Goal: Task Accomplishment & Management: Use online tool/utility

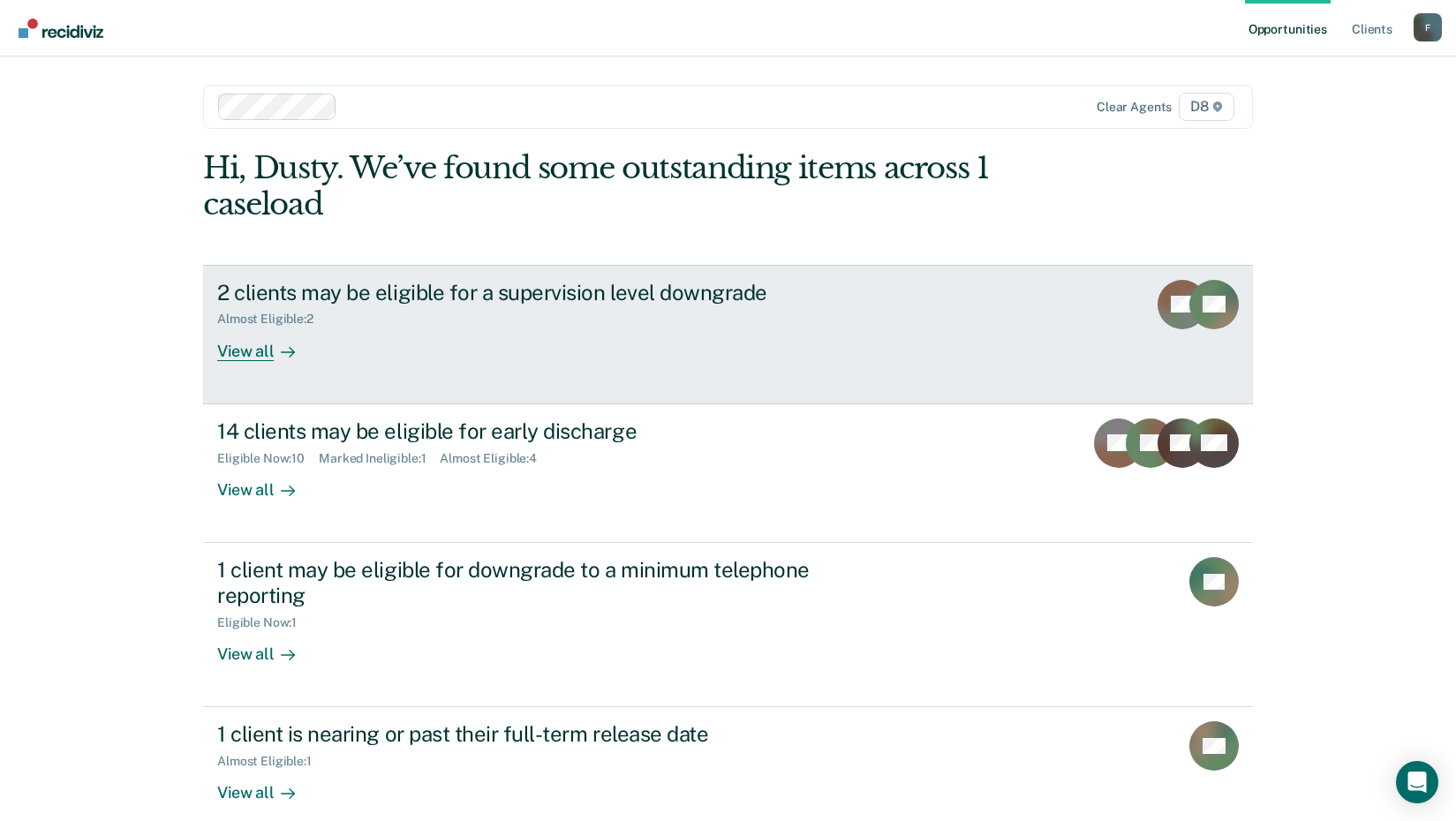
click at [236, 356] on div "View all" at bounding box center [267, 344] width 99 height 34
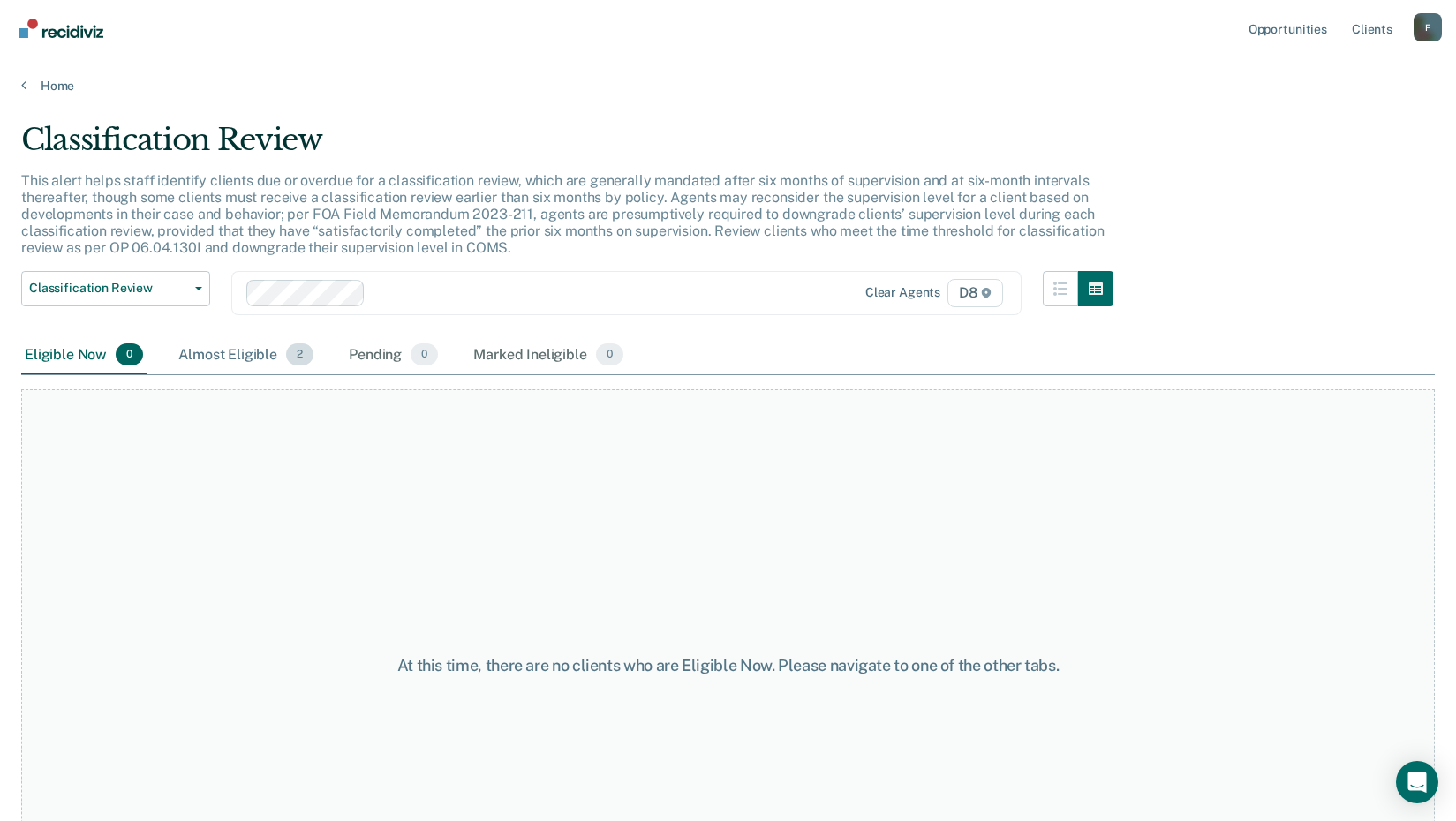
click at [197, 352] on div "Almost Eligible 2" at bounding box center [245, 356] width 142 height 39
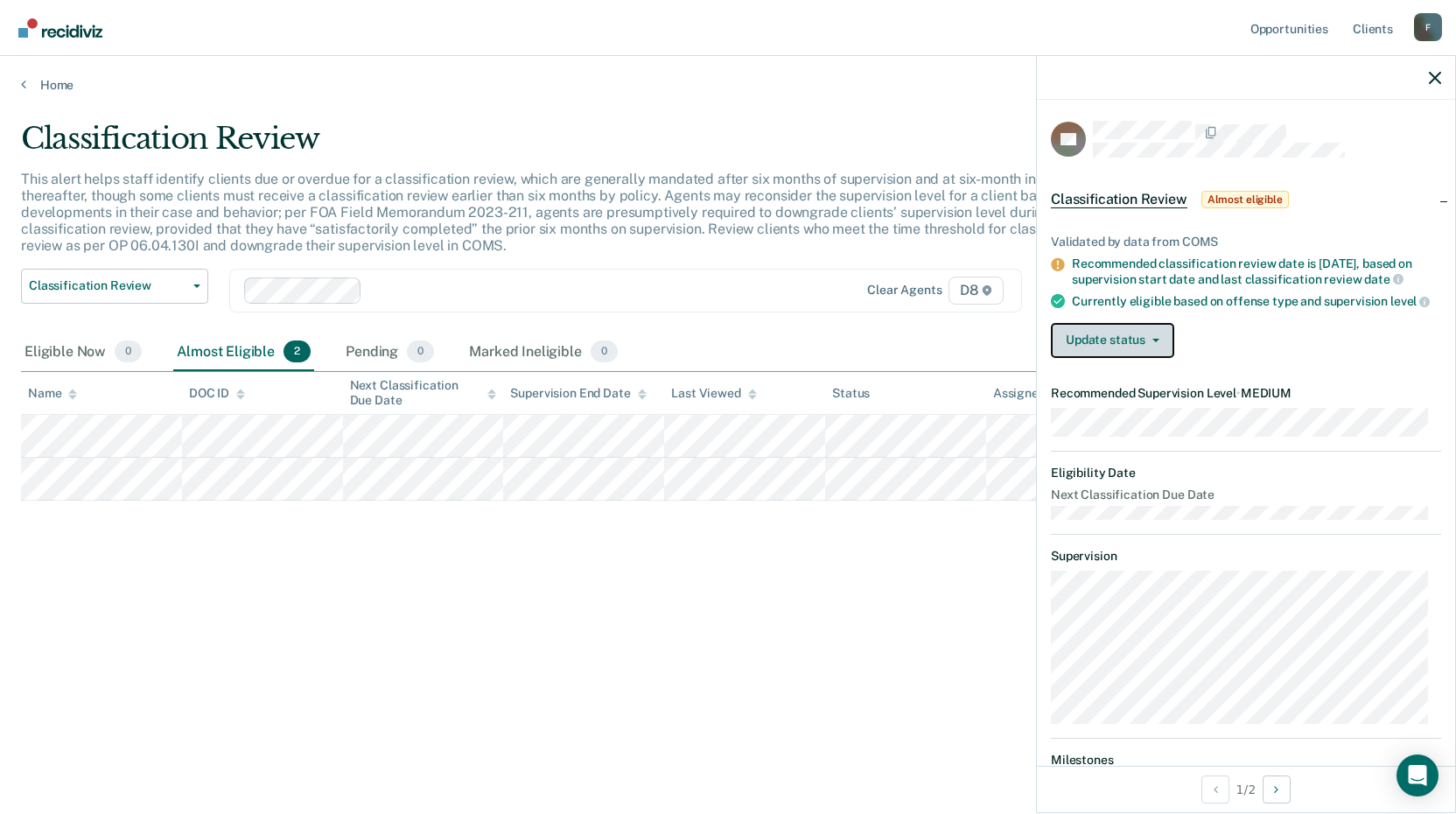
click at [1155, 342] on icon "button" at bounding box center [1156, 340] width 7 height 4
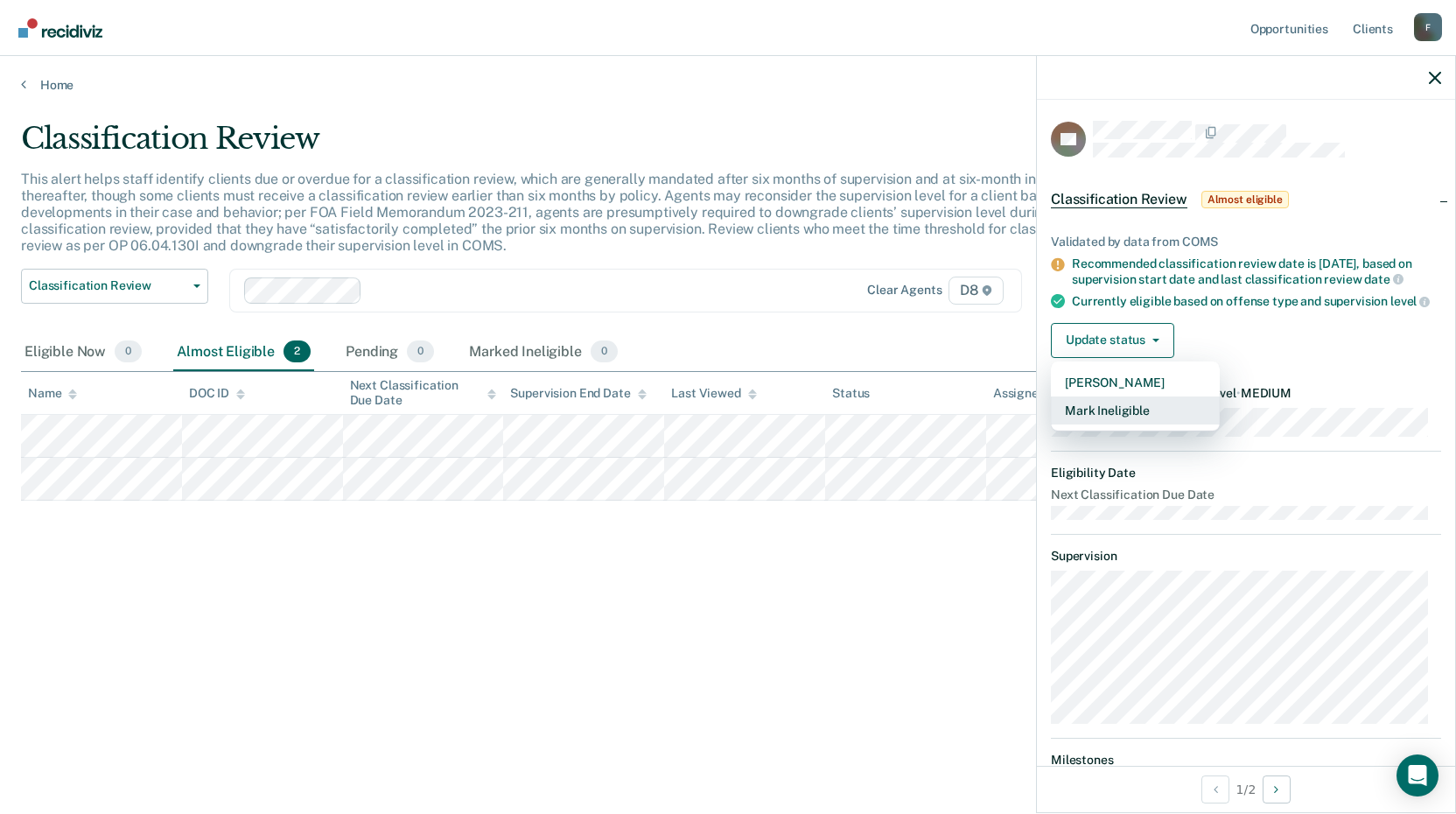
click at [1125, 422] on button "Mark Ineligible" at bounding box center [1135, 411] width 169 height 28
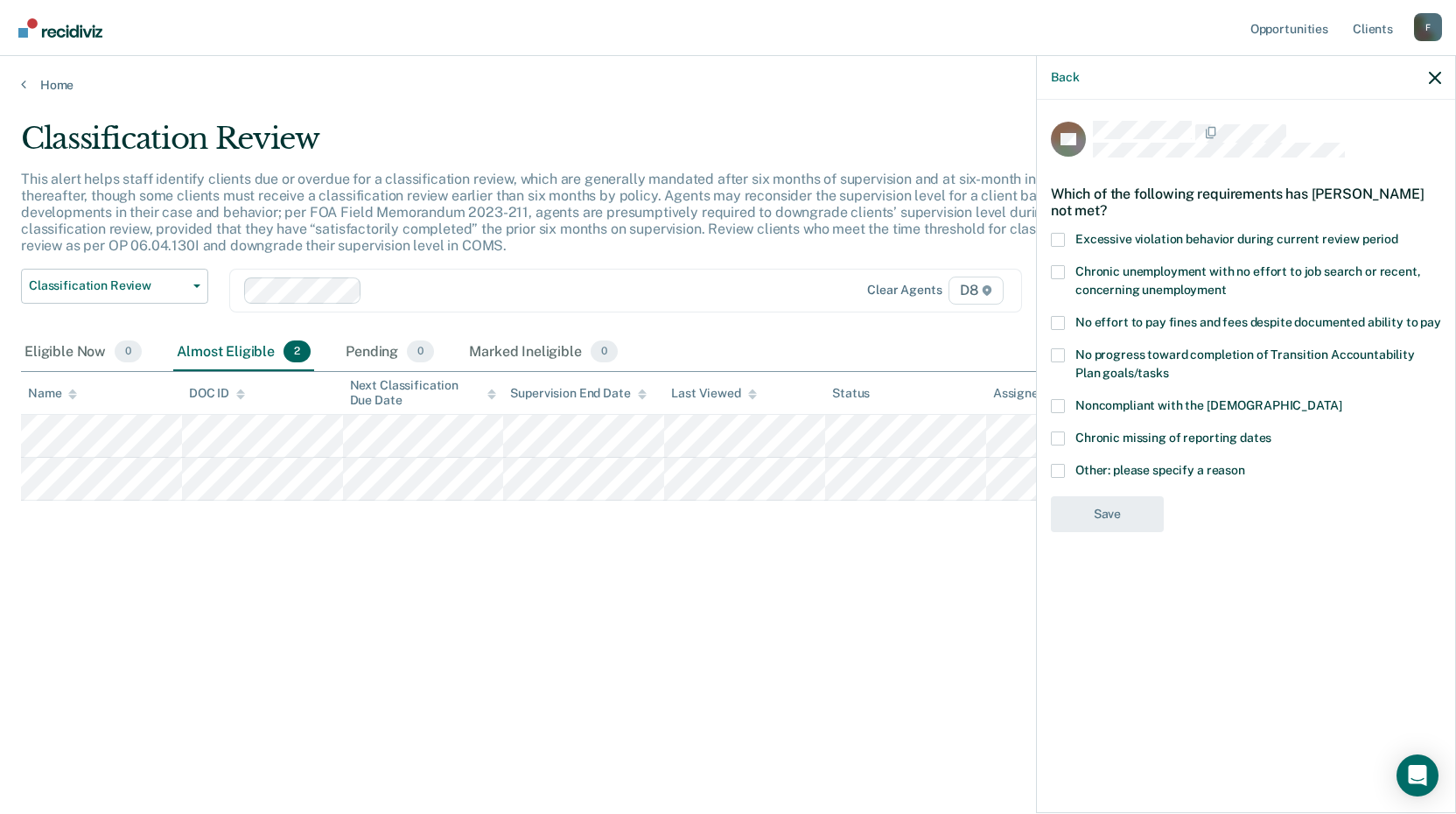
click at [1060, 472] on span at bounding box center [1057, 471] width 14 height 14
click at [1245, 464] on input "Other: please specify a reason" at bounding box center [1245, 464] width 0 height 0
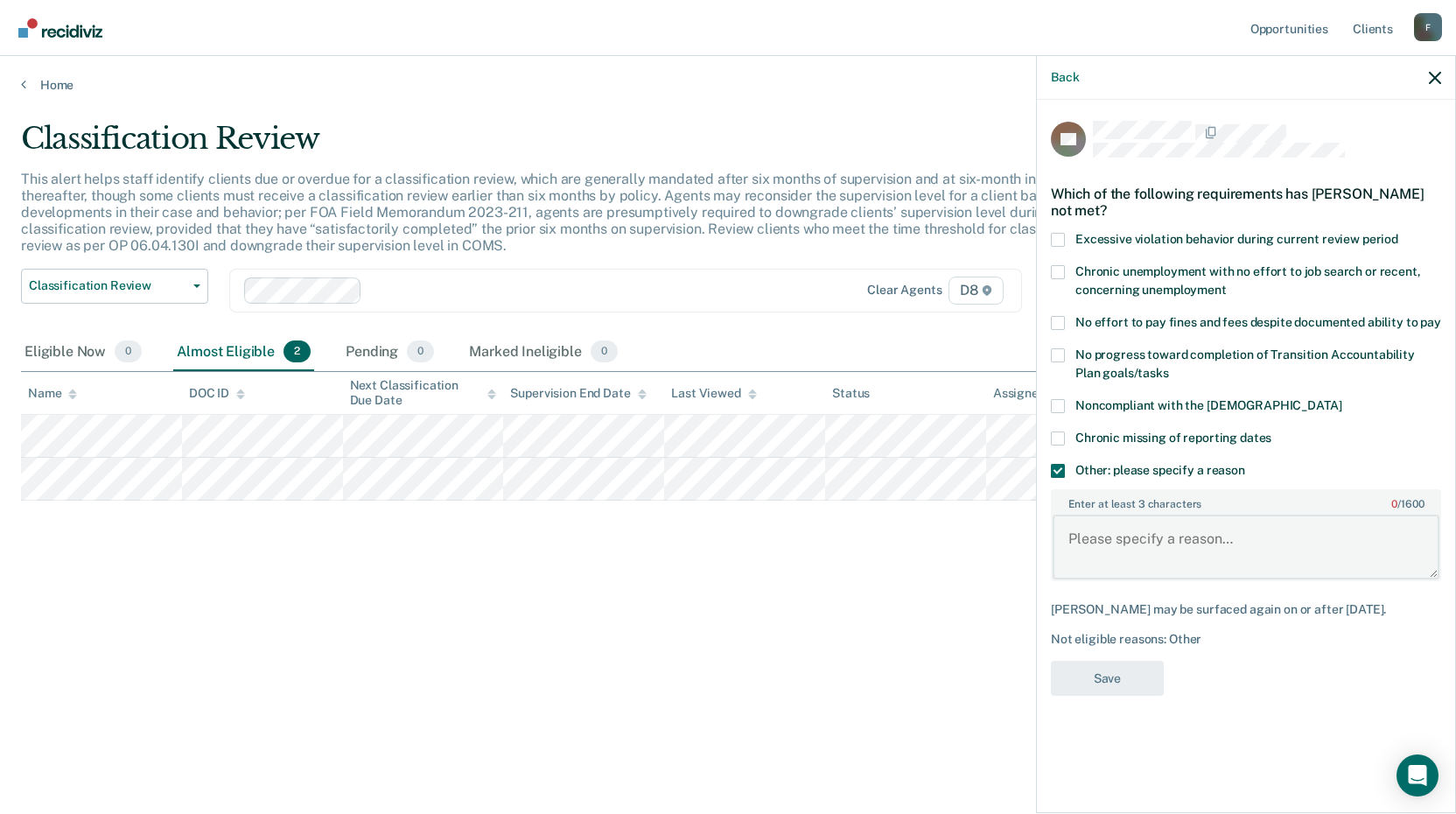
click at [1103, 541] on textarea "Enter at least 3 characters 0 / 1600" at bounding box center [1245, 547] width 386 height 65
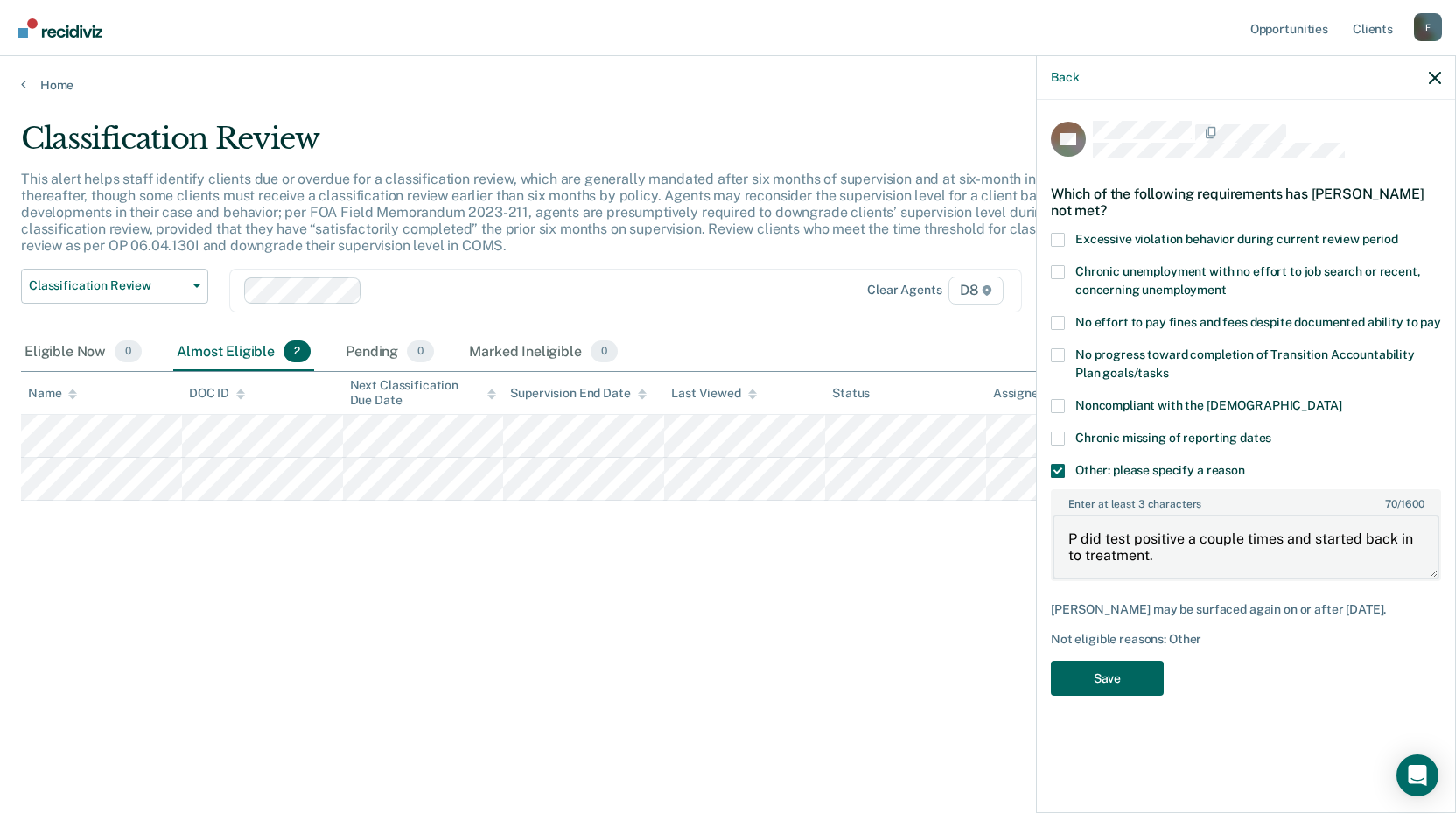
type textarea "P did test positive a couple times and started back in to treatment."
click at [1088, 663] on button "Save" at bounding box center [1106, 679] width 112 height 36
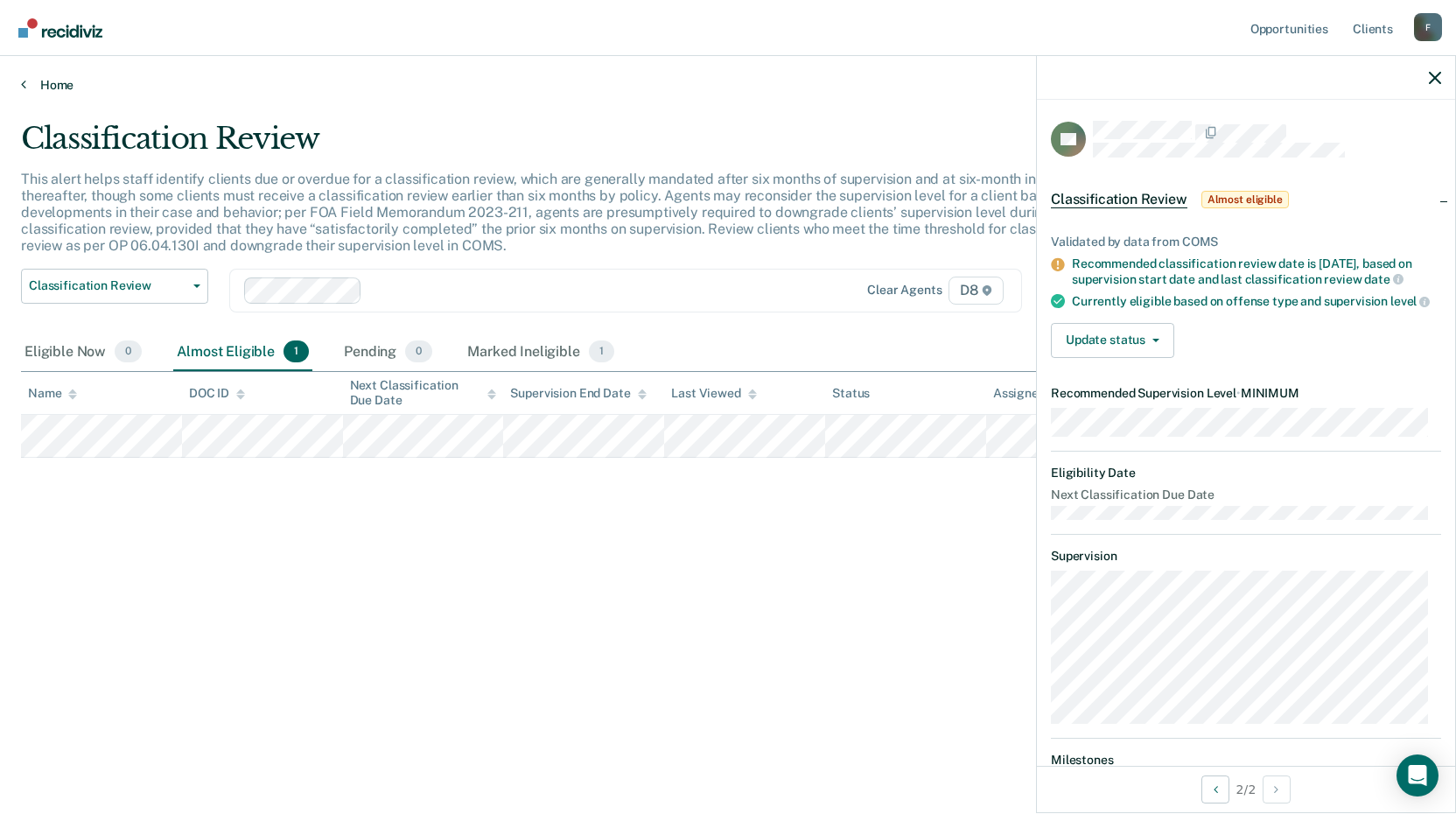
click at [24, 83] on icon at bounding box center [24, 84] width 6 height 14
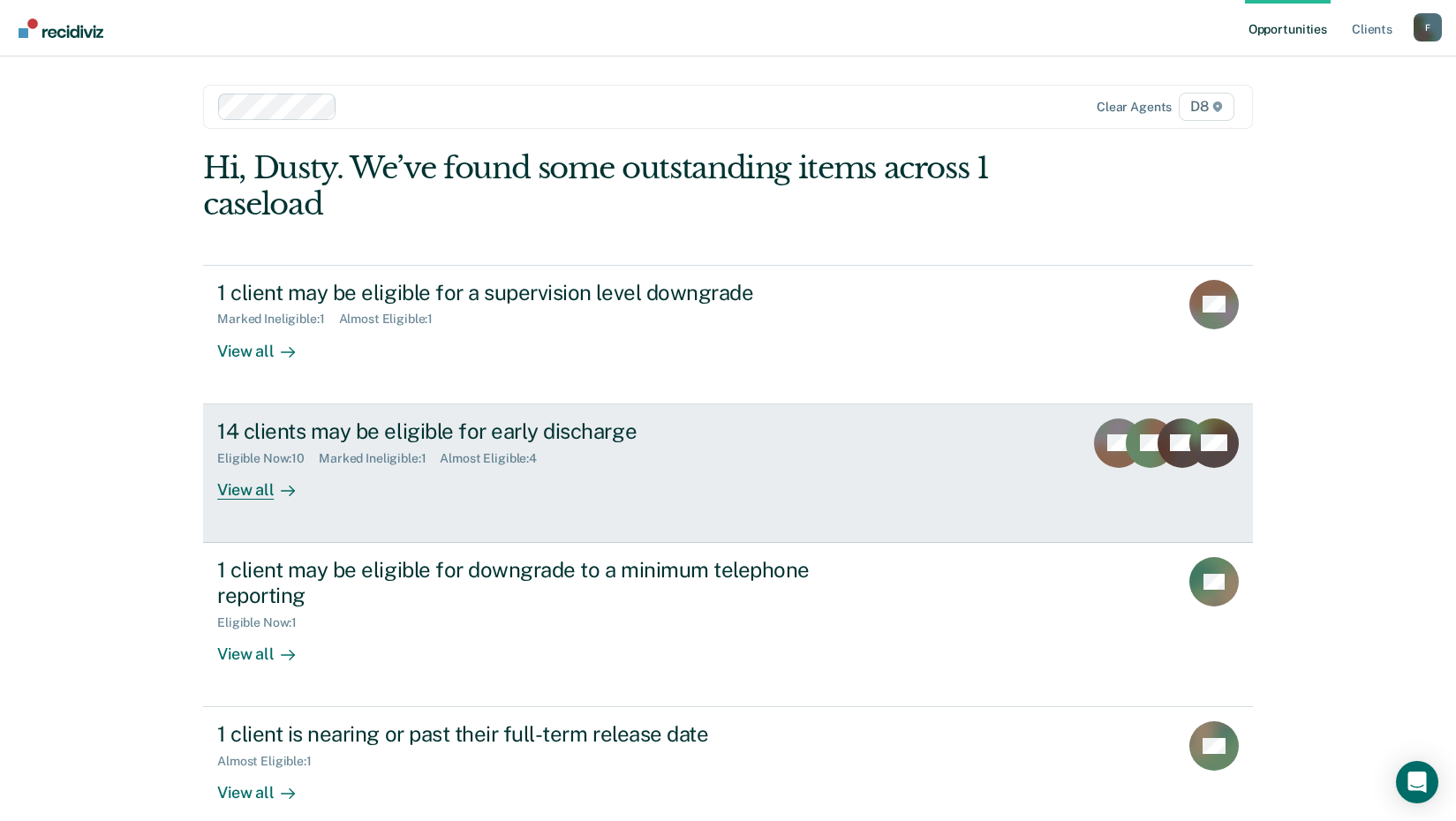
click at [274, 493] on div at bounding box center [284, 489] width 21 height 20
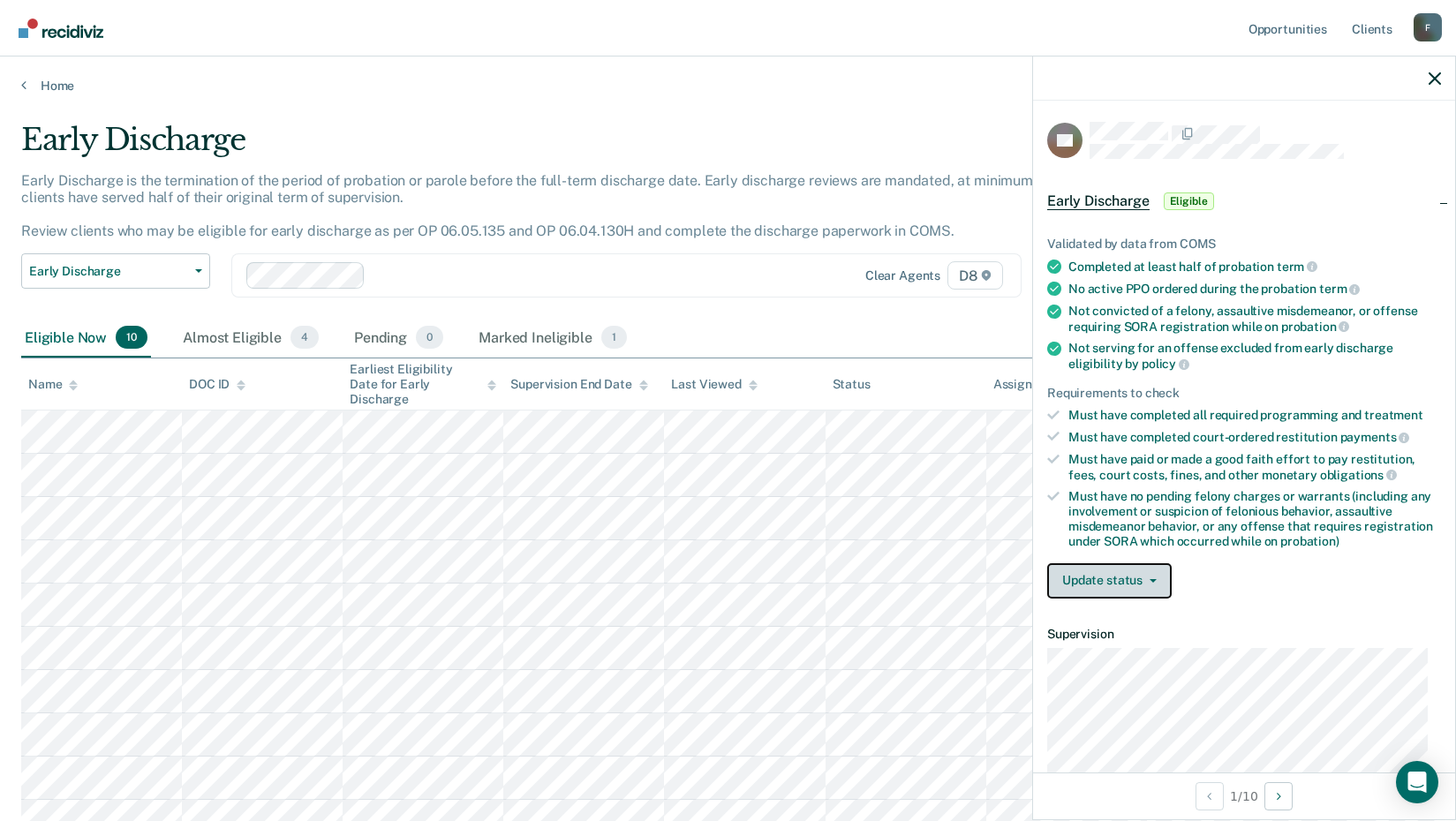
click at [1088, 576] on button "Update status" at bounding box center [1110, 581] width 125 height 35
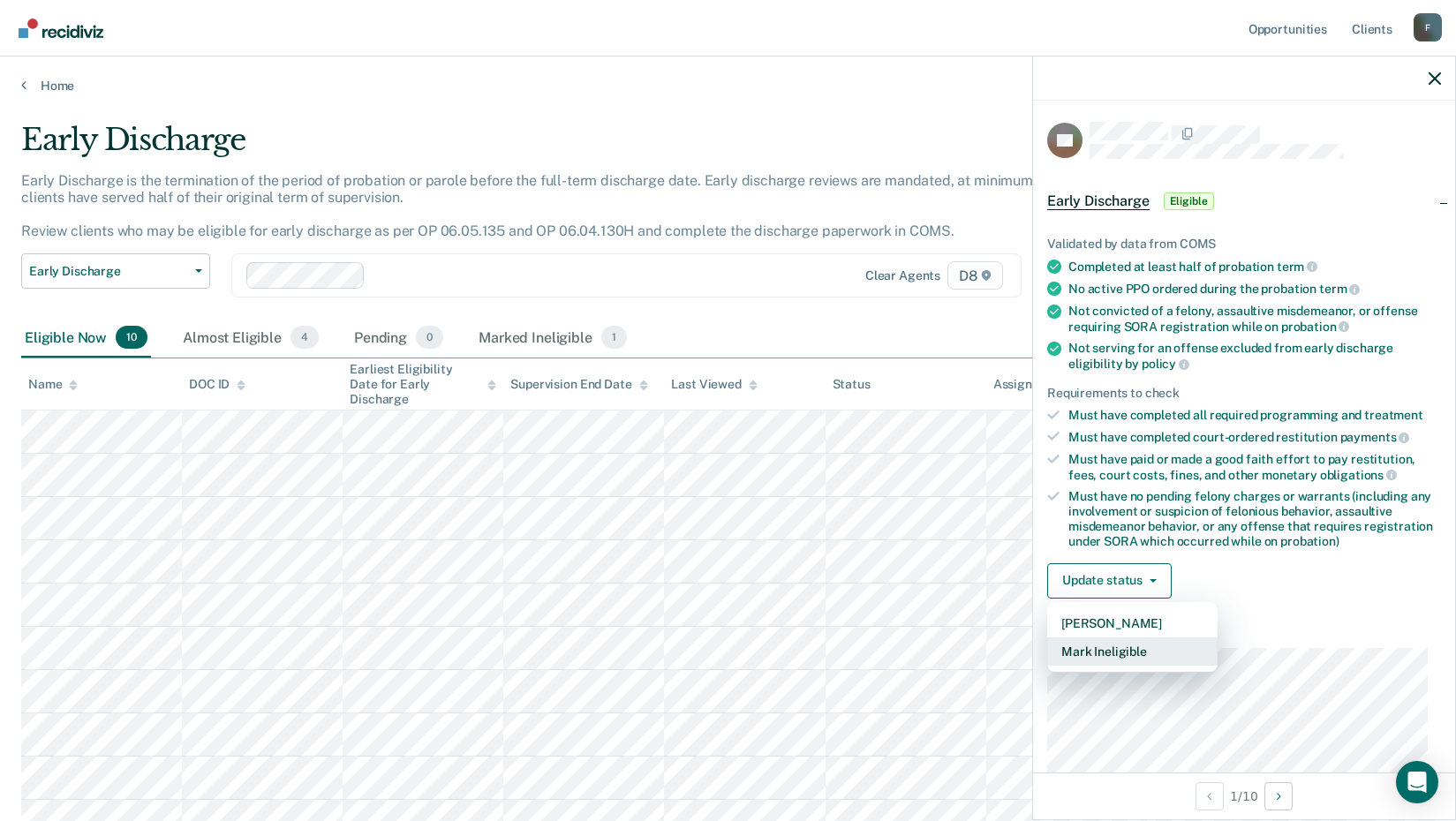
click at [1105, 651] on button "Mark Ineligible" at bounding box center [1133, 652] width 171 height 29
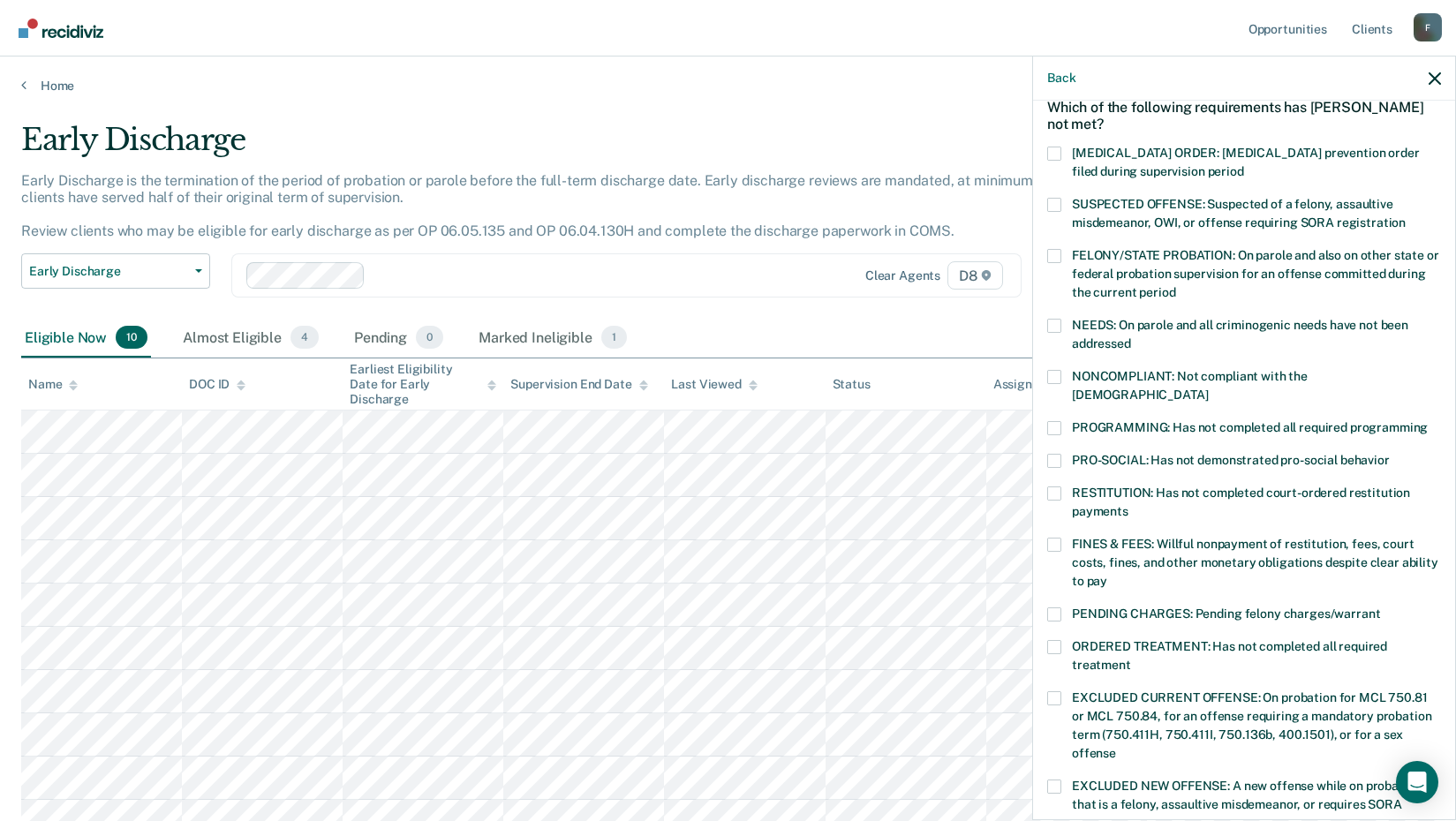
scroll to position [176, 0]
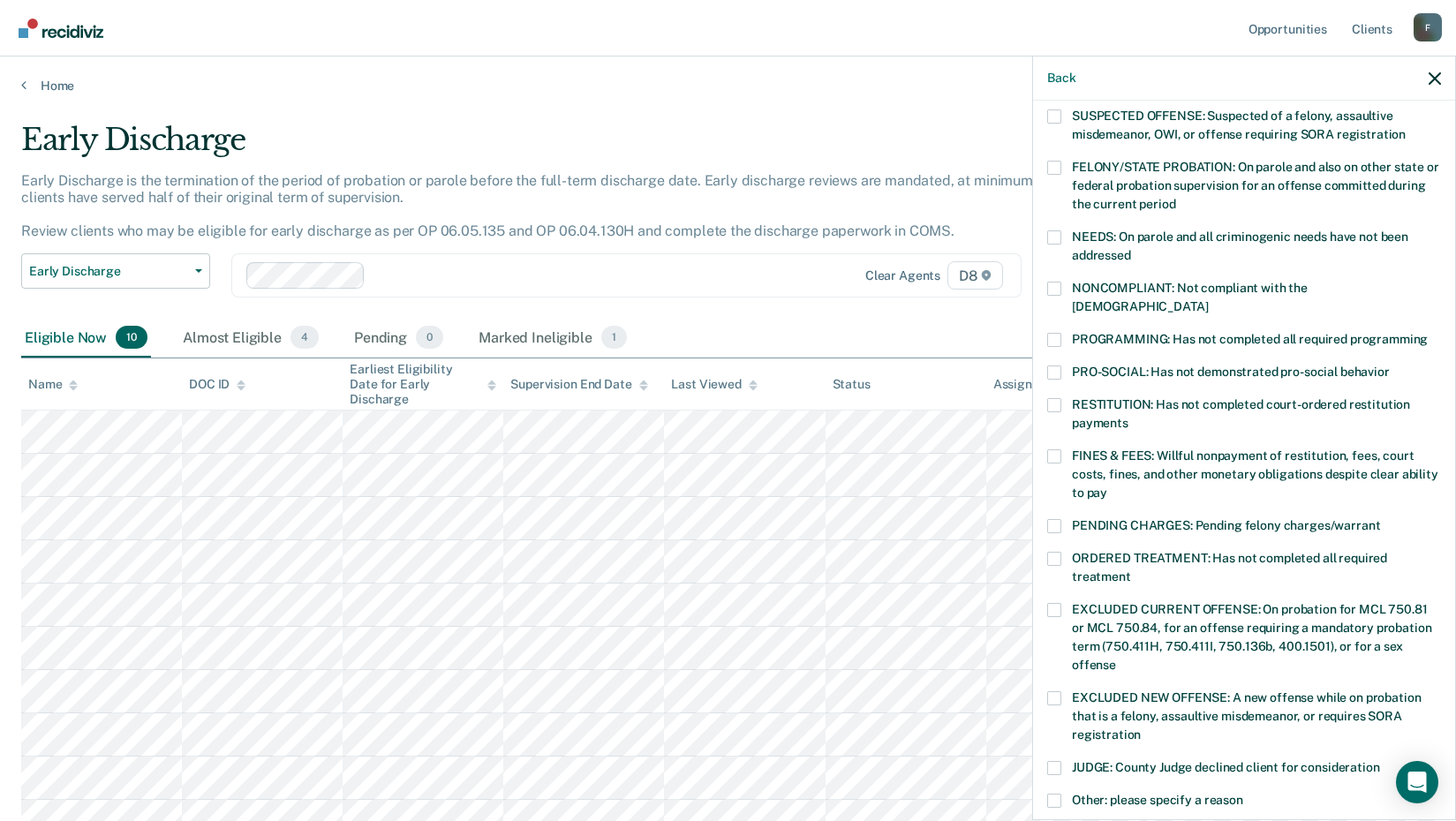
click at [1055, 604] on span at bounding box center [1055, 610] width 14 height 14
click at [1117, 659] on input "EXCLUDED CURRENT OFFENSE: On probation for MCL 750.81 or MCL 750.84, for an off…" at bounding box center [1117, 659] width 0 height 0
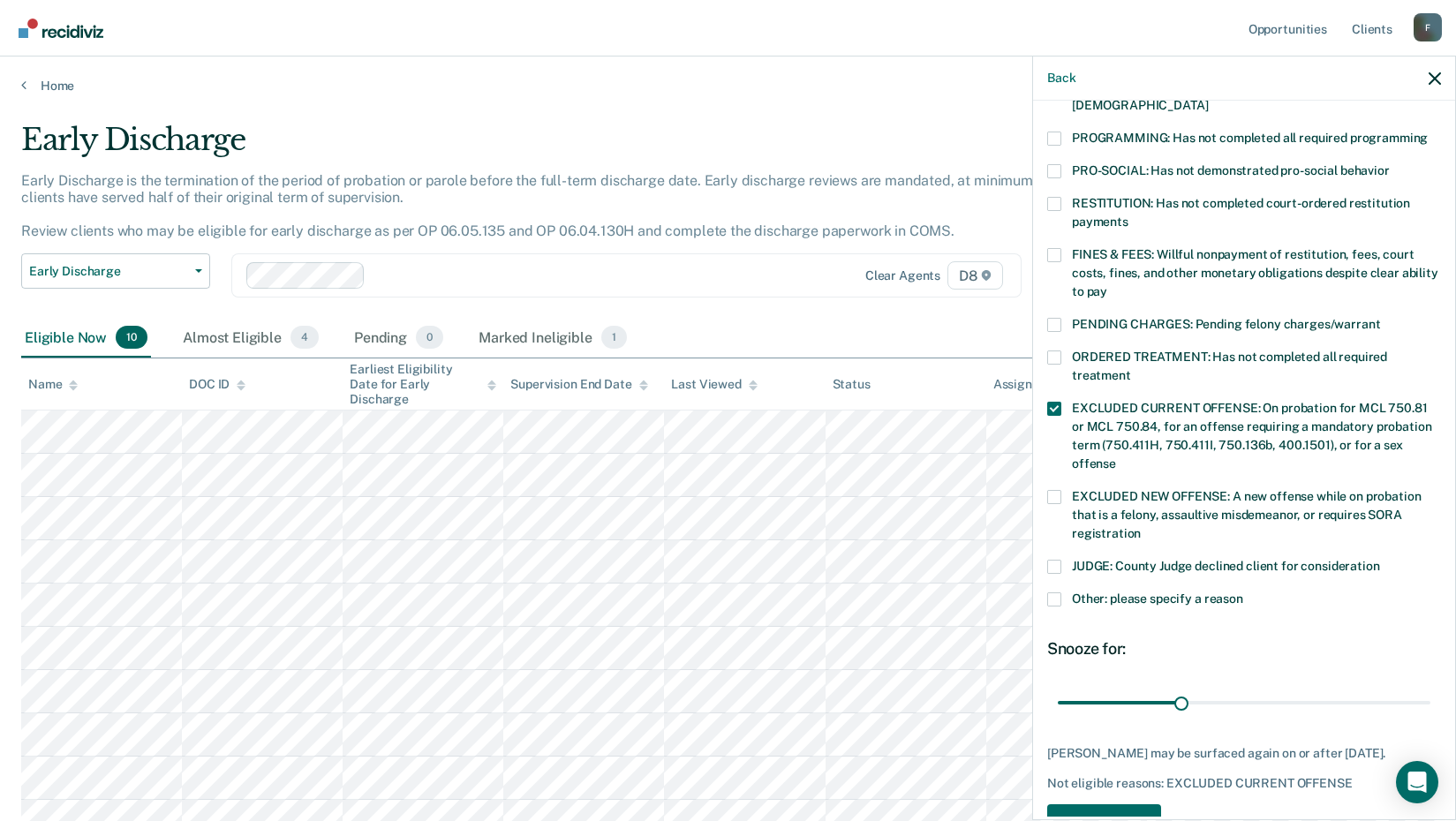
scroll to position [414, 0]
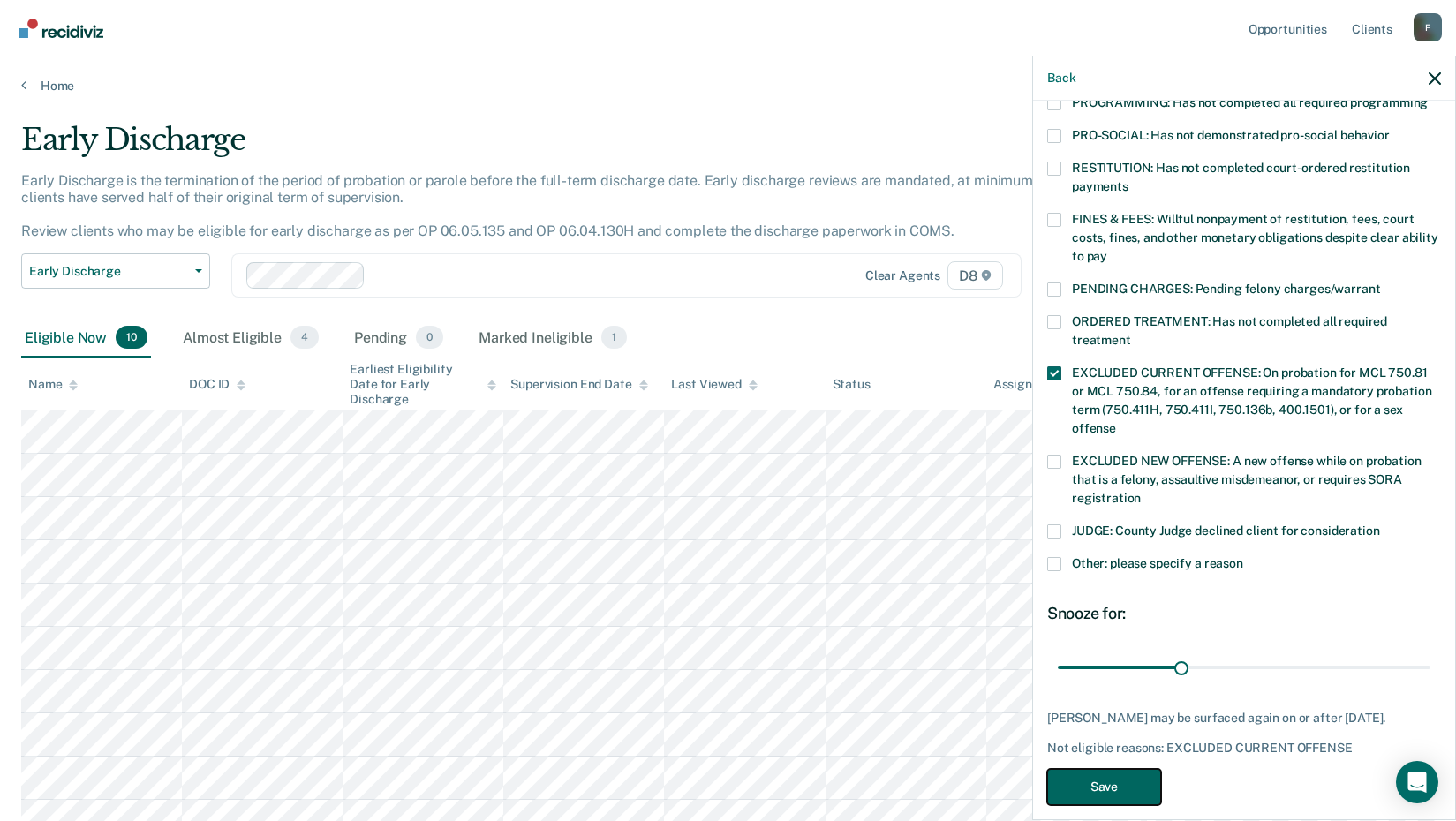
click at [1144, 770] on button "Save" at bounding box center [1104, 788] width 113 height 36
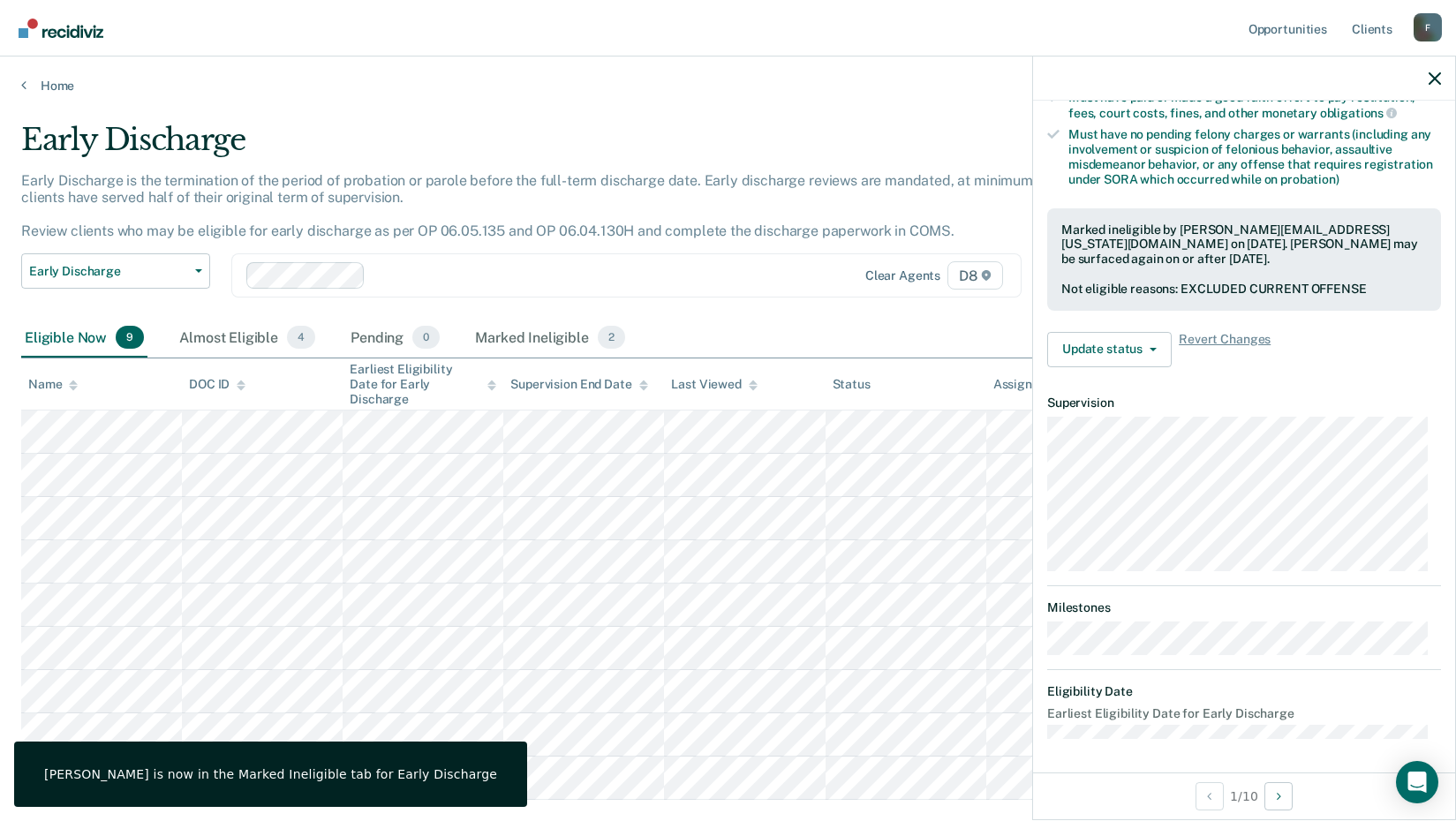
scroll to position [214, 0]
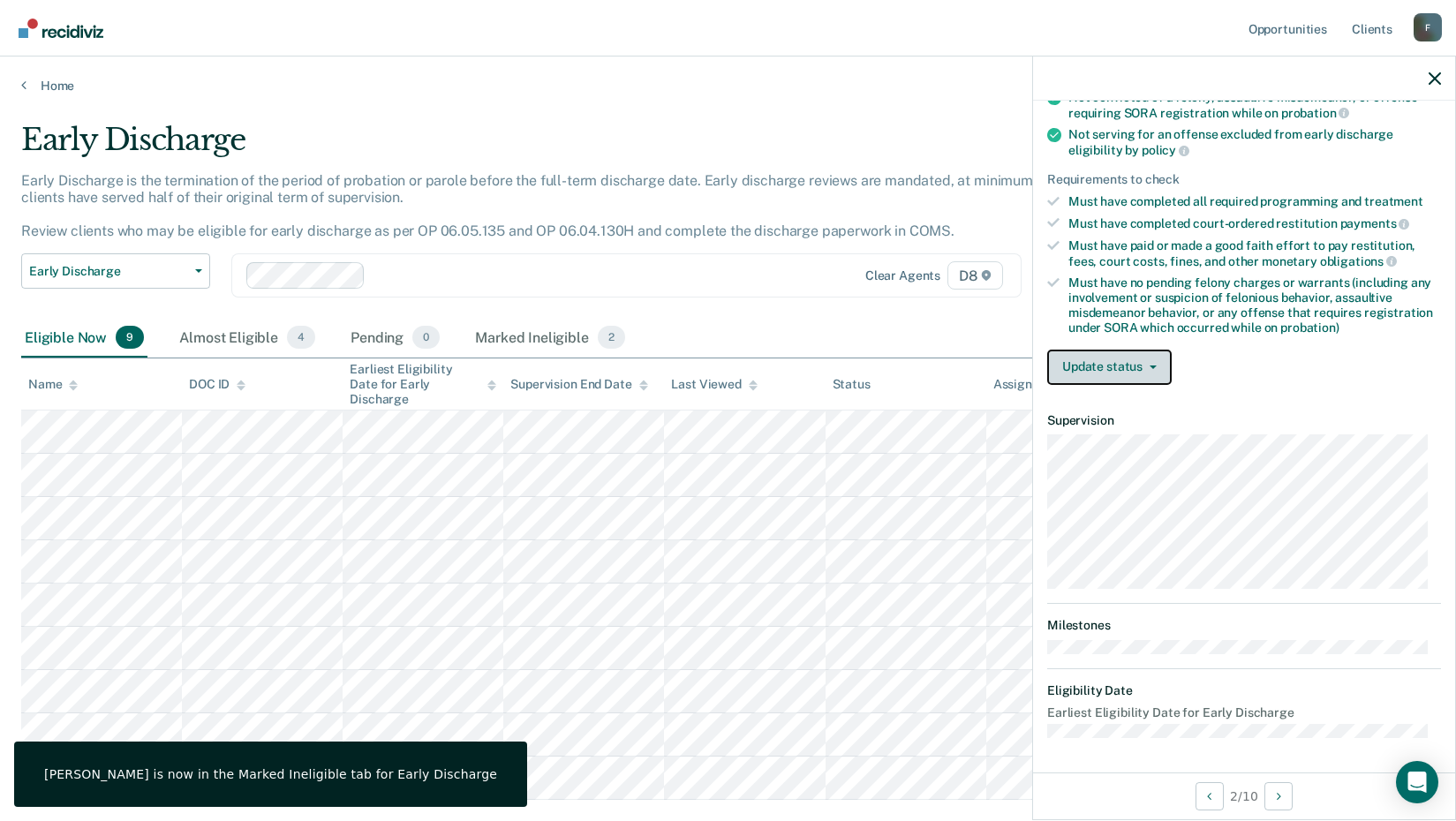
click at [1138, 357] on button "Update status" at bounding box center [1110, 367] width 125 height 35
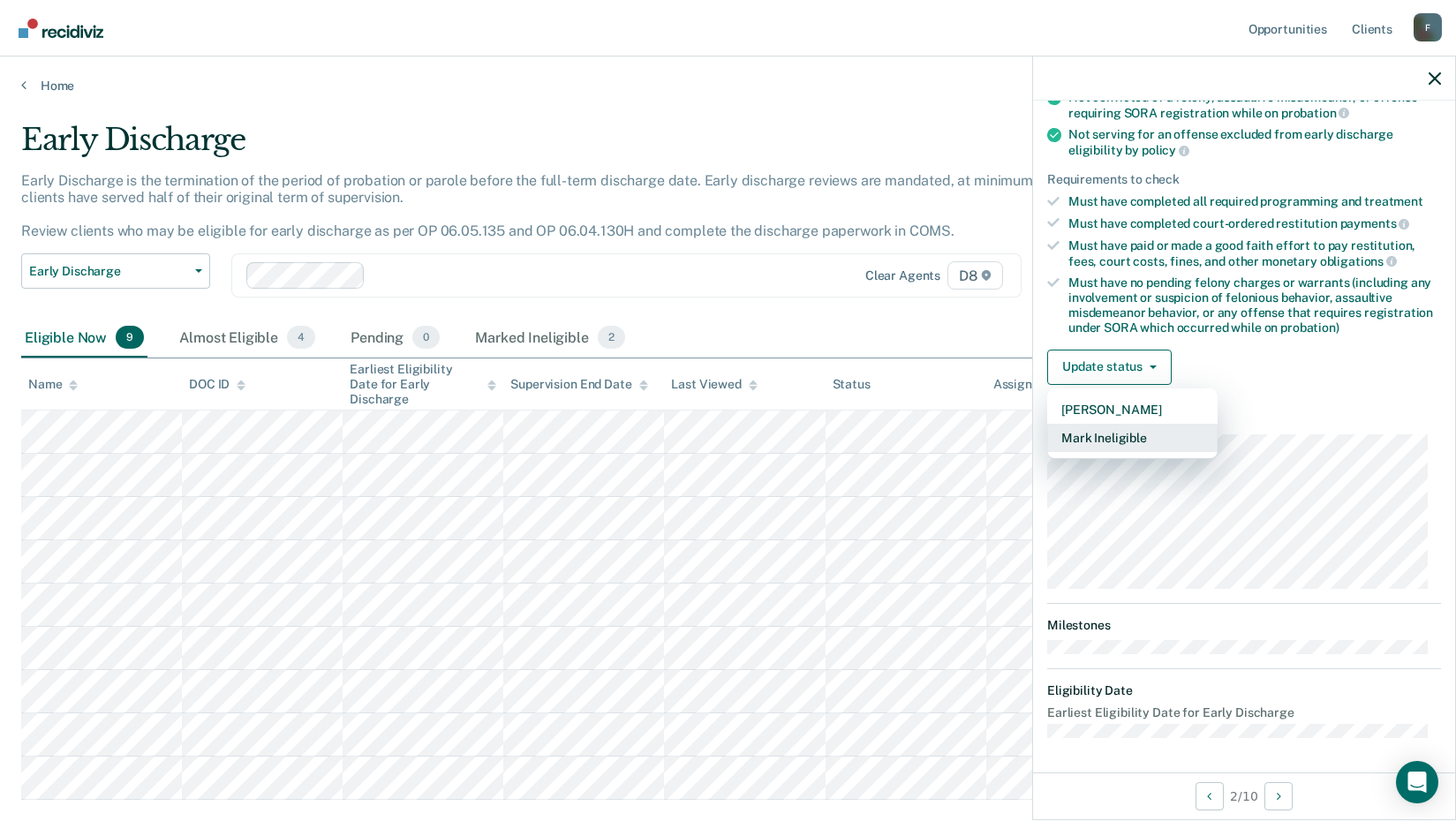
click at [1107, 432] on button "Mark Ineligible" at bounding box center [1133, 439] width 171 height 29
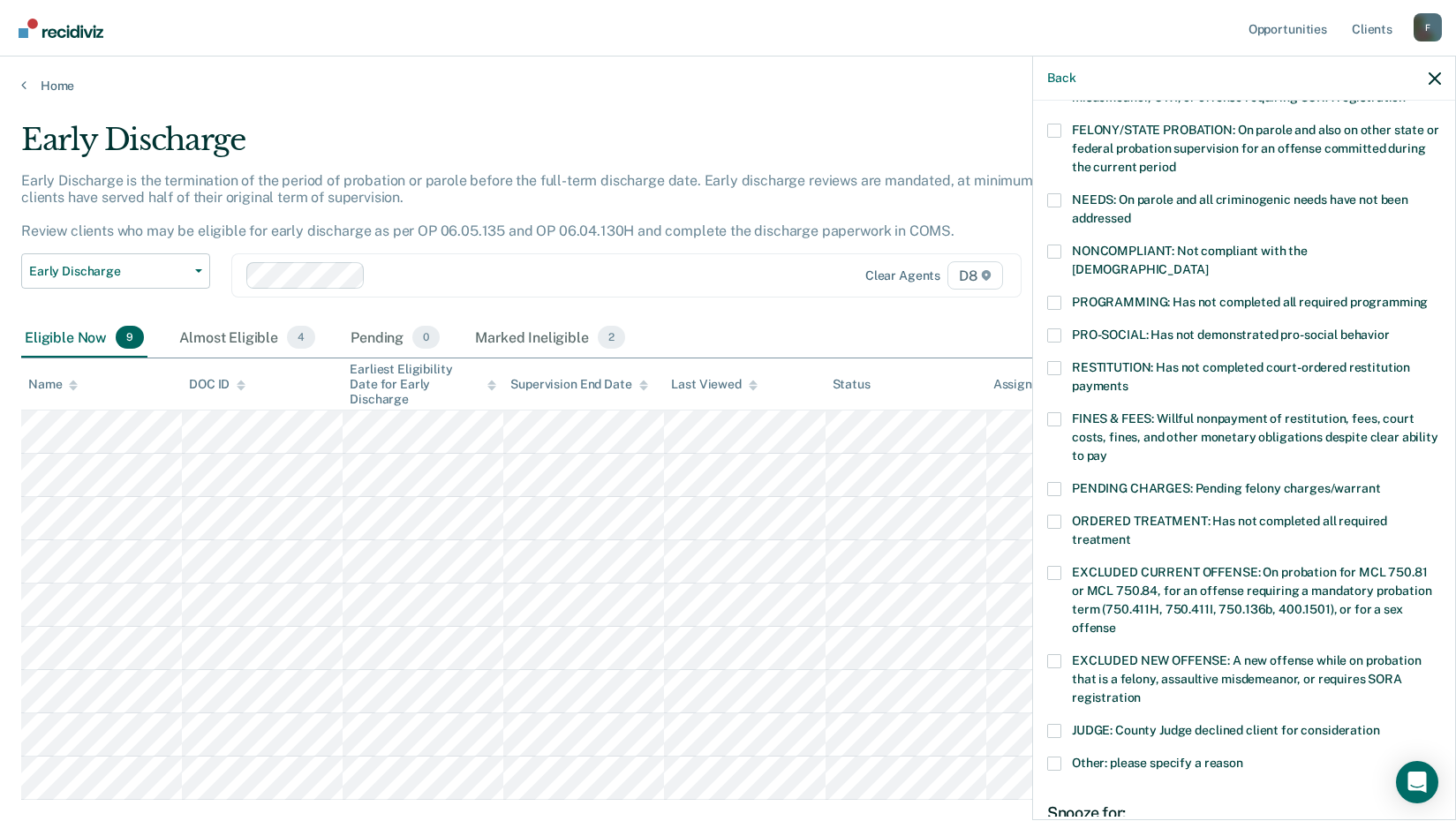
click at [1058, 413] on span at bounding box center [1055, 420] width 14 height 14
click at [1108, 449] on input "FINES & FEES: Willful nonpayment of restitution, fees, court costs, fines, and …" at bounding box center [1108, 449] width 0 height 0
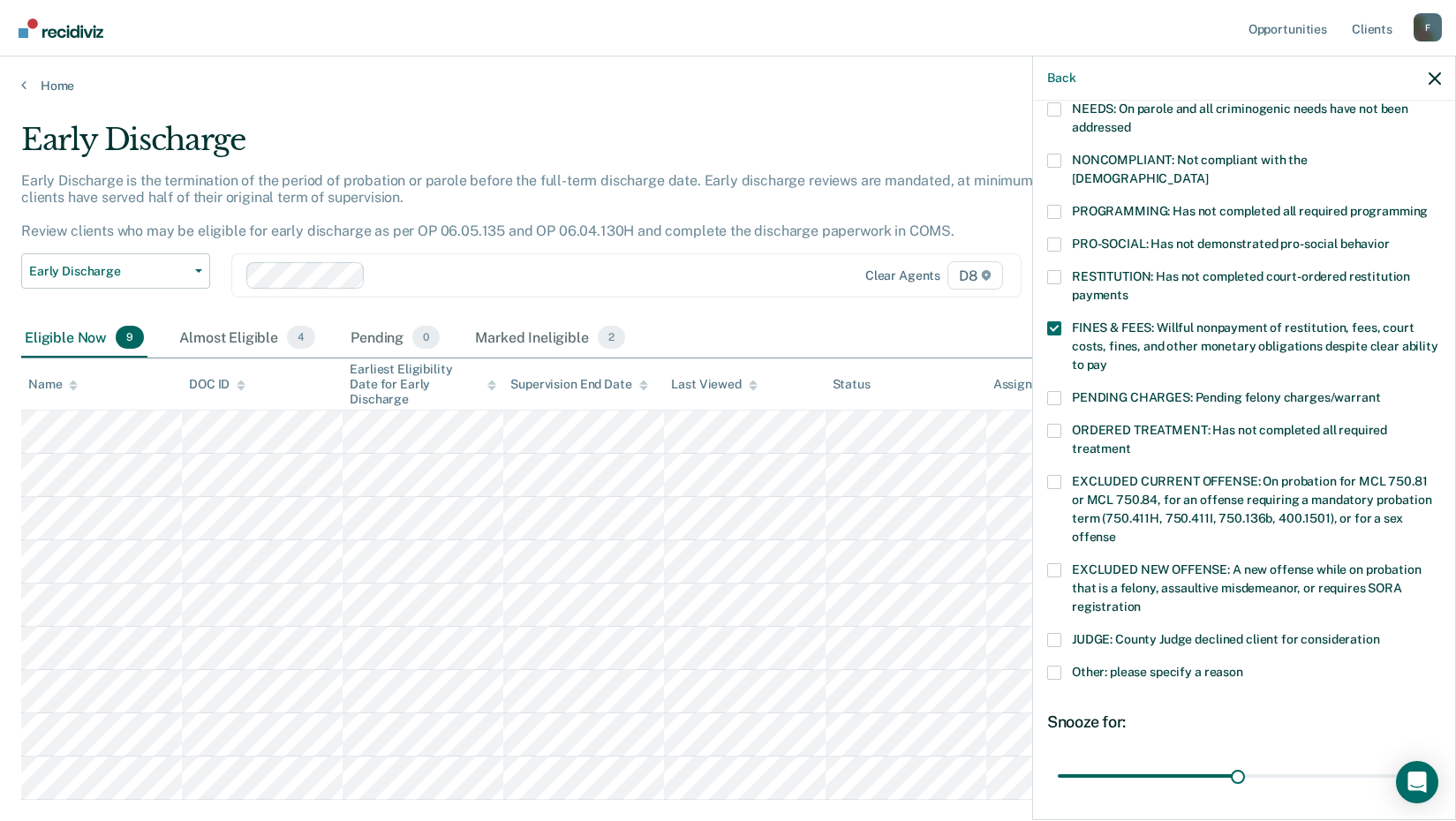
scroll to position [428, 0]
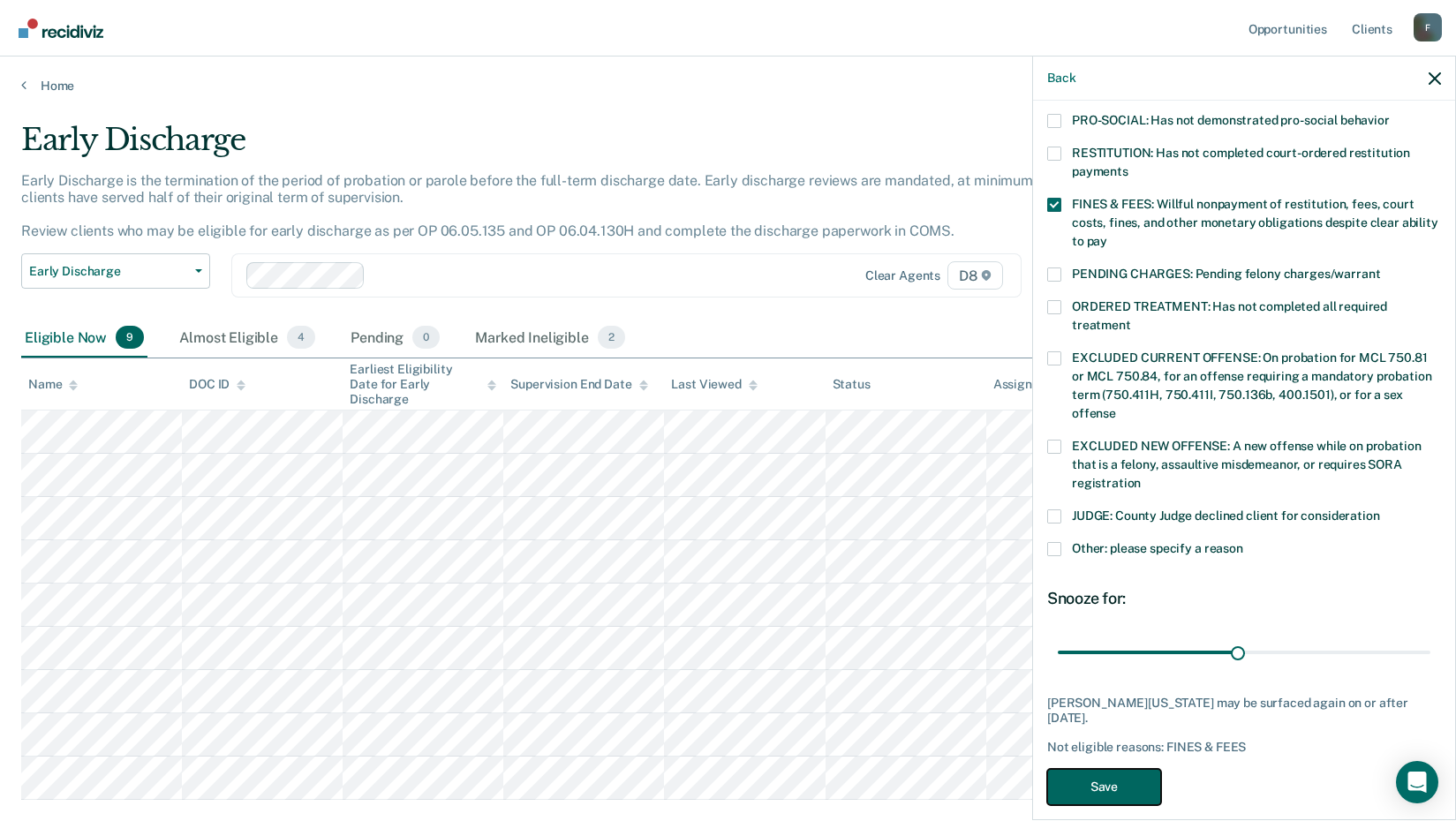
click at [1091, 770] on button "Save" at bounding box center [1104, 788] width 113 height 36
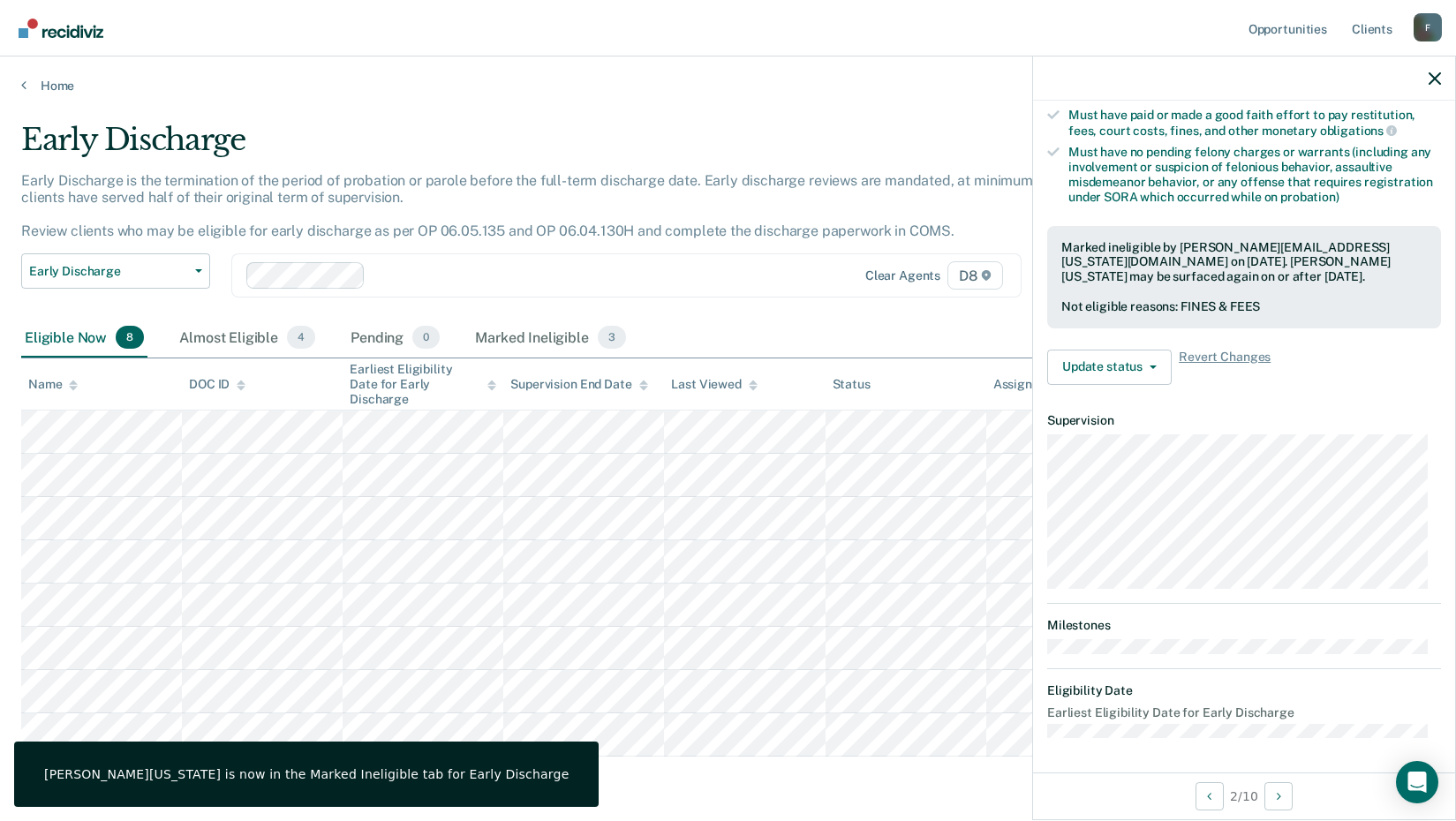
scroll to position [232, 0]
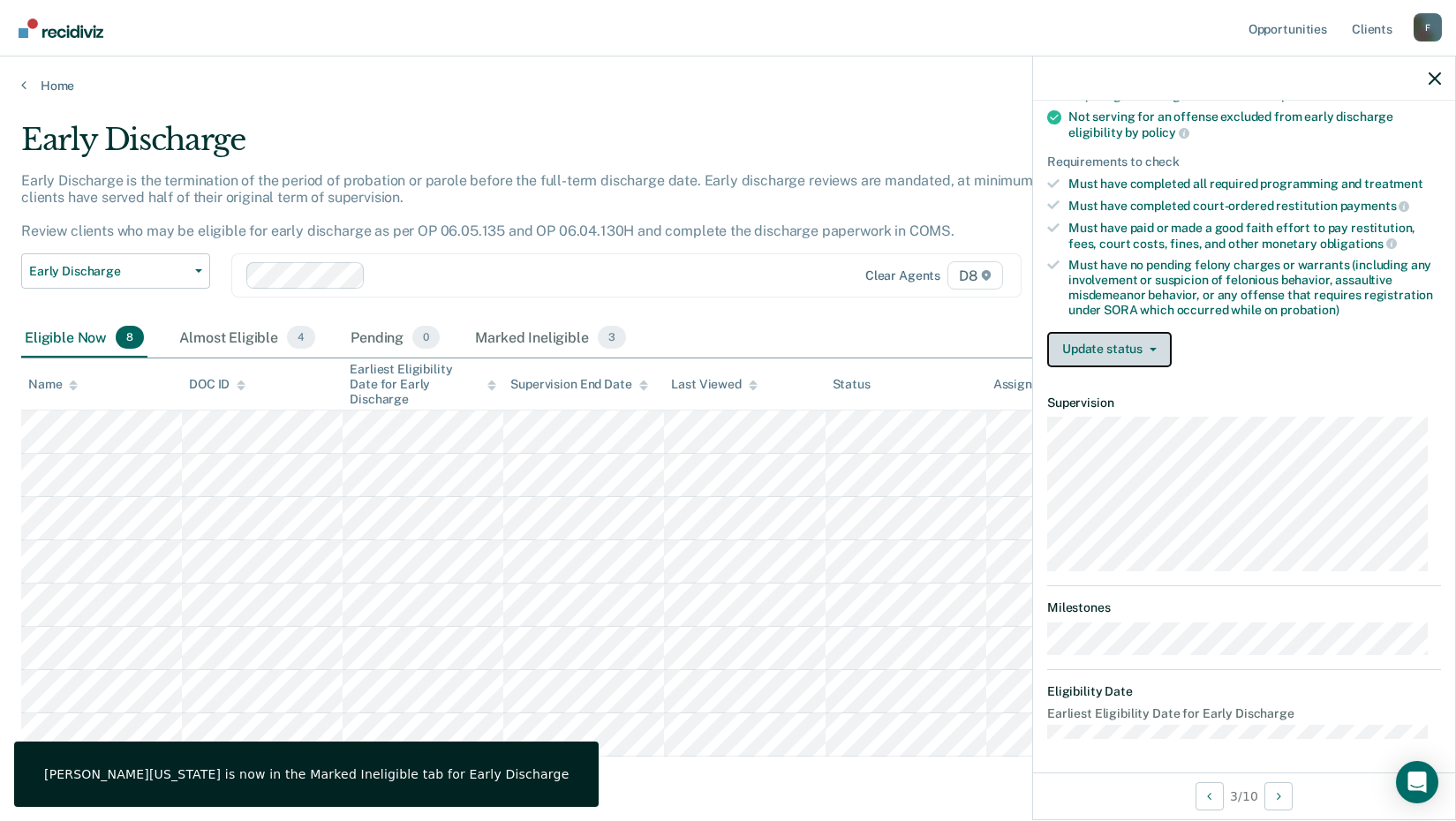
click at [1127, 363] on button "Update status" at bounding box center [1110, 349] width 125 height 35
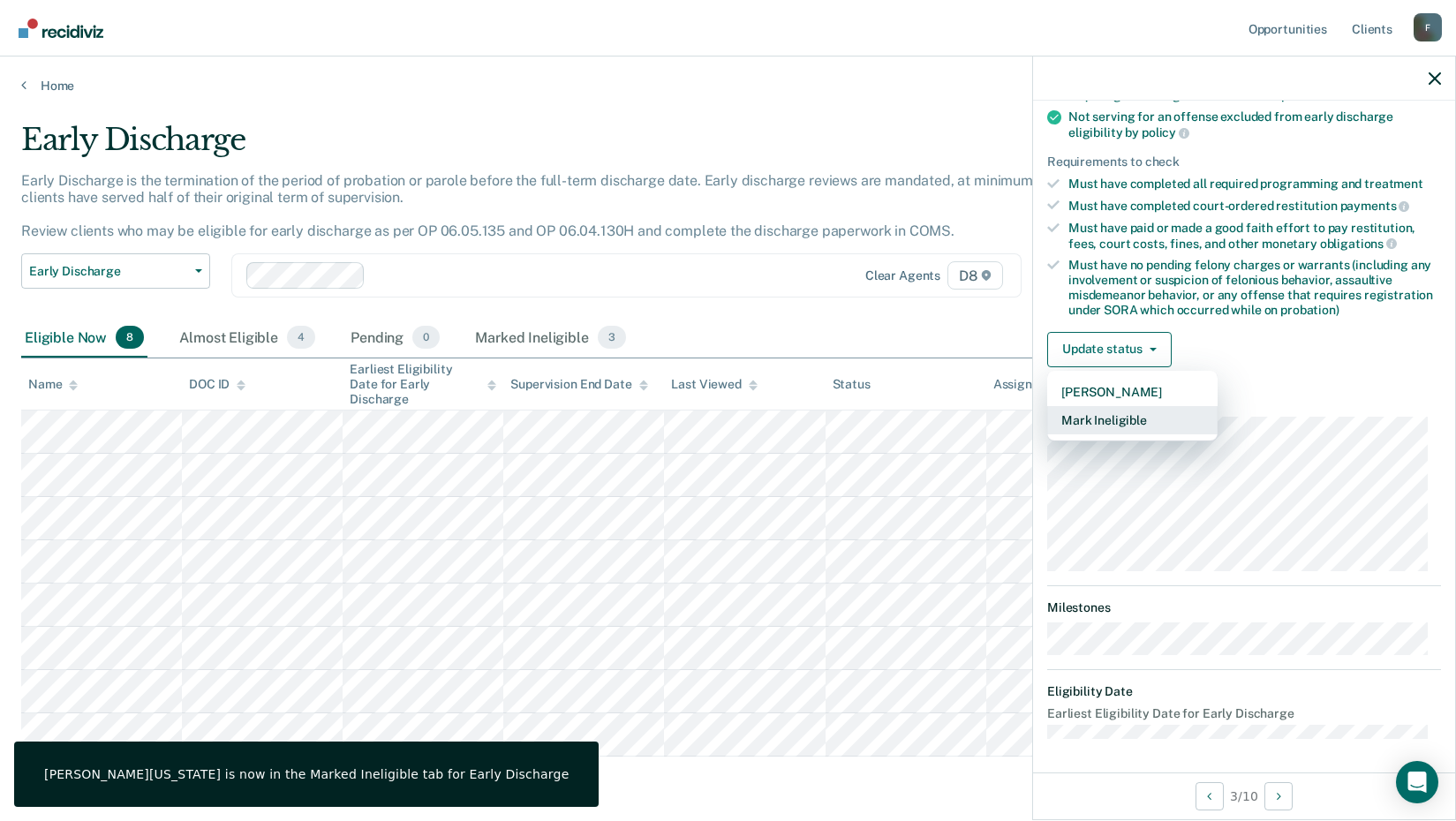
click at [1123, 420] on button "Mark Ineligible" at bounding box center [1133, 421] width 171 height 29
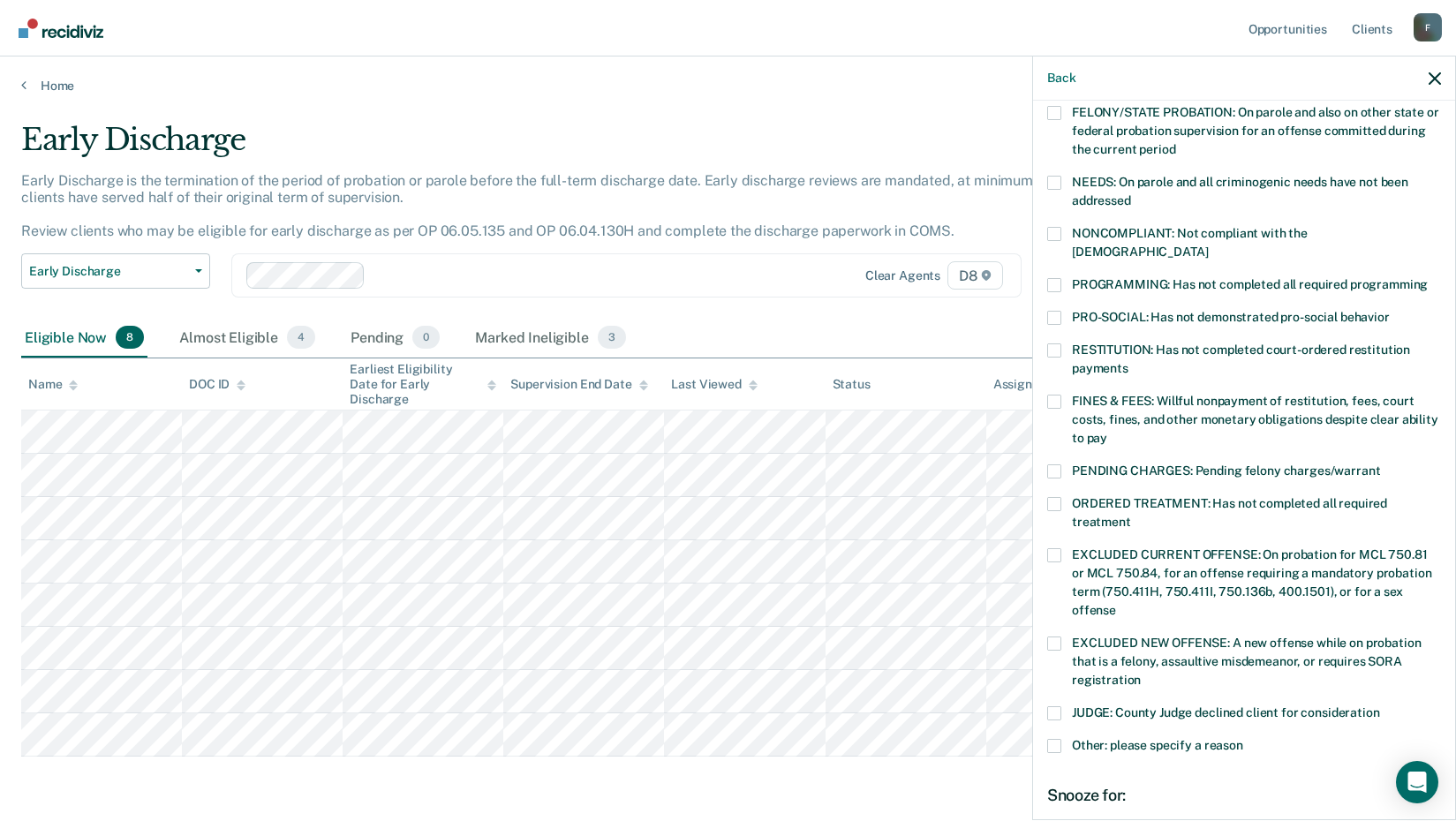
click at [1059, 464] on span at bounding box center [1055, 471] width 14 height 14
click at [1381, 464] on input "PENDING CHARGES: Pending felony charges/warrant" at bounding box center [1381, 464] width 0 height 0
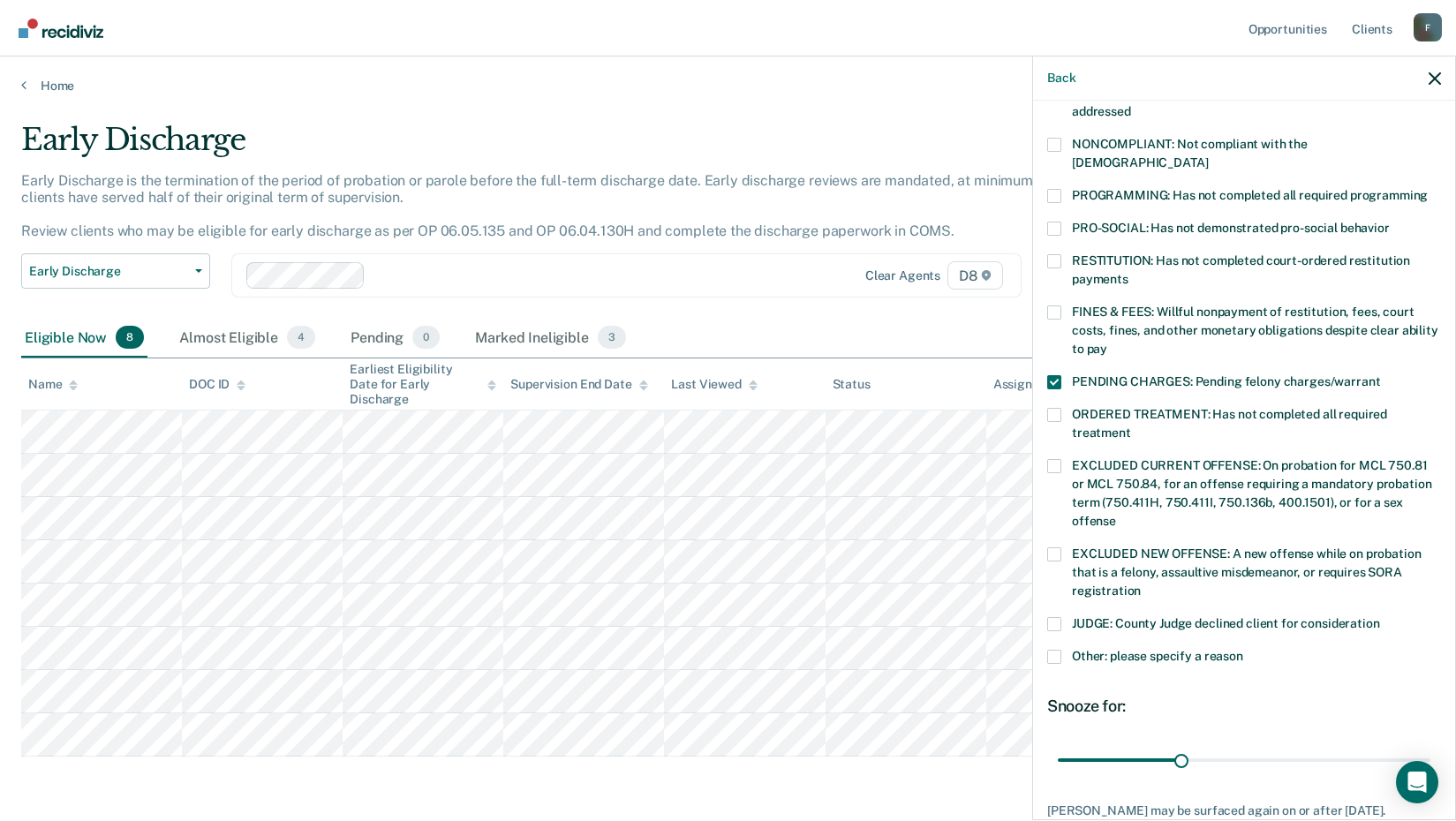
scroll to position [428, 0]
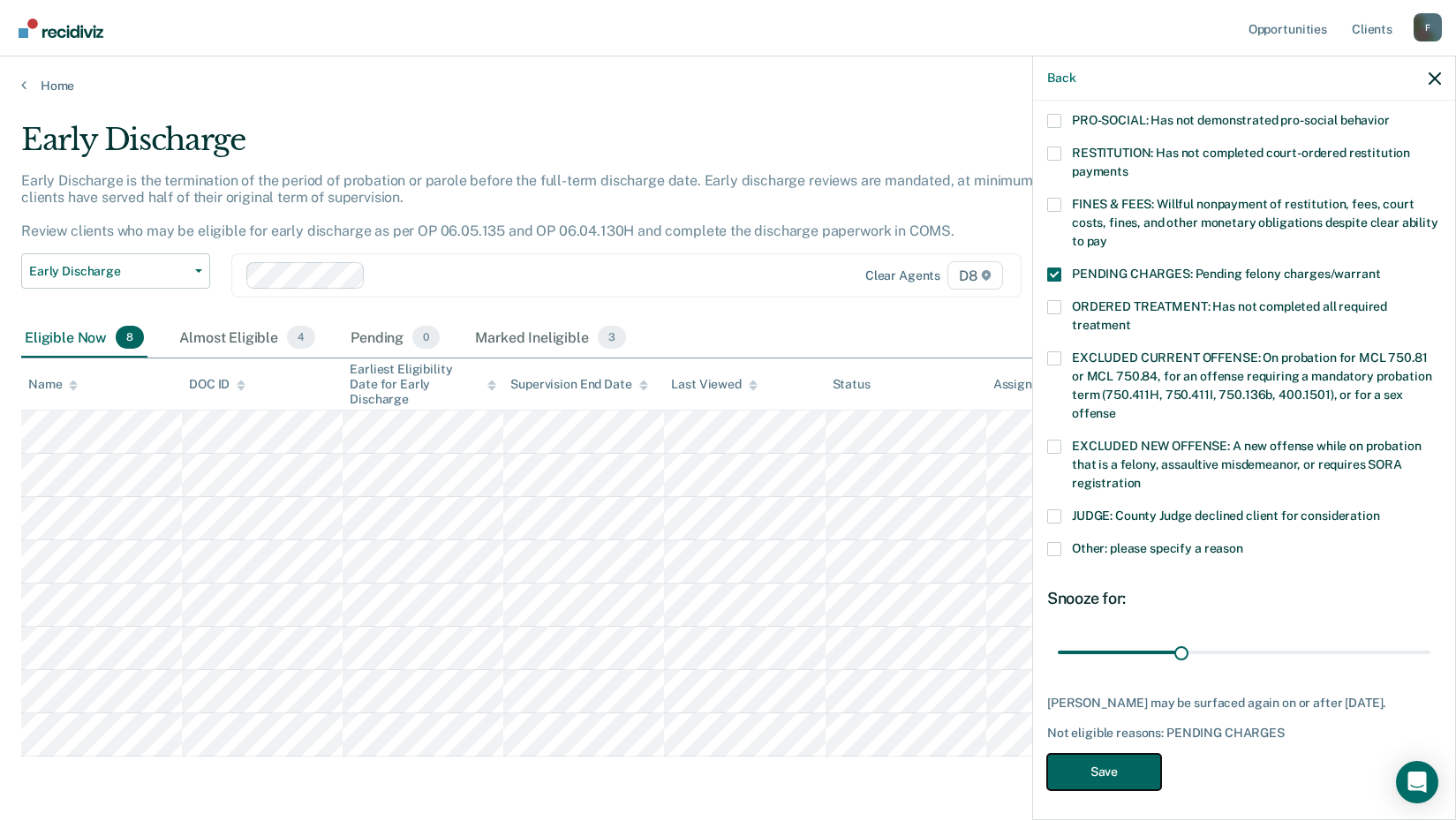
click at [1099, 770] on button "Save" at bounding box center [1104, 772] width 113 height 36
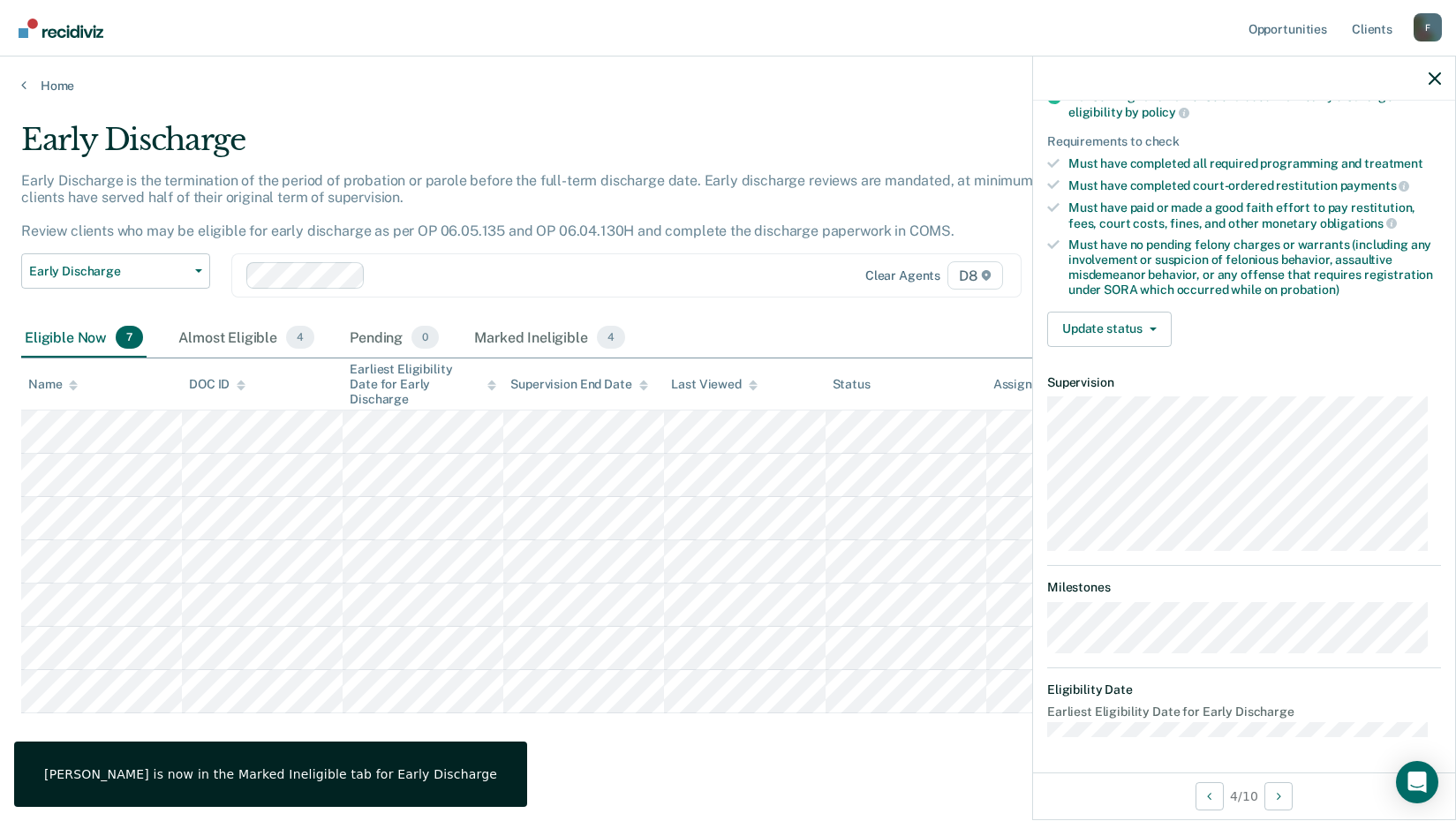
scroll to position [250, 0]
click at [1133, 328] on button "Update status" at bounding box center [1110, 331] width 125 height 35
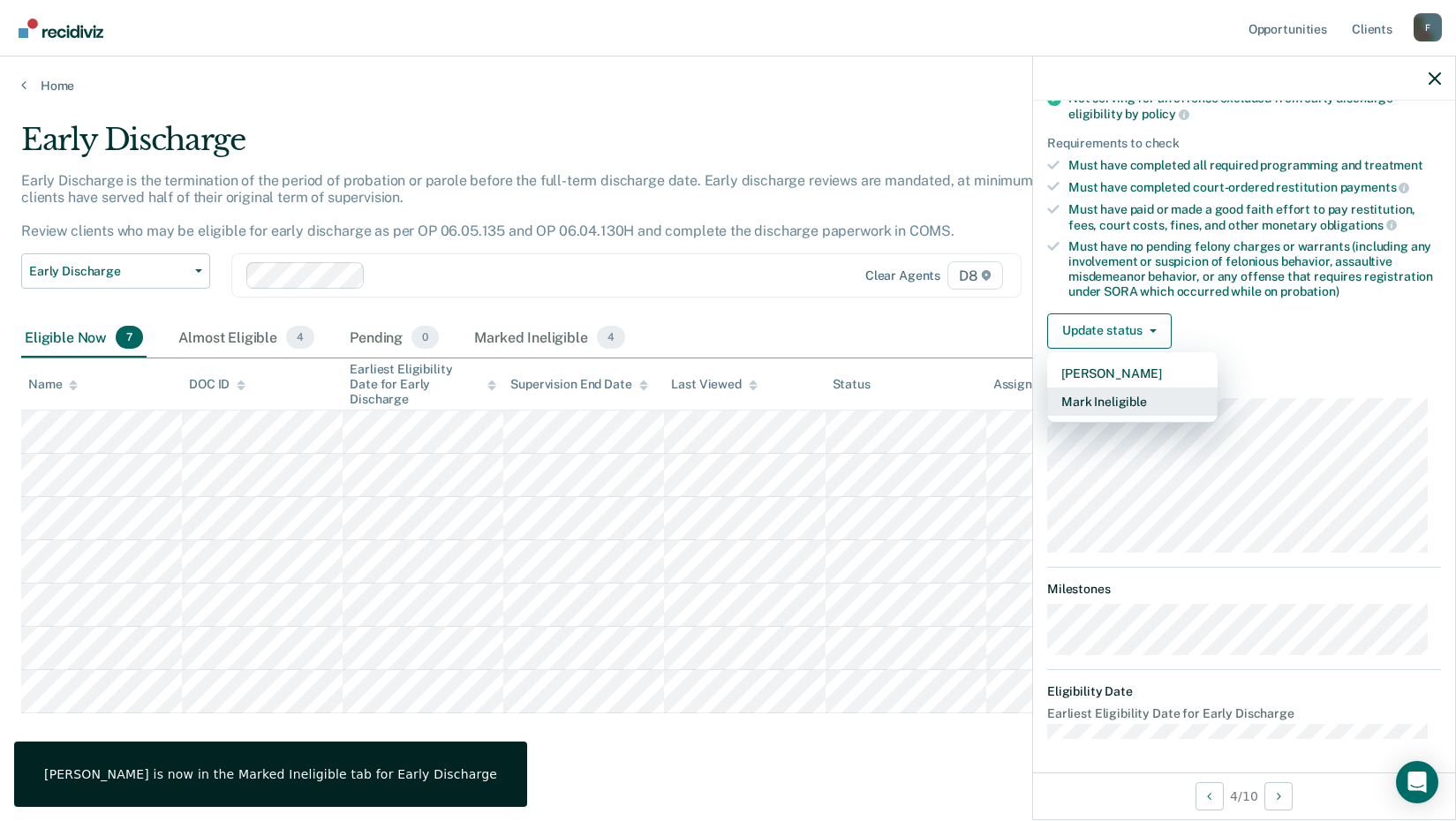
click at [1118, 405] on button "Mark Ineligible" at bounding box center [1133, 402] width 171 height 29
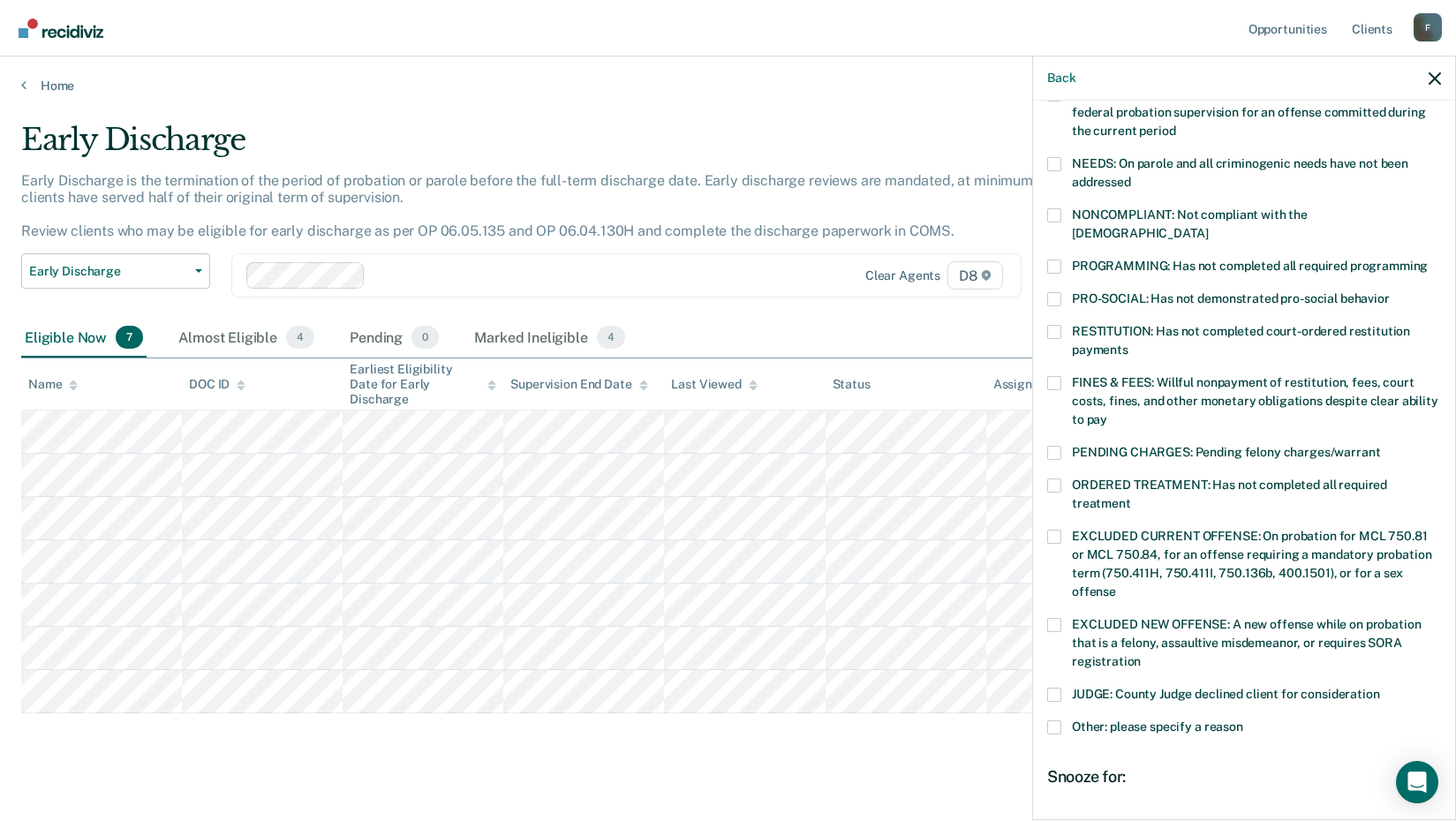
click at [1058, 721] on span at bounding box center [1055, 728] width 14 height 14
click at [1243, 721] on input "Other: please specify a reason" at bounding box center [1243, 721] width 0 height 0
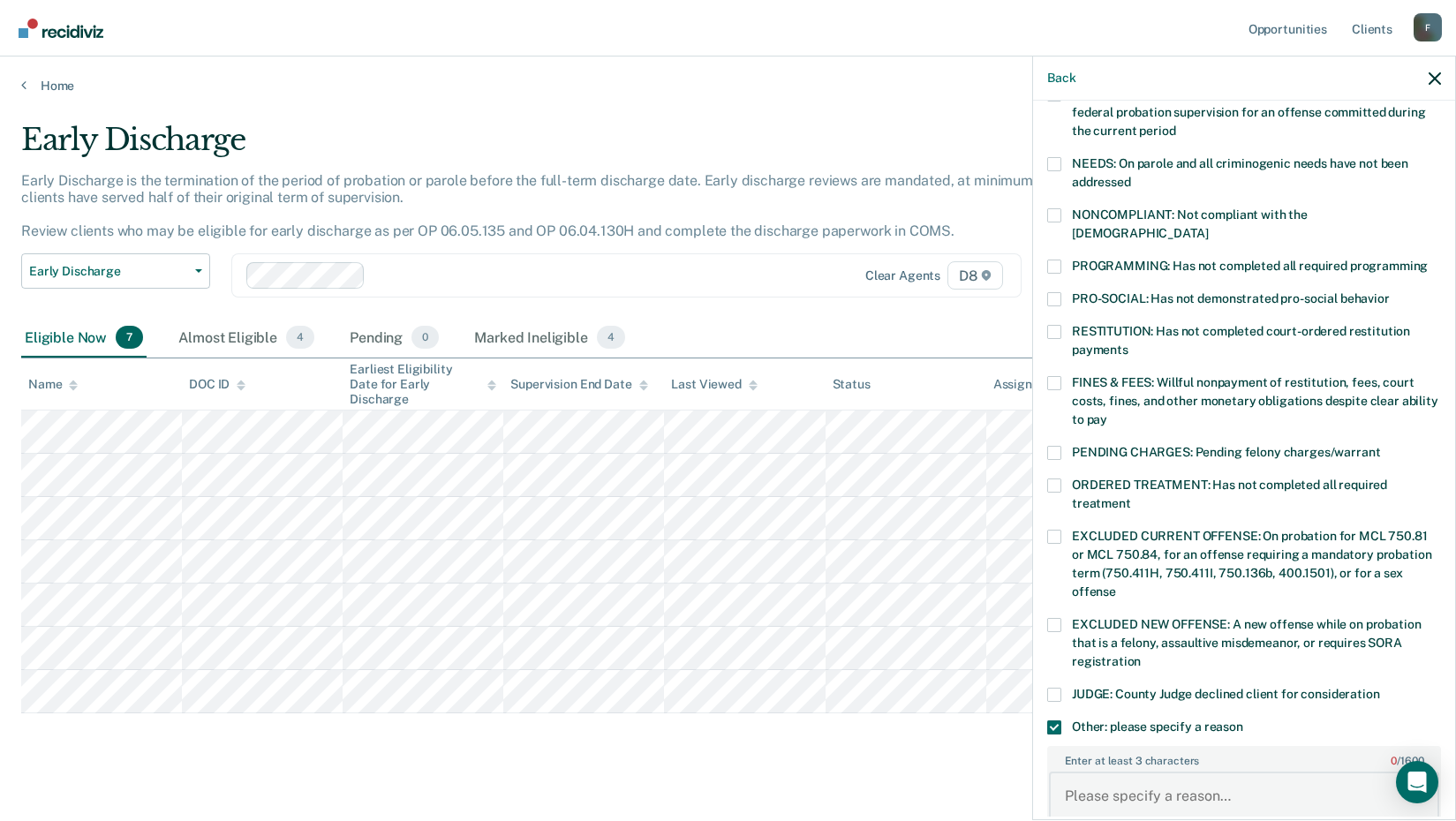
click at [1072, 772] on textarea "Enter at least 3 characters 0 / 1600" at bounding box center [1243, 805] width 390 height 66
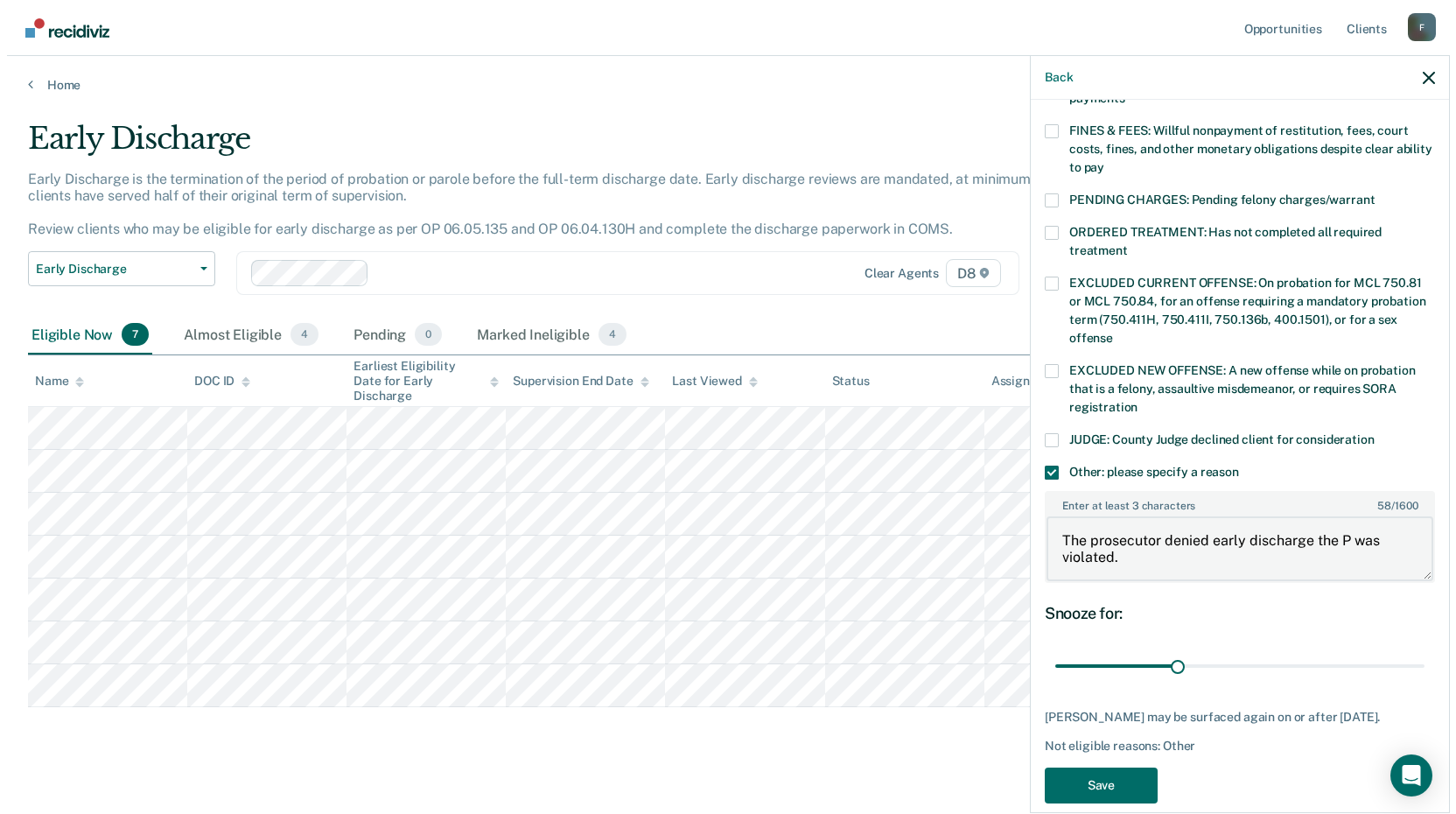
scroll to position [517, 0]
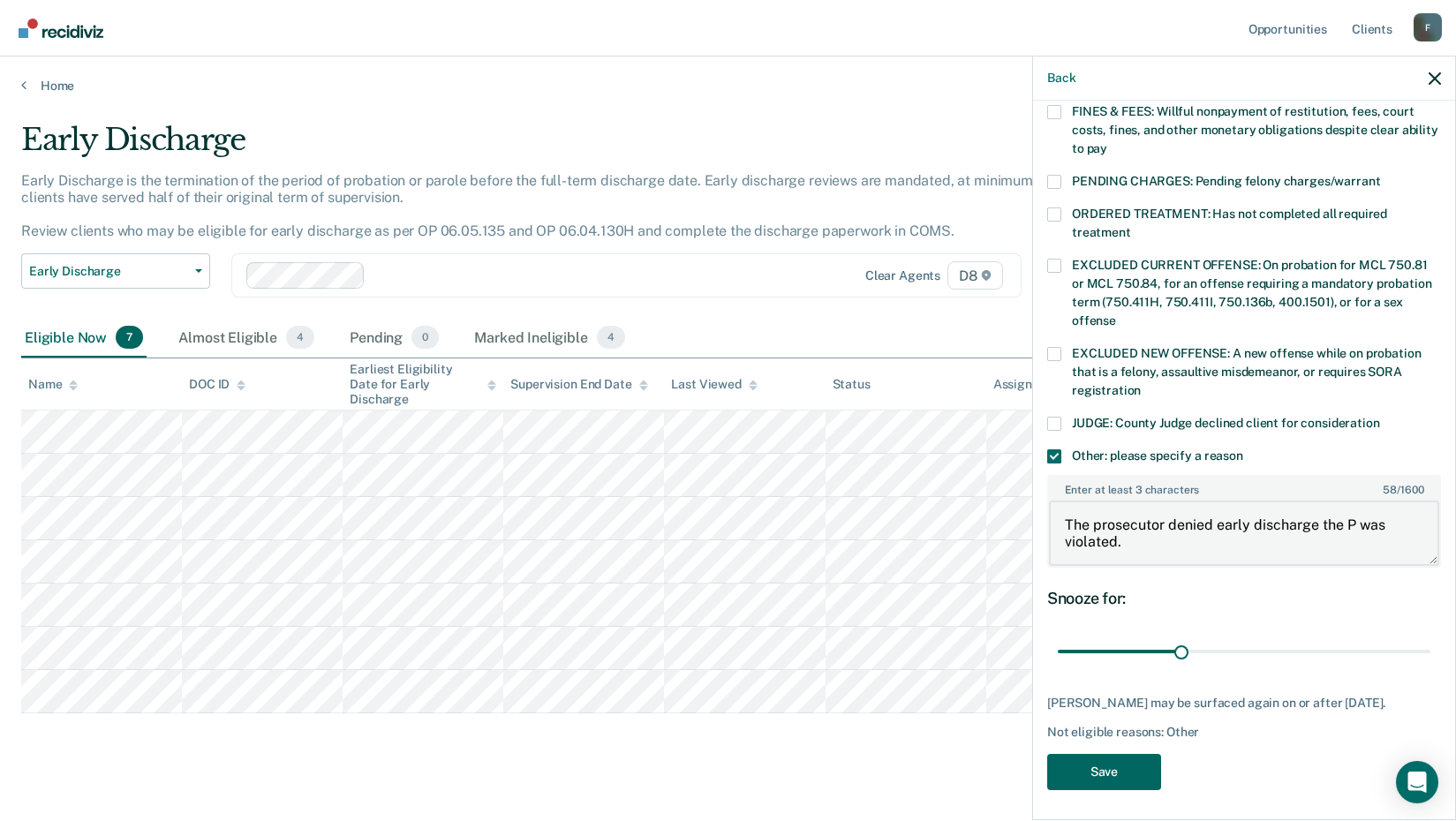
type textarea "The prosecutor denied early discharge the P was violated."
click at [1111, 754] on button "Save" at bounding box center [1104, 772] width 113 height 36
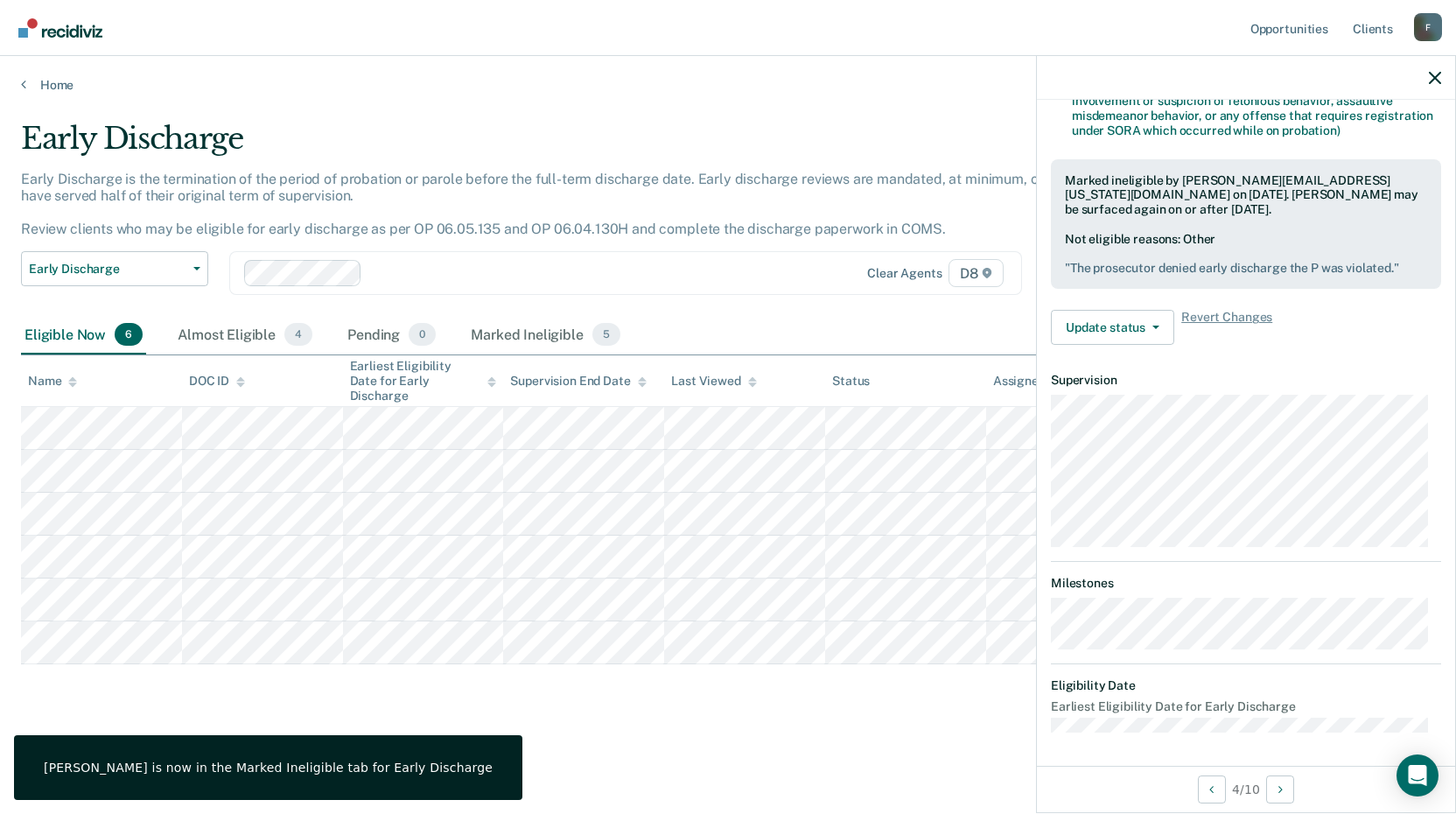
scroll to position [212, 0]
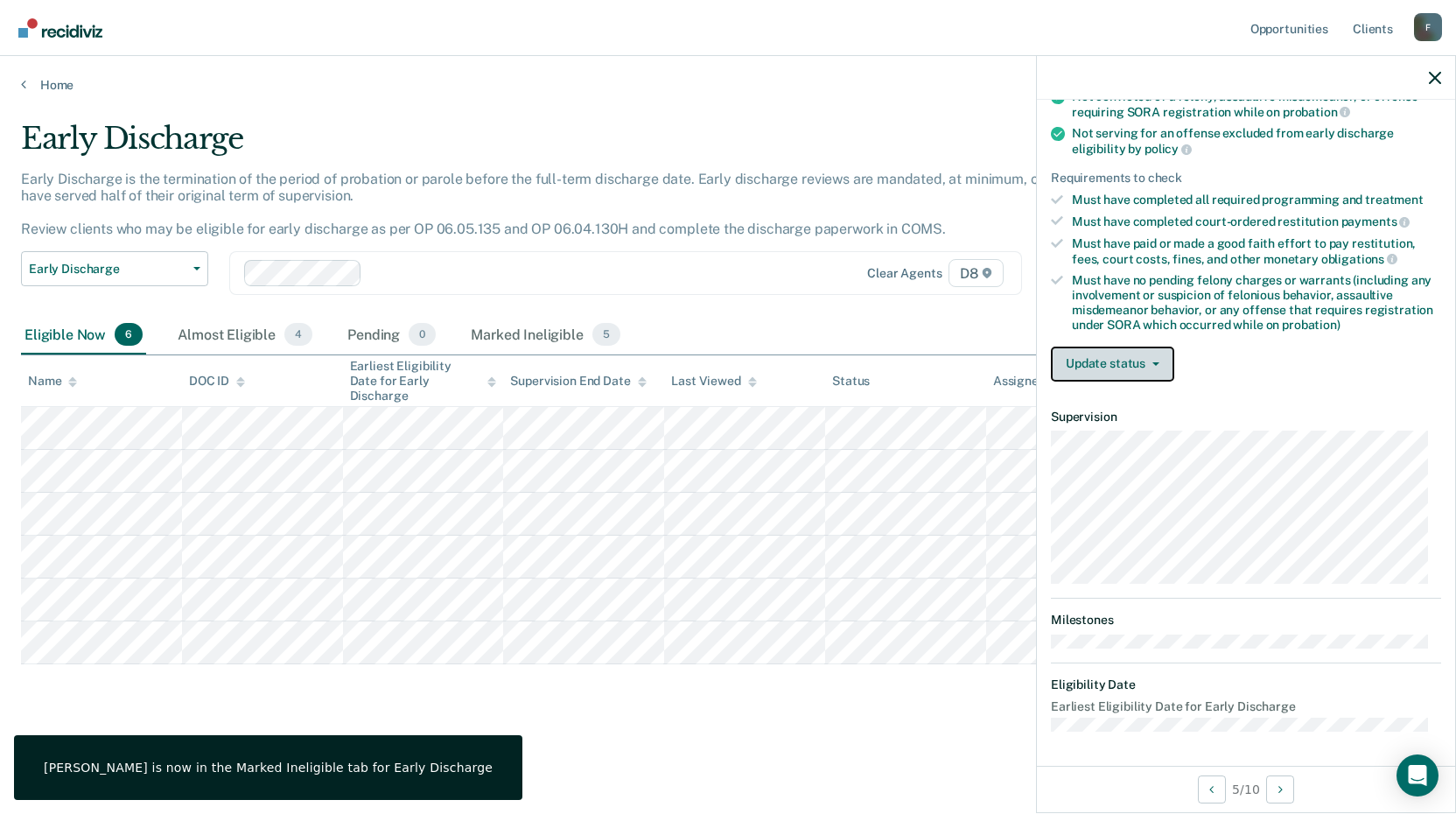
click at [1114, 370] on button "Update status" at bounding box center [1112, 364] width 124 height 35
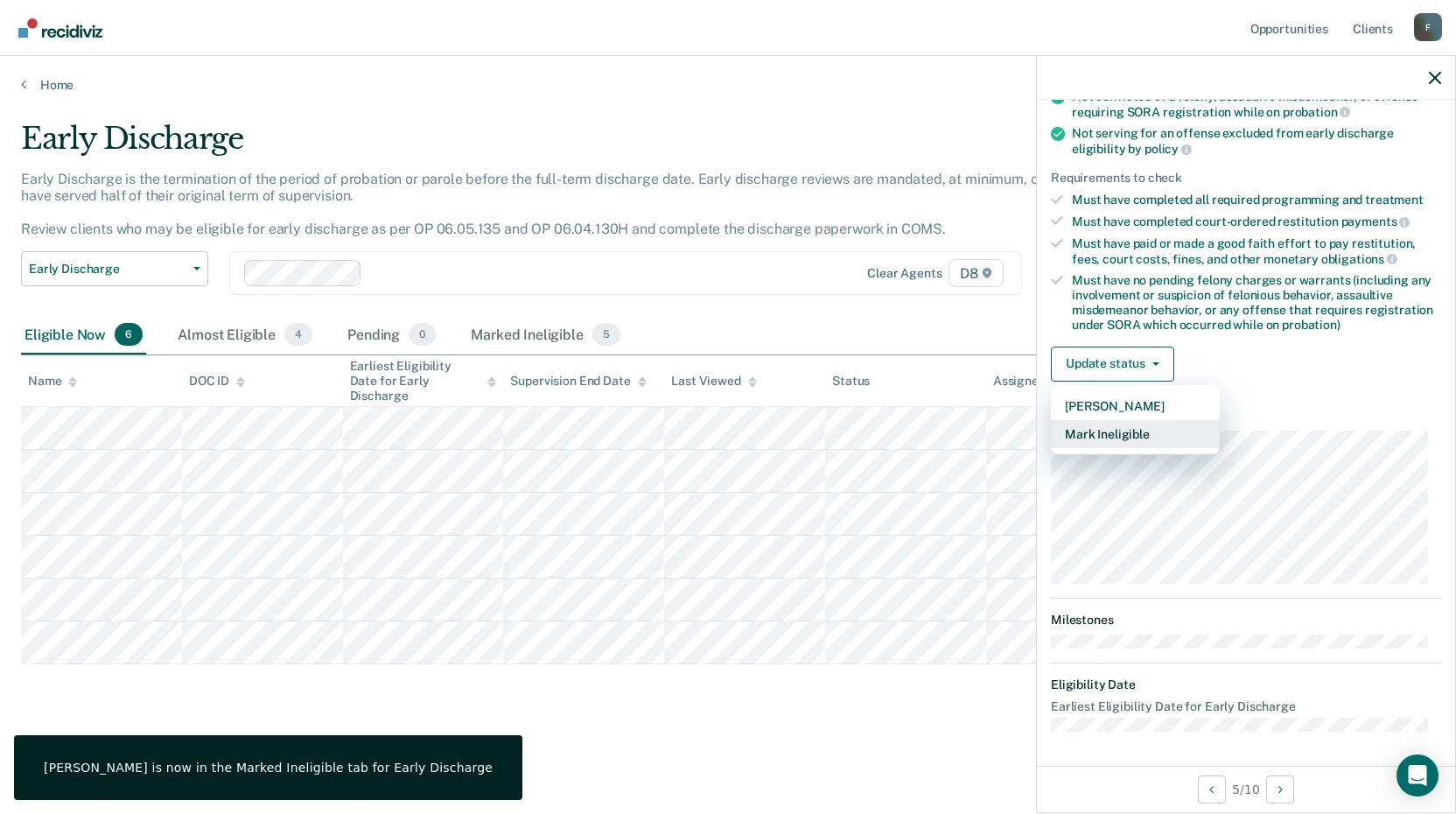
click at [1105, 431] on button "Mark Ineligible" at bounding box center [1135, 435] width 169 height 28
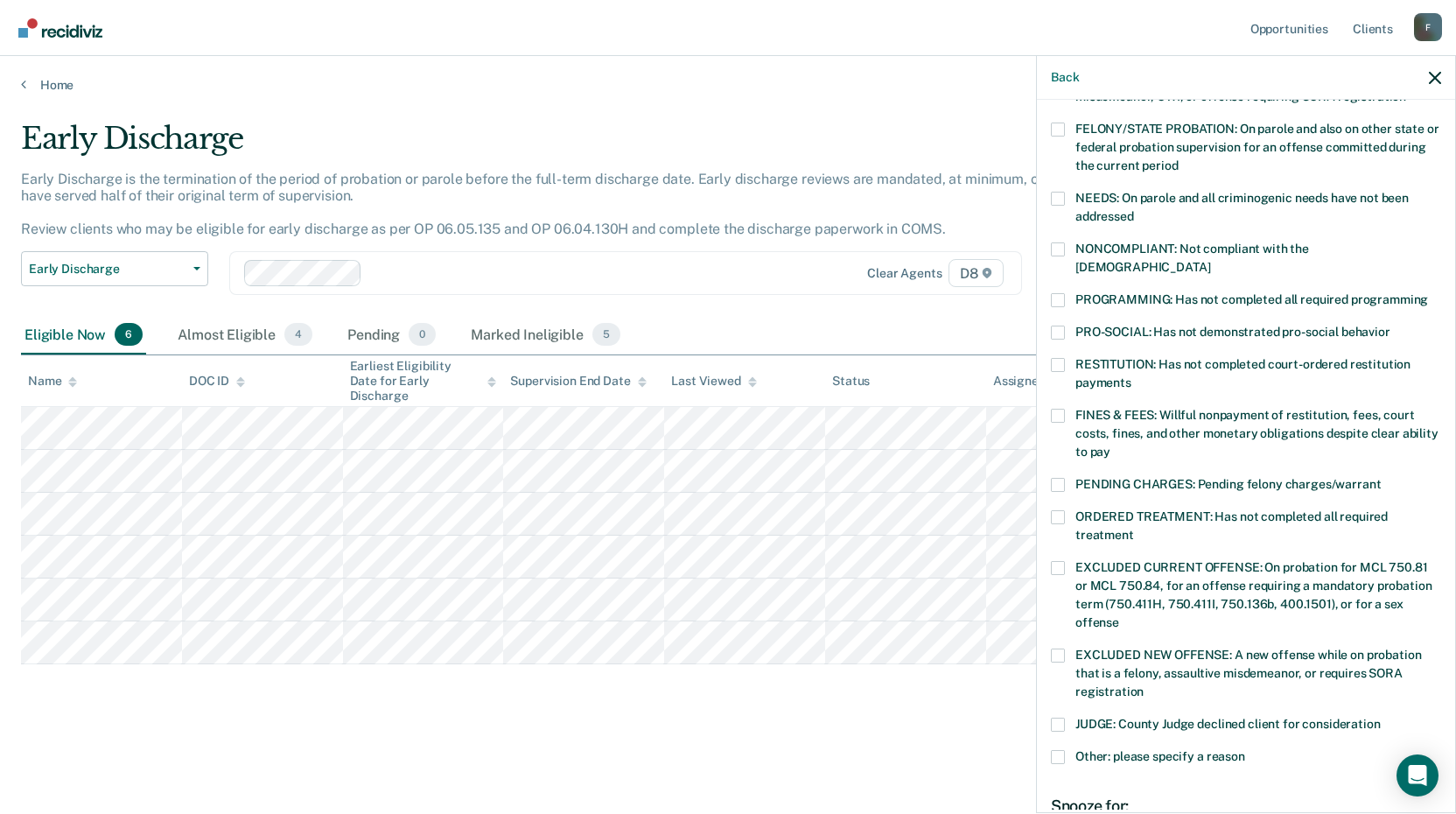
click at [1059, 409] on span at bounding box center [1057, 416] width 14 height 14
click at [1110, 445] on input "FINES & FEES: Willful nonpayment of restitution, fees, court costs, fines, and …" at bounding box center [1110, 445] width 0 height 0
click at [1058, 358] on span at bounding box center [1057, 365] width 14 height 14
click at [1132, 376] on input "RESTITUTION: Has not completed court-ordered restitution payments" at bounding box center [1132, 376] width 0 height 0
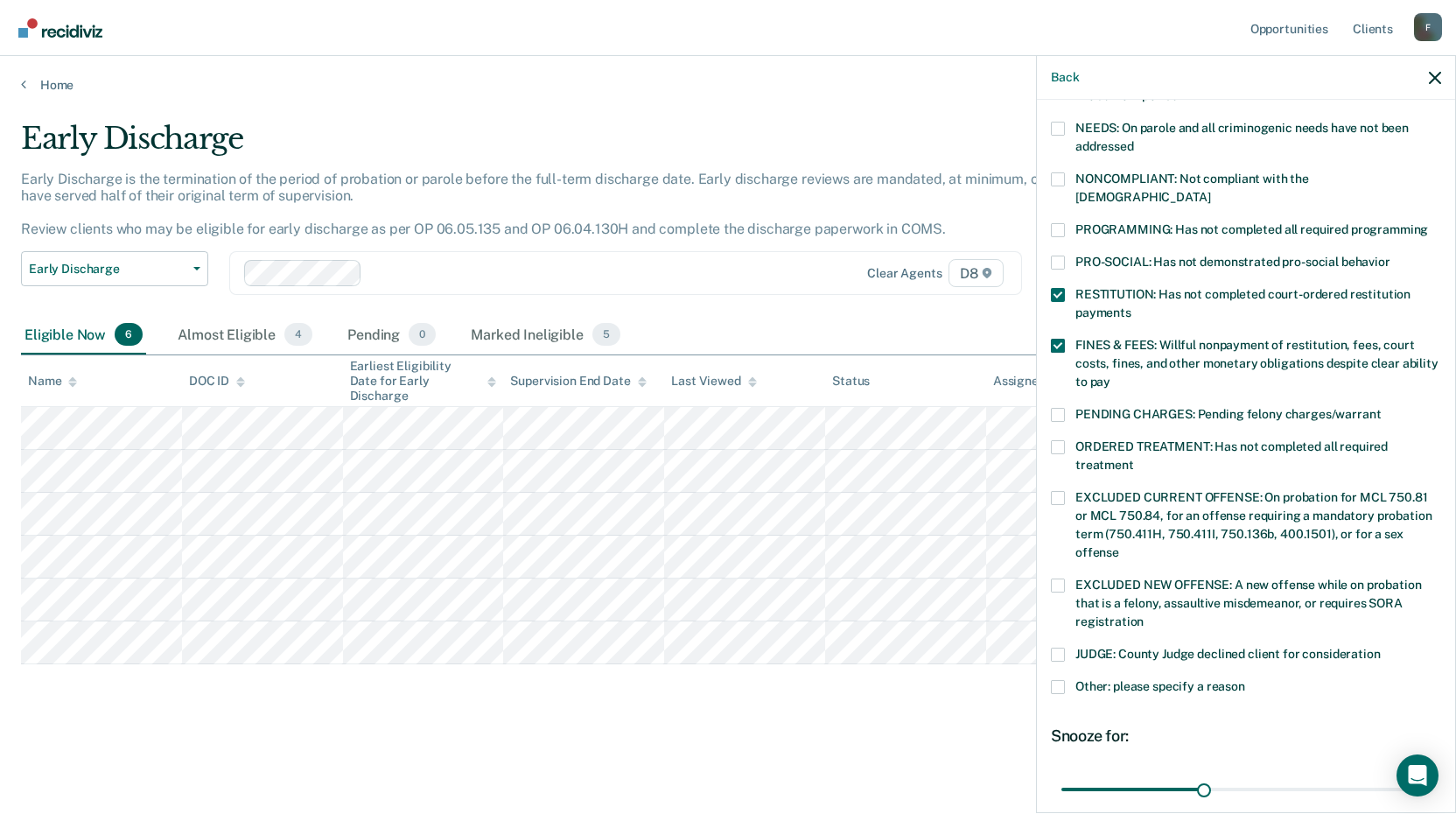
scroll to position [387, 0]
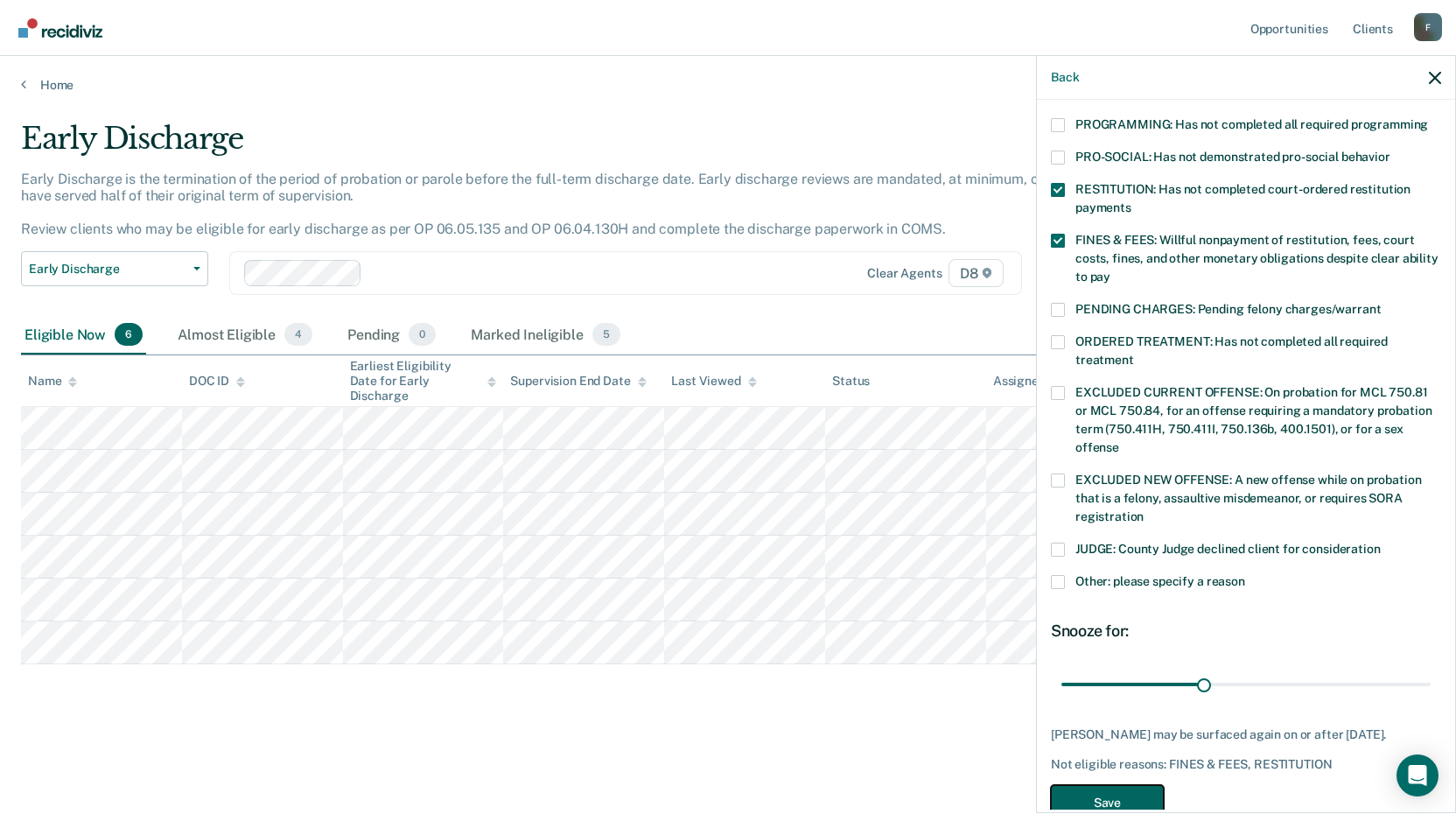
click at [1095, 790] on button "Save" at bounding box center [1106, 804] width 112 height 36
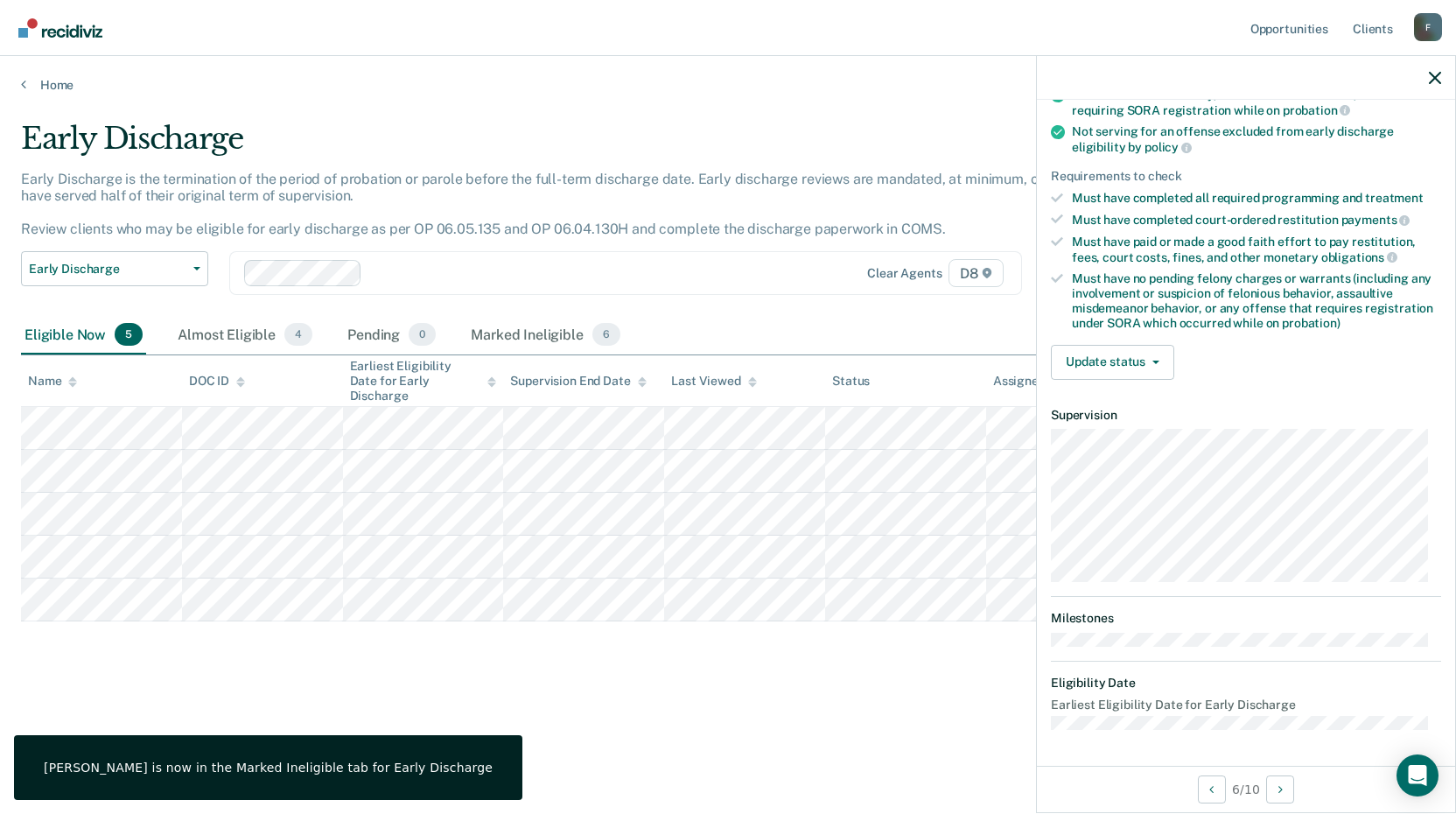
scroll to position [212, 0]
click at [1074, 348] on button "Update status" at bounding box center [1112, 364] width 124 height 35
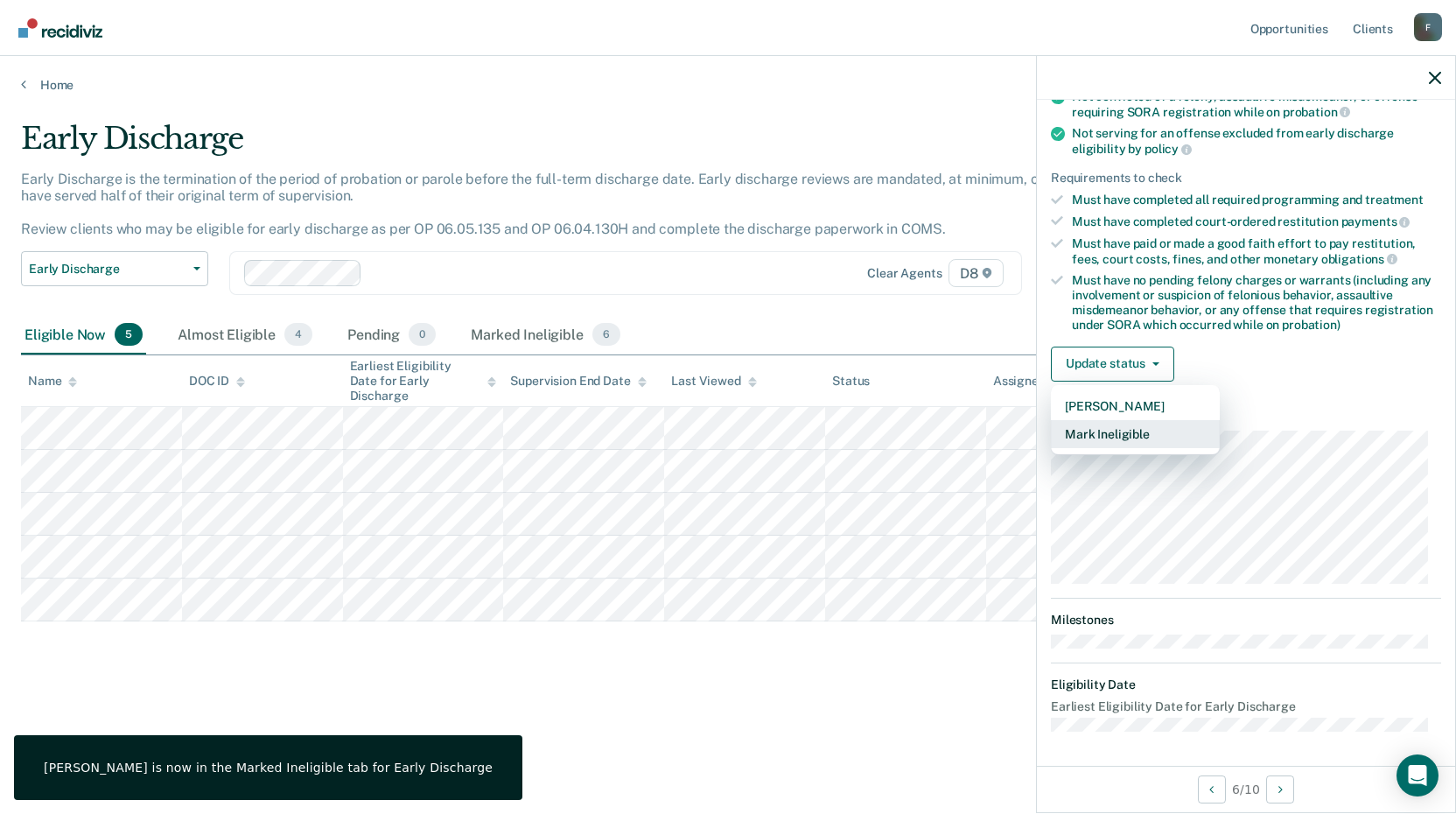
click at [1098, 433] on button "Mark Ineligible" at bounding box center [1135, 435] width 169 height 28
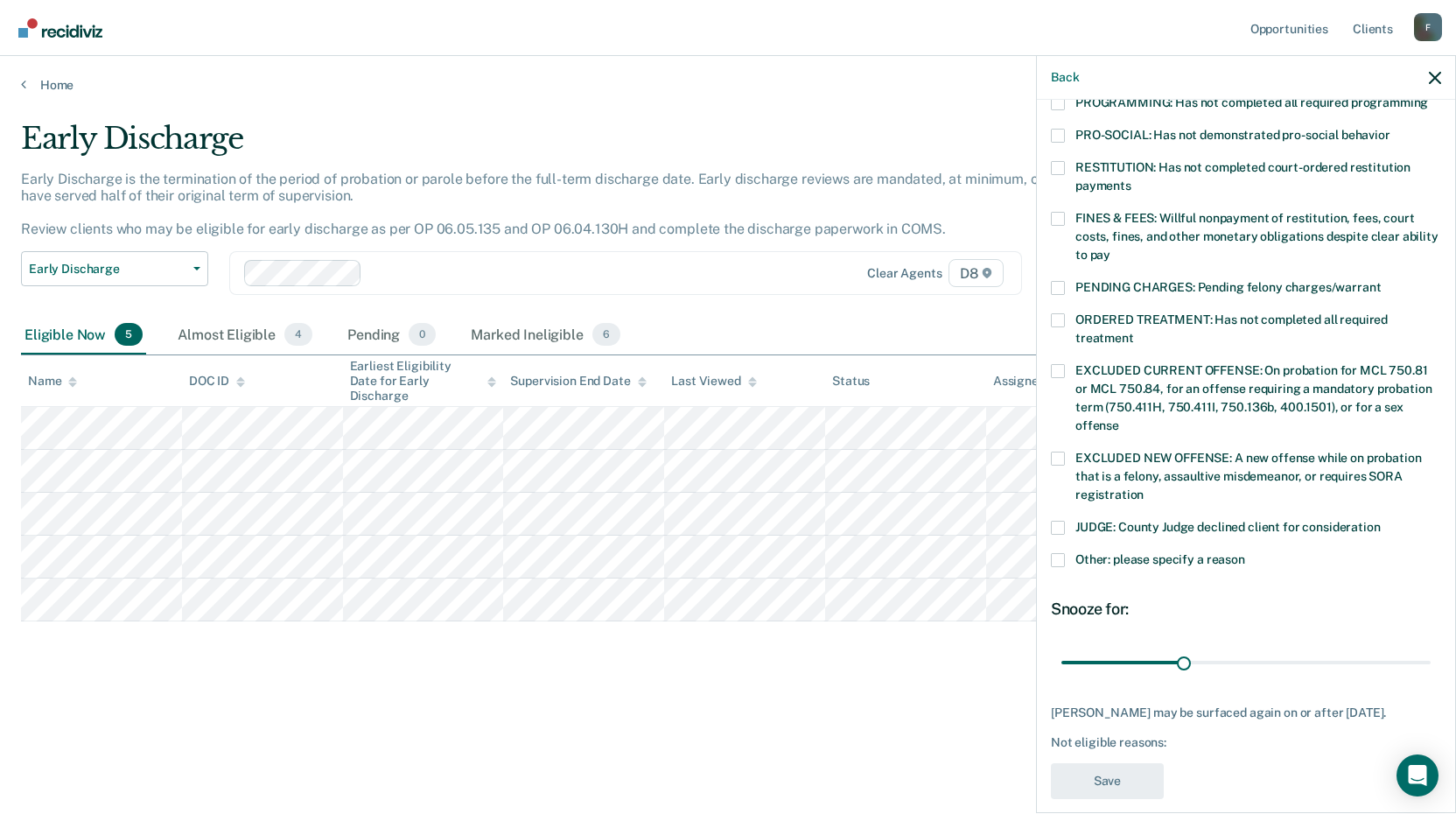
scroll to position [410, 0]
click at [1044, 536] on div "KC Which of the following requirements has [PERSON_NAME] not met? [MEDICAL_DATA…" at bounding box center [1246, 455] width 419 height 710
click at [1062, 552] on span at bounding box center [1057, 559] width 14 height 14
click at [1245, 552] on input "Other: please specify a reason" at bounding box center [1245, 552] width 0 height 0
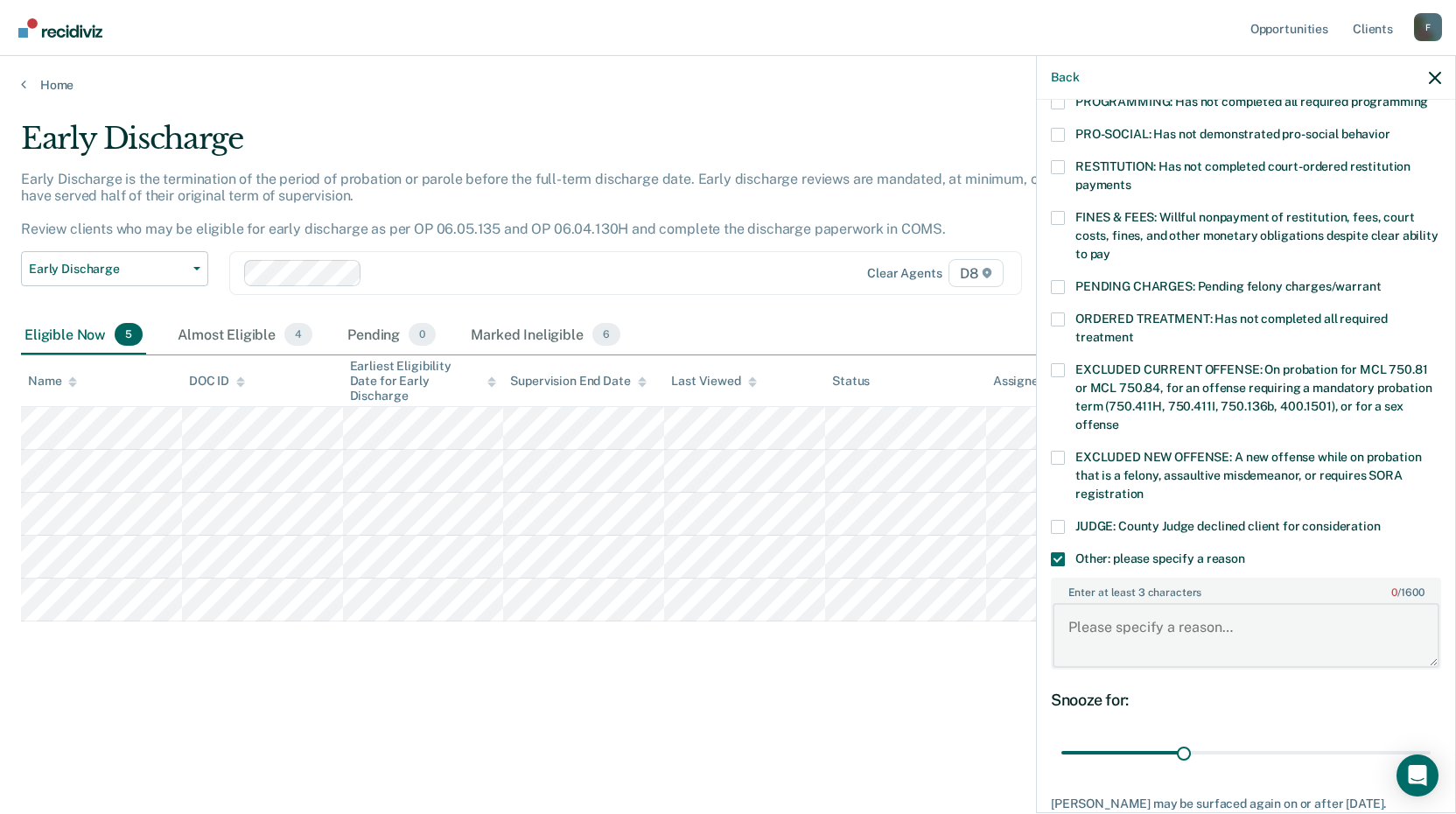
click at [1107, 611] on textarea "Enter at least 3 characters 0 / 1600" at bounding box center [1245, 635] width 386 height 65
click at [1180, 634] on textarea "P had a couple positive [MEDICAL_DATA] and started treatment aging" at bounding box center [1245, 635] width 386 height 65
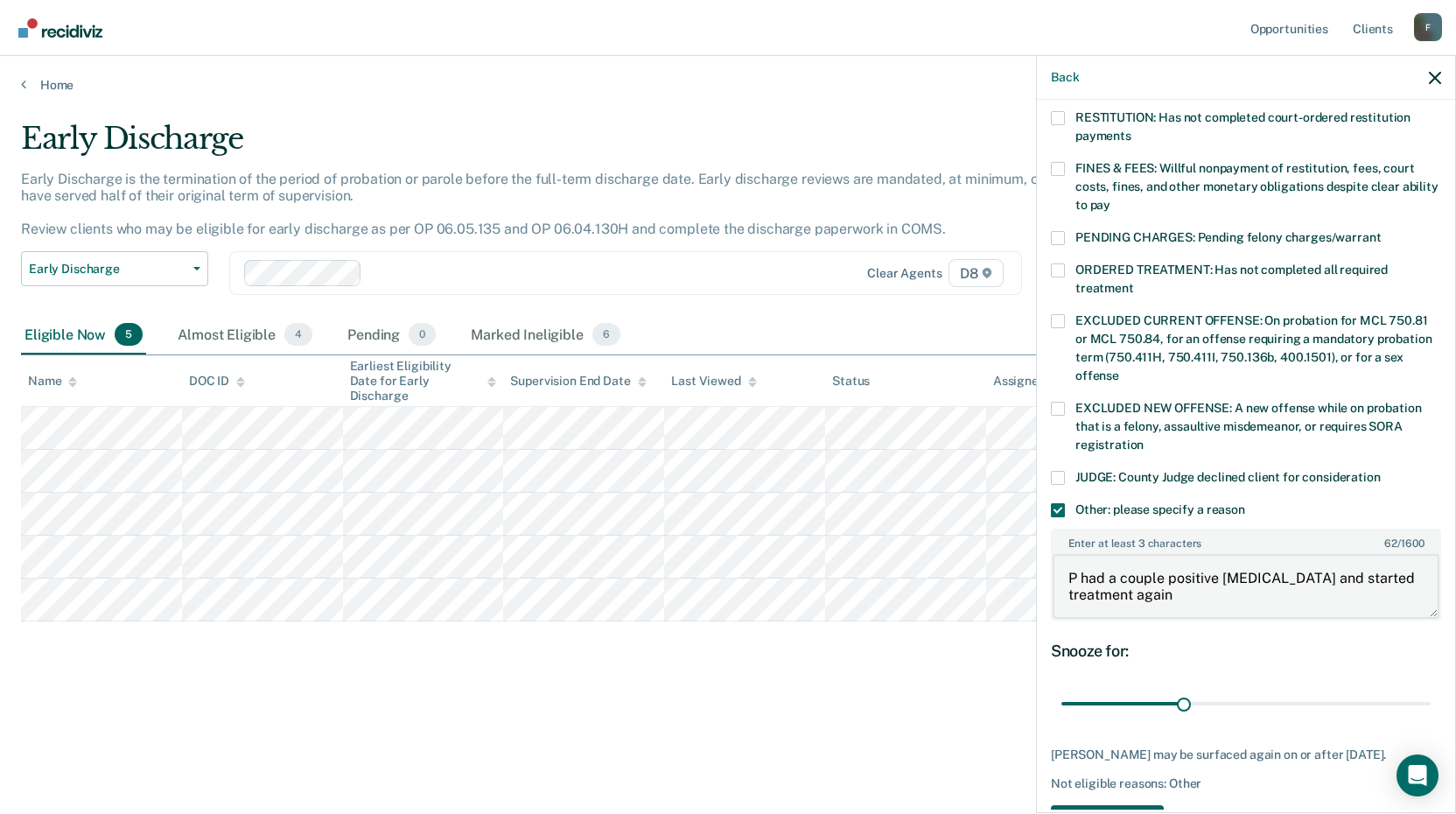
scroll to position [497, 0]
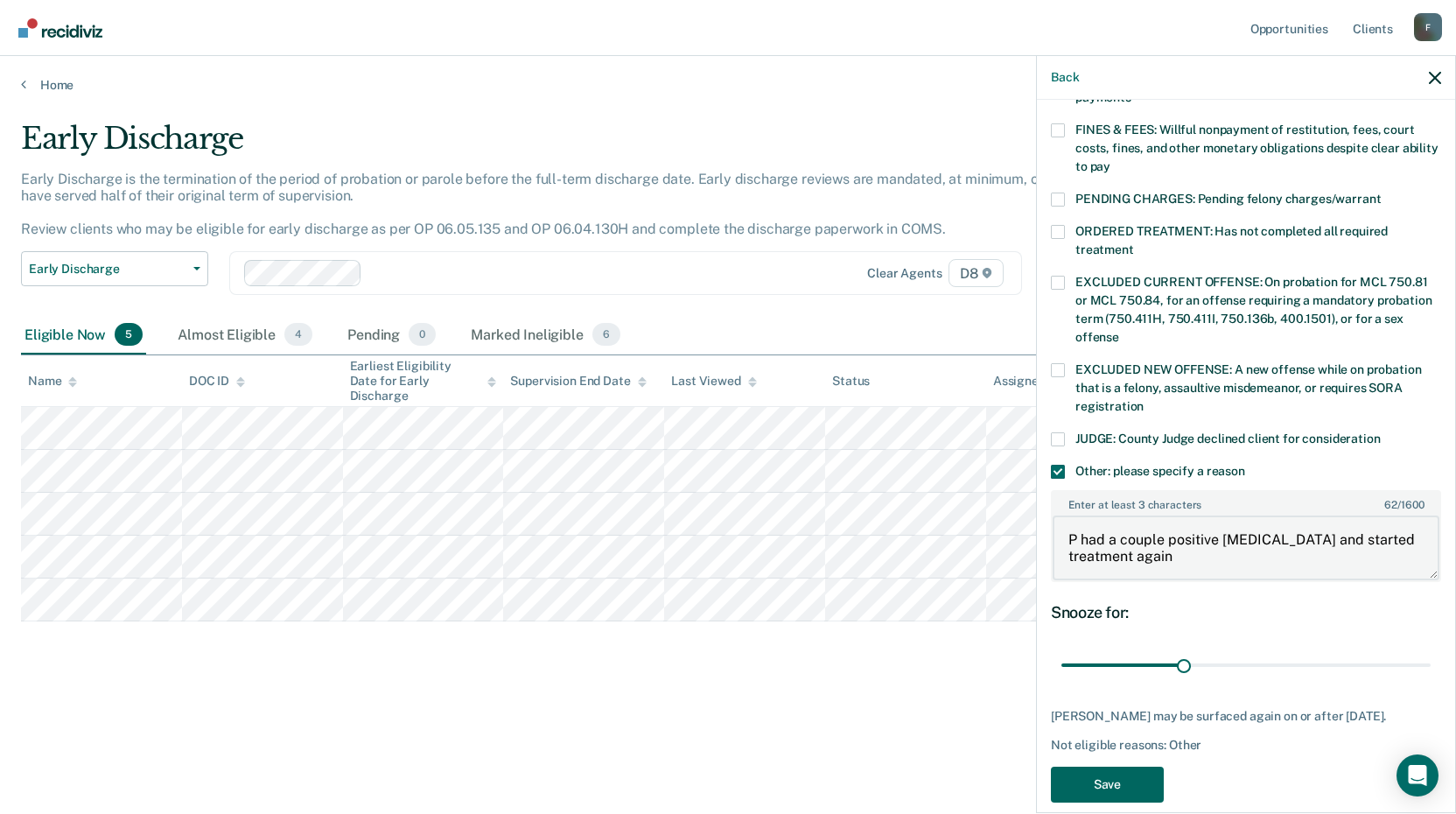
type textarea "P had a couple positive [MEDICAL_DATA] and started treatment again"
click at [1133, 767] on button "Save" at bounding box center [1106, 785] width 112 height 36
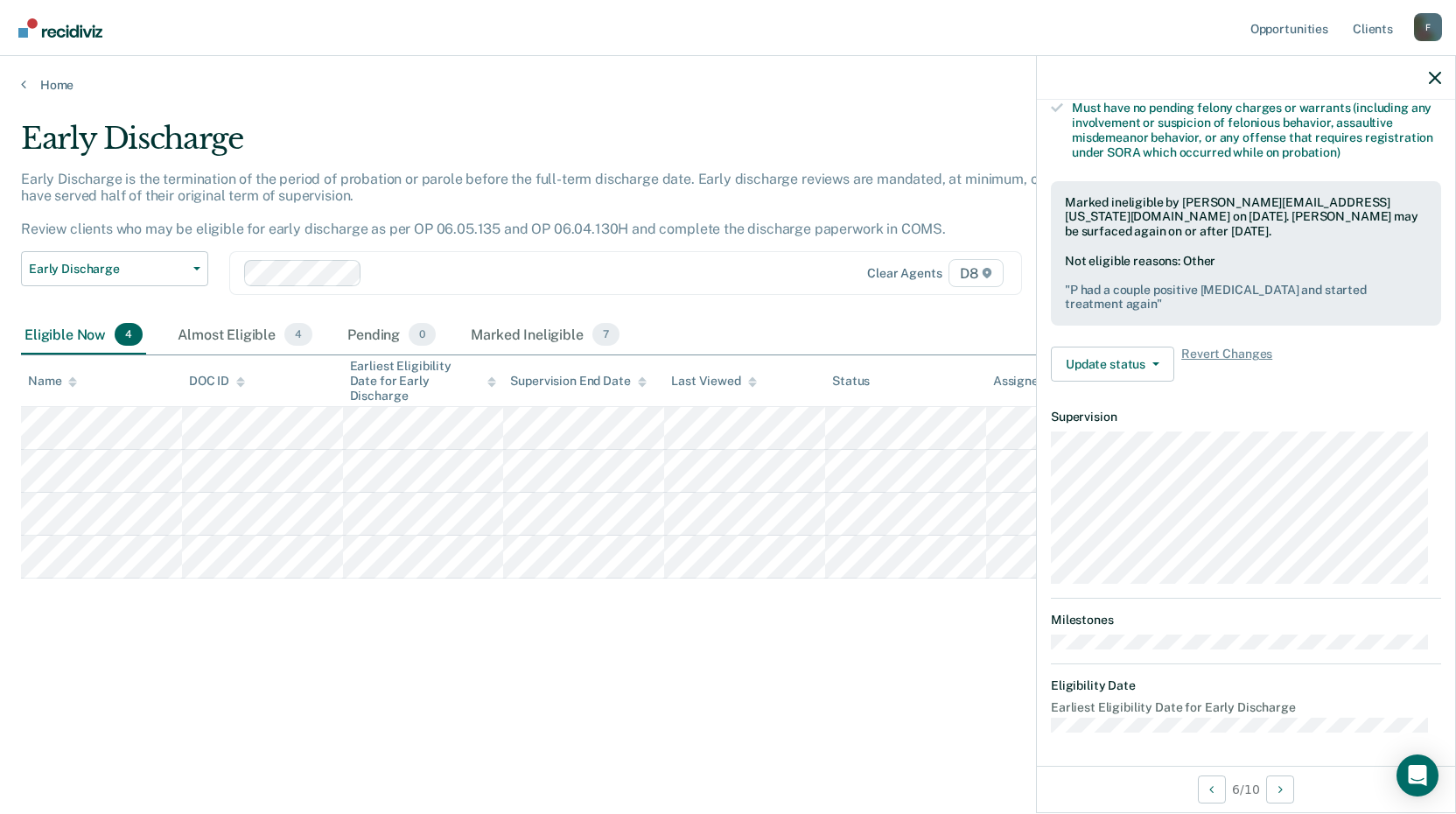
scroll to position [230, 0]
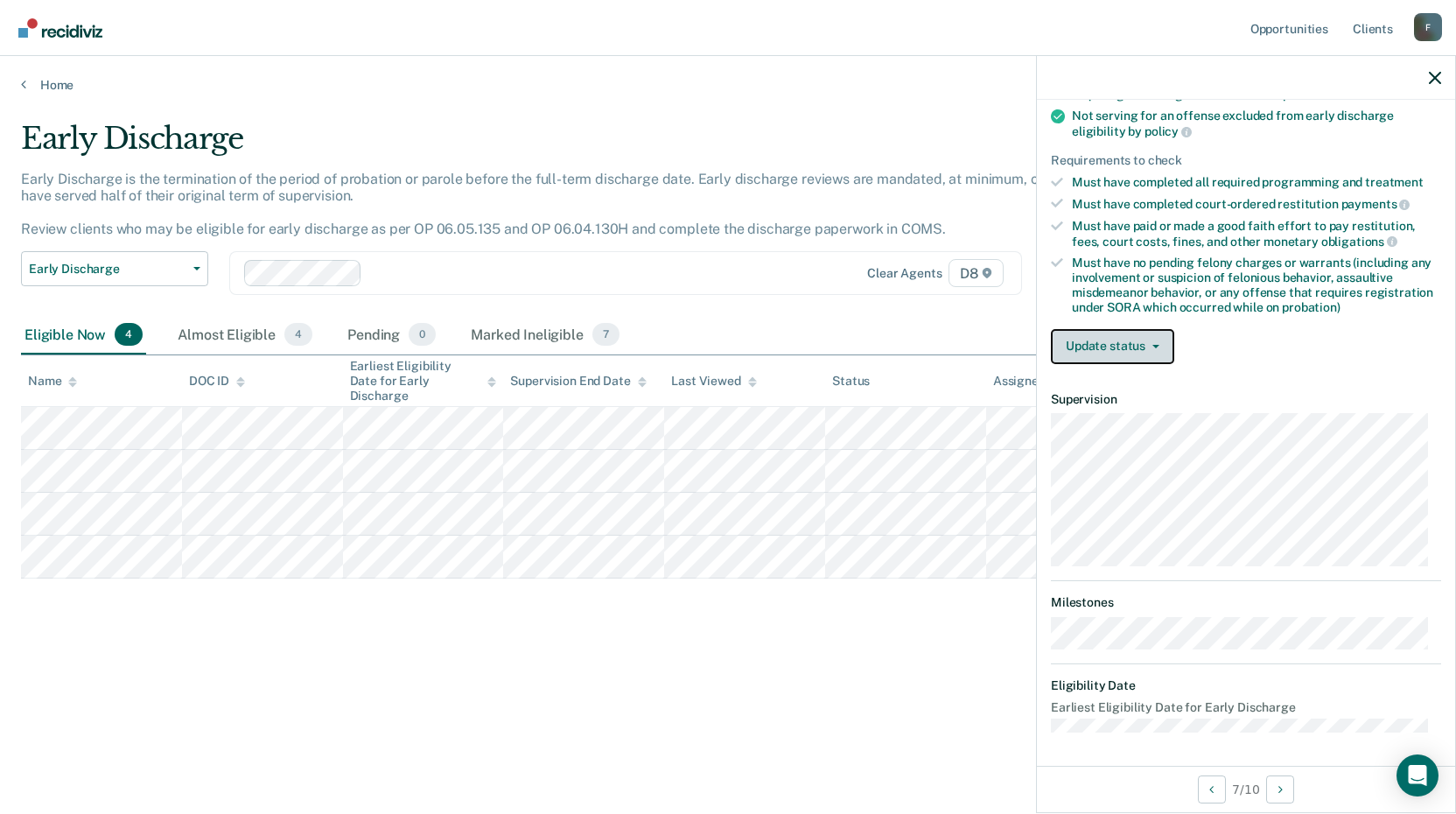
click at [1157, 341] on button "Update status" at bounding box center [1112, 346] width 124 height 35
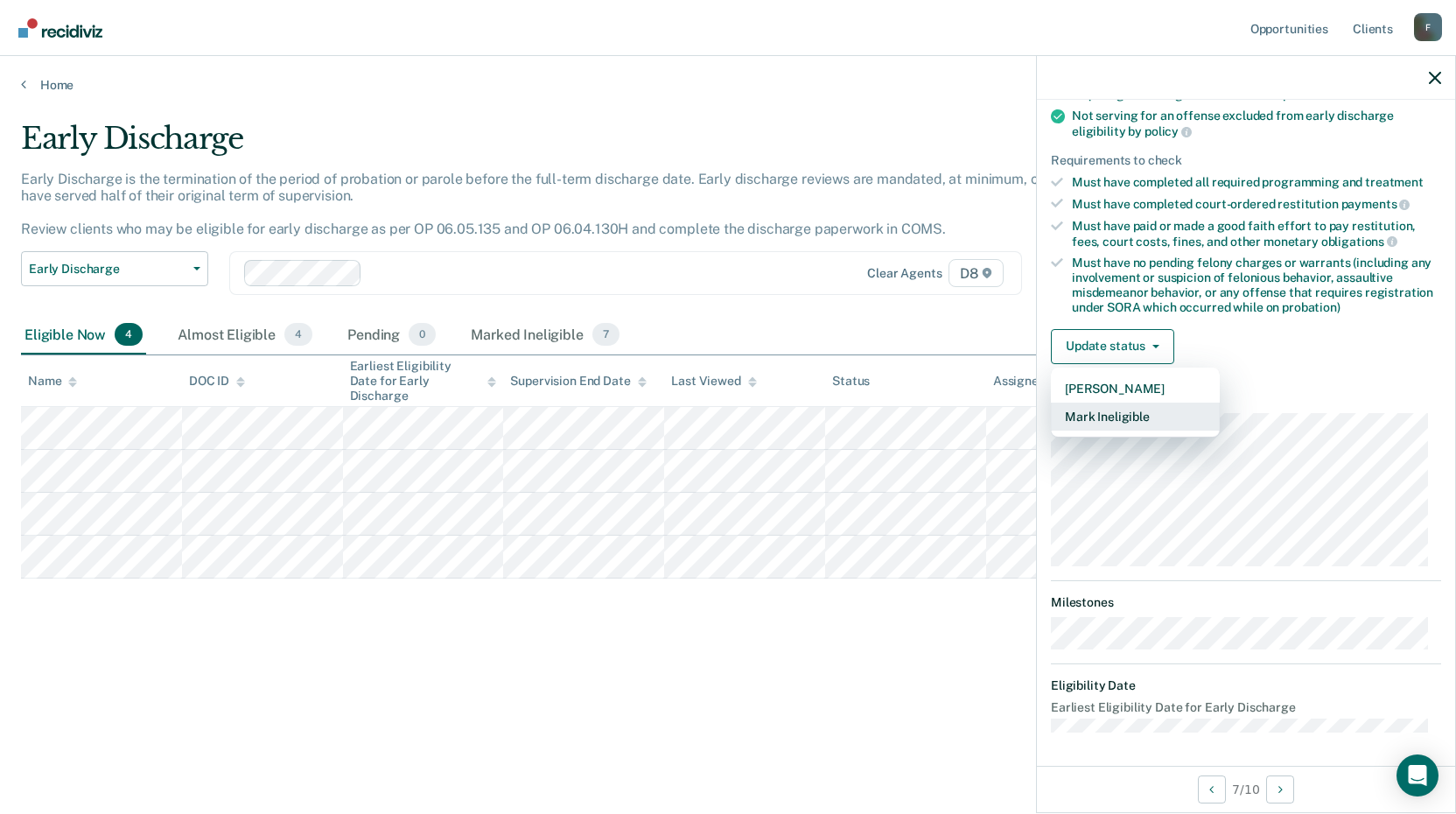
click at [1133, 418] on button "Mark Ineligible" at bounding box center [1135, 417] width 169 height 28
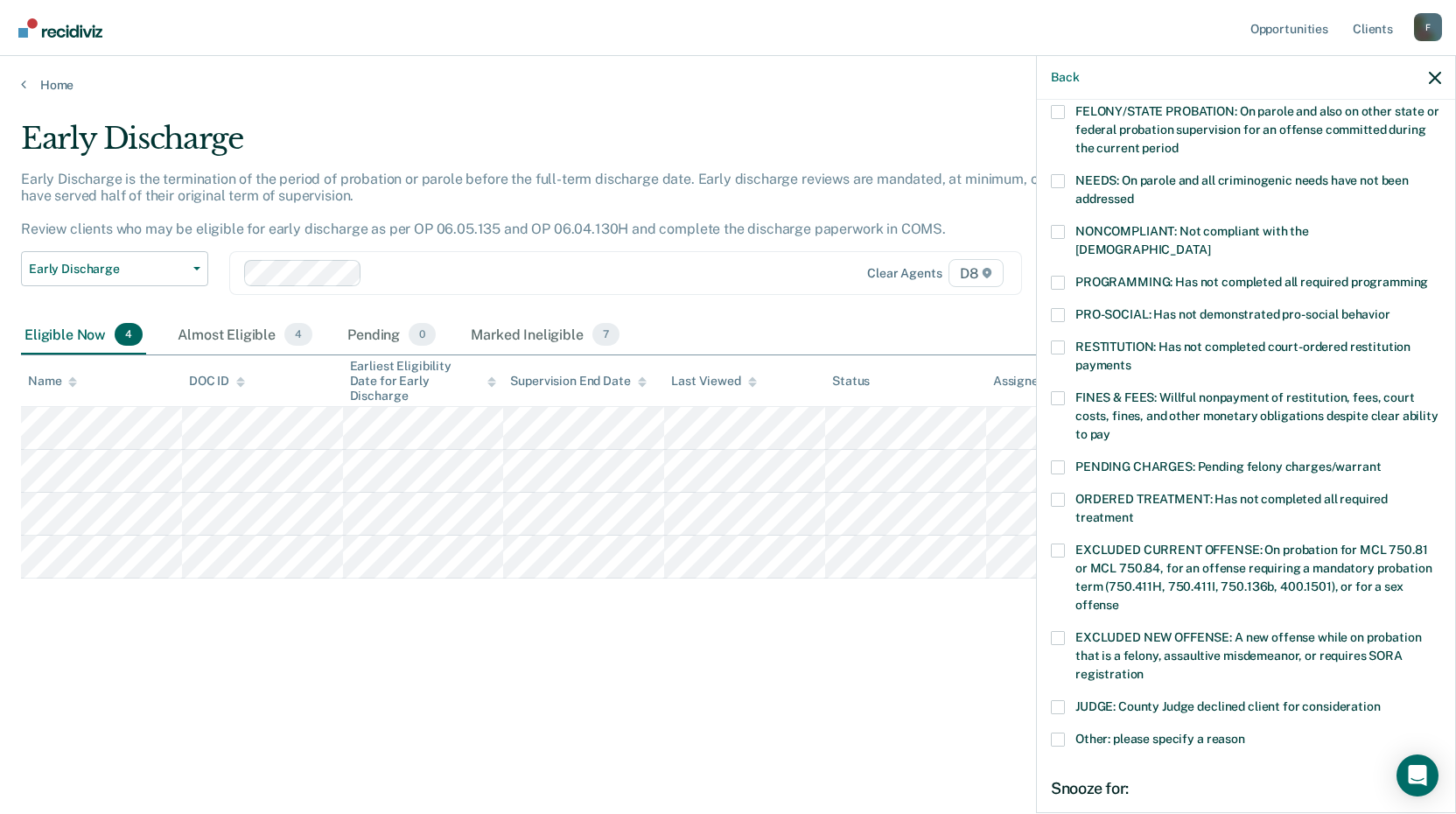
click at [1063, 391] on span at bounding box center [1057, 398] width 14 height 14
click at [1110, 428] on input "FINES & FEES: Willful nonpayment of restitution, fees, court costs, fines, and …" at bounding box center [1110, 428] width 0 height 0
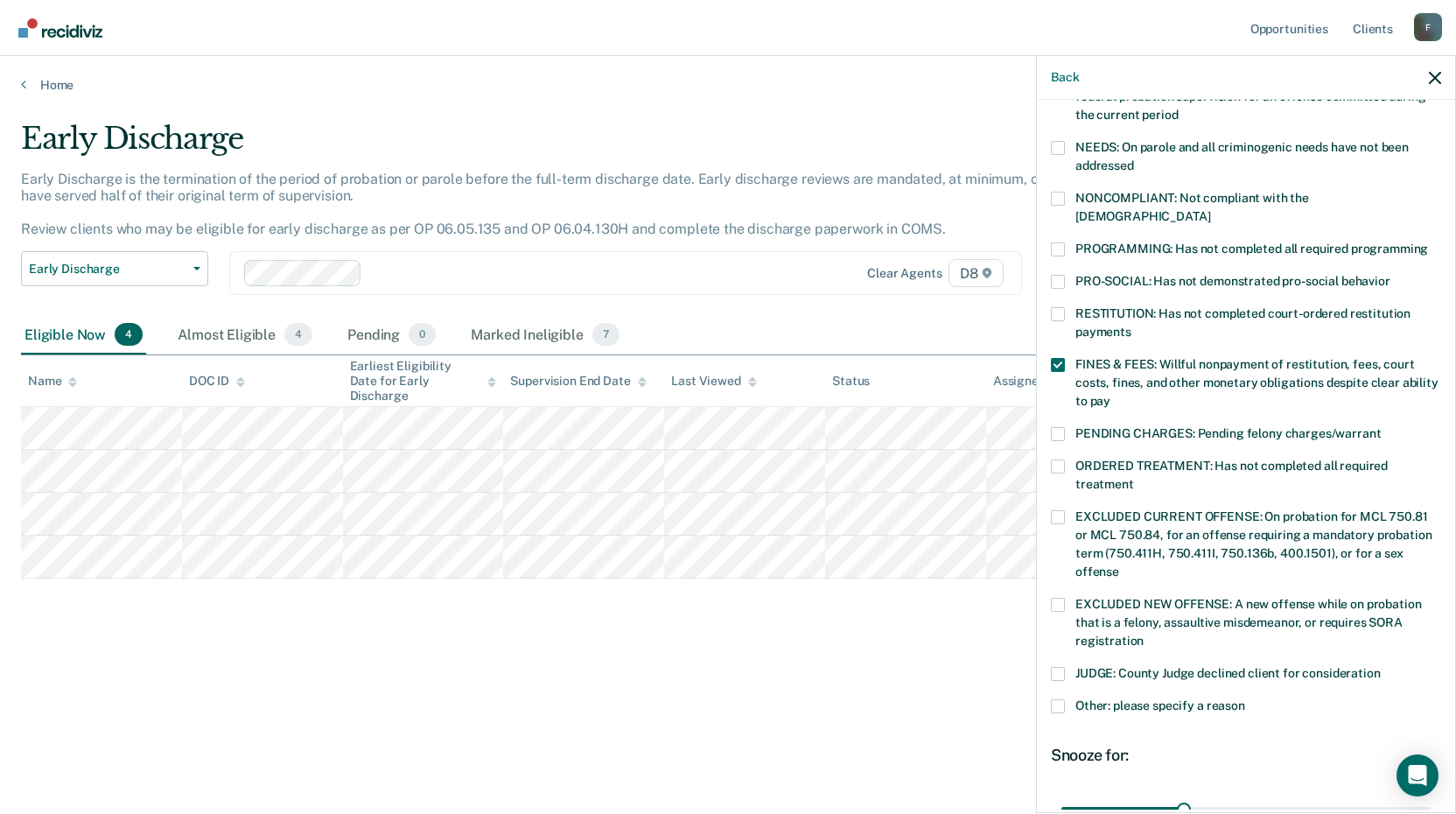
scroll to position [410, 0]
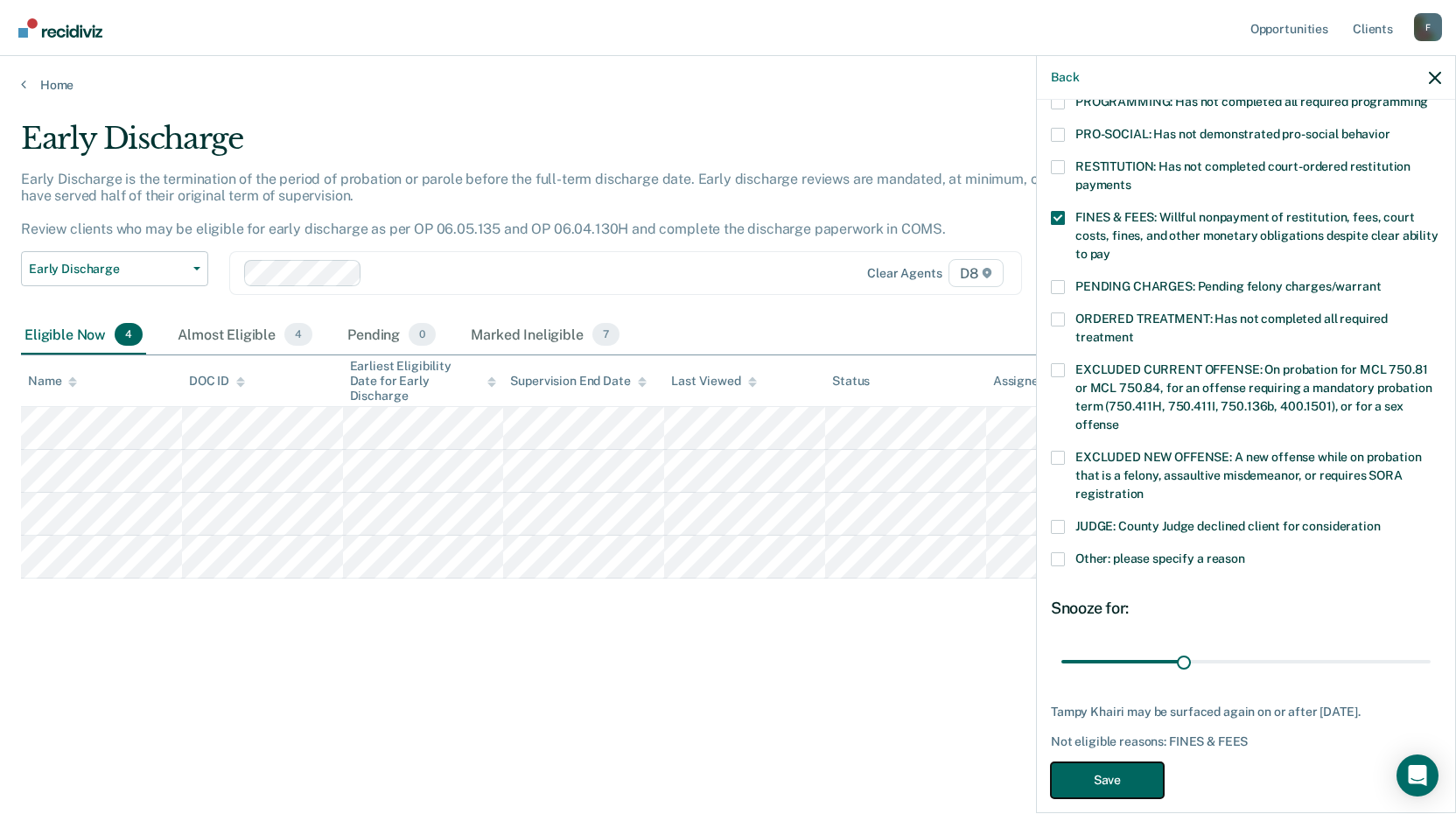
click at [1110, 763] on button "Save" at bounding box center [1106, 781] width 112 height 36
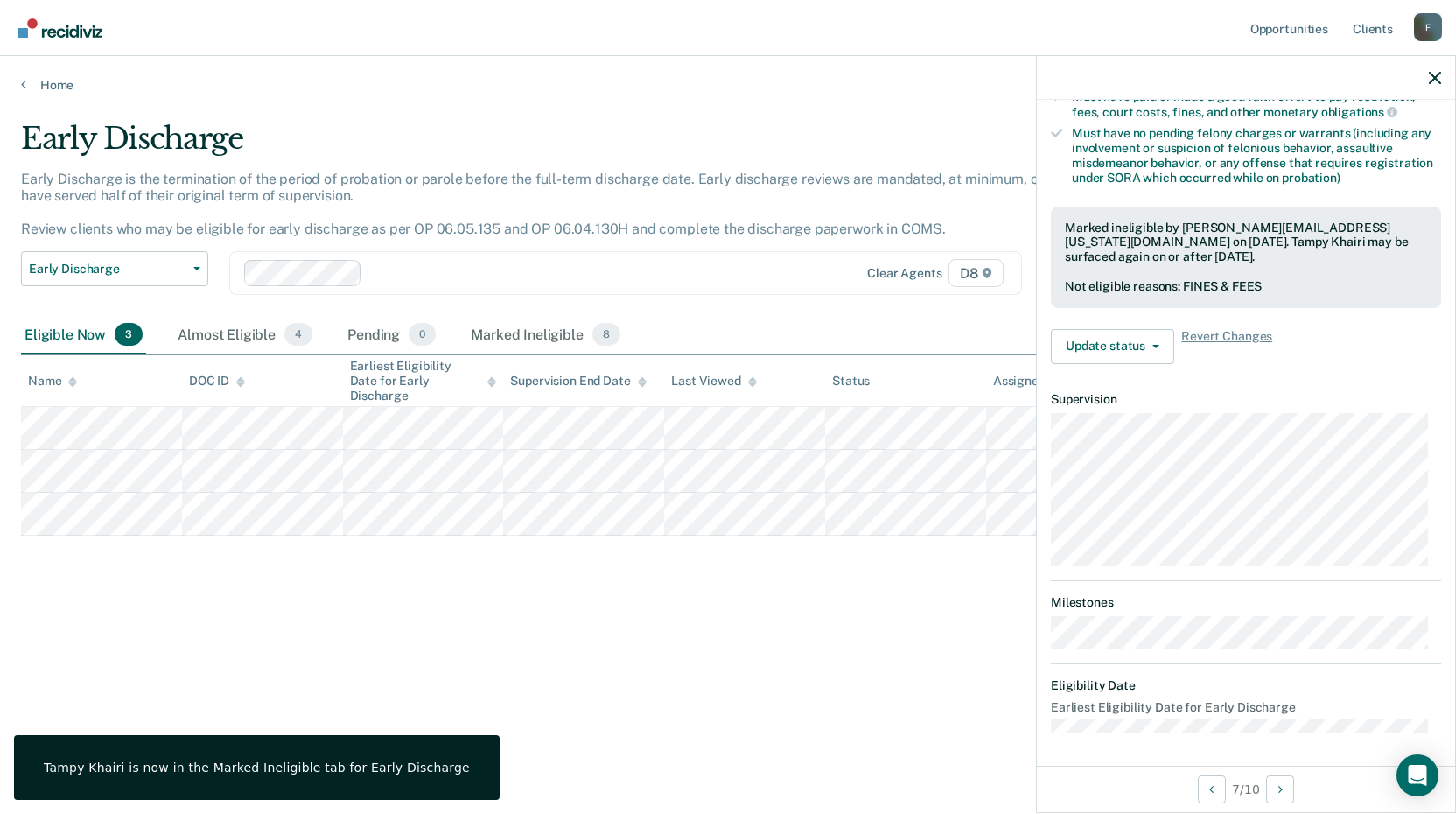
scroll to position [212, 0]
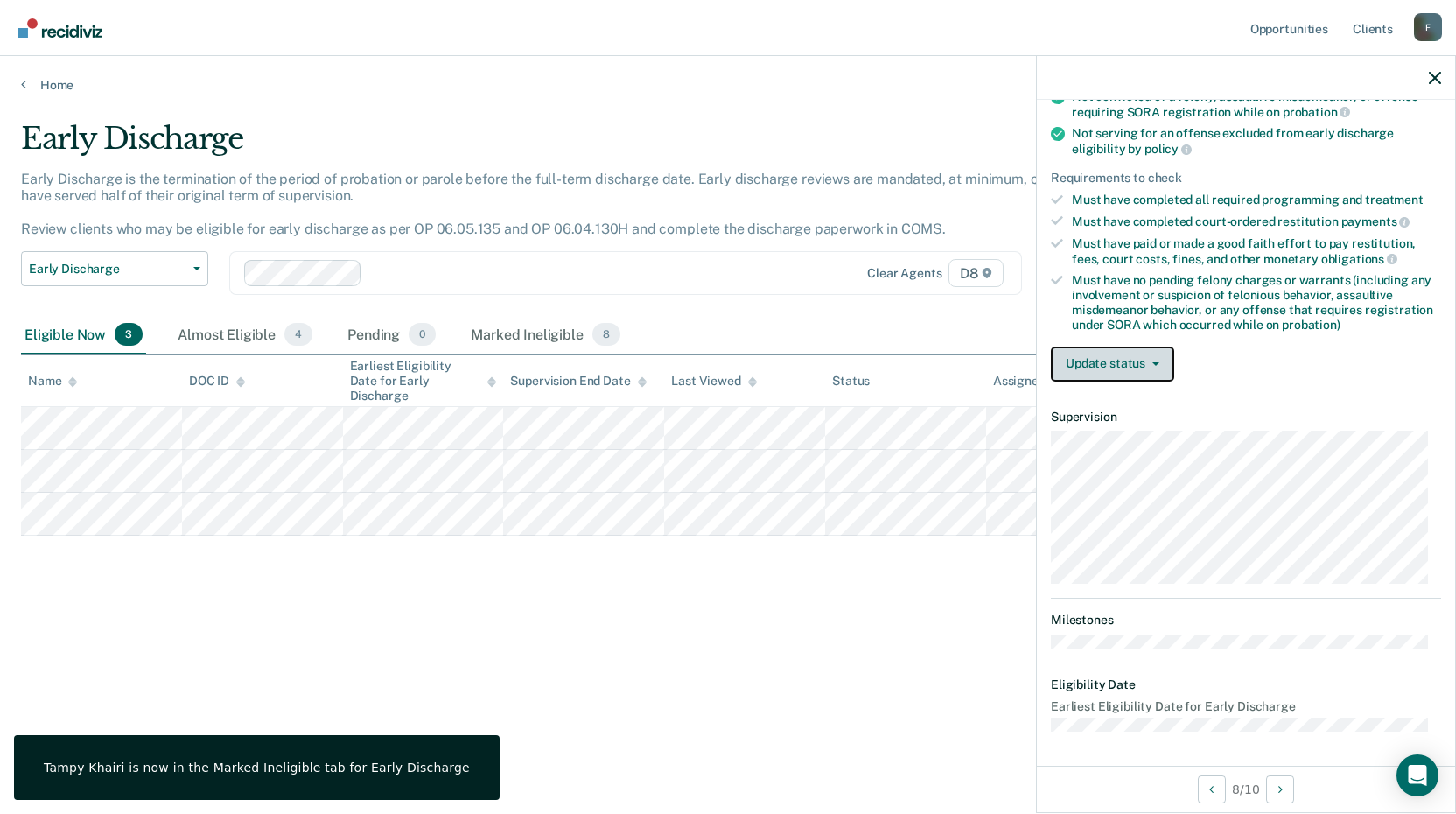
click at [1111, 362] on button "Update status" at bounding box center [1112, 364] width 124 height 35
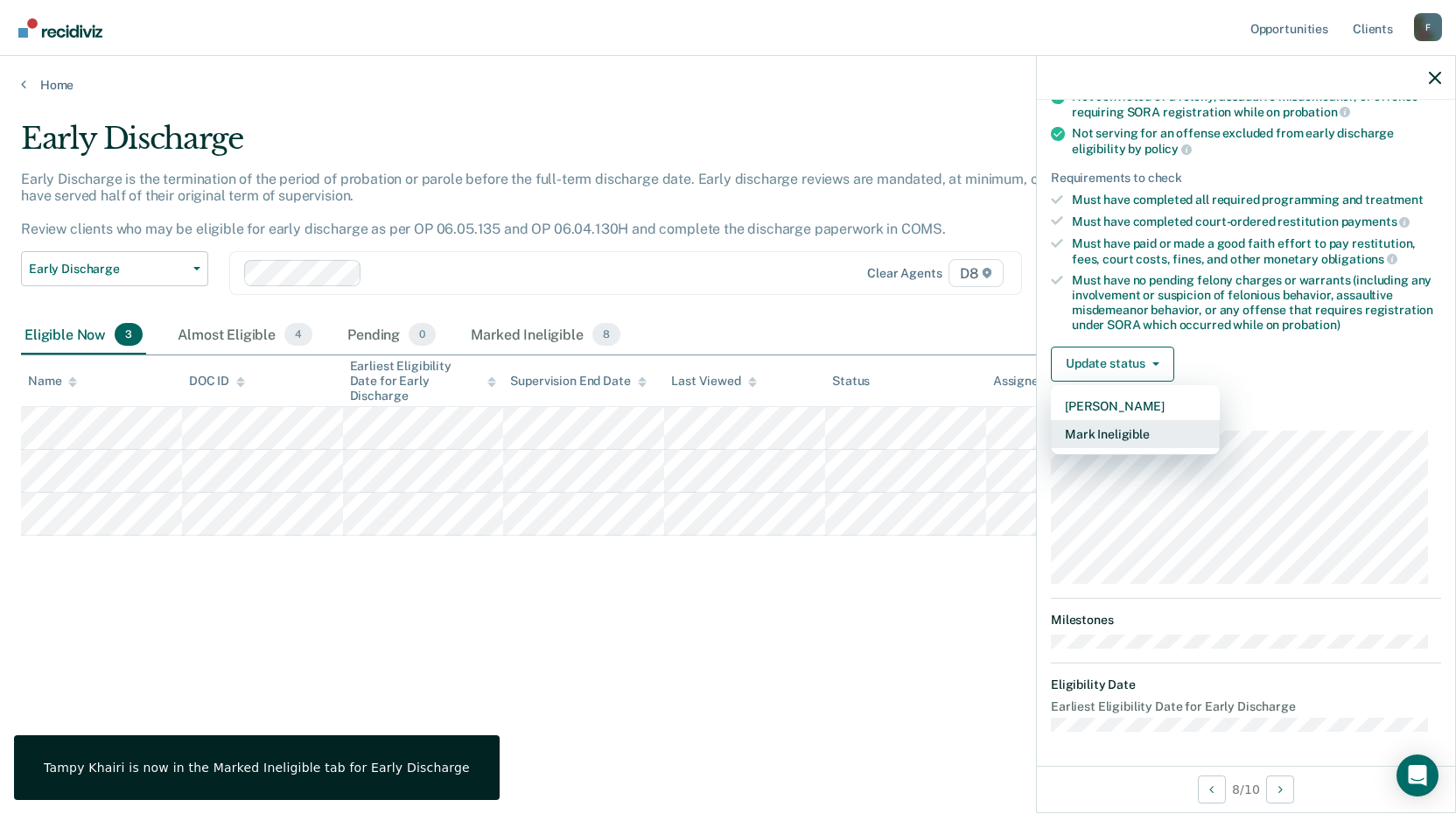
click at [1091, 430] on button "Mark Ineligible" at bounding box center [1135, 435] width 169 height 28
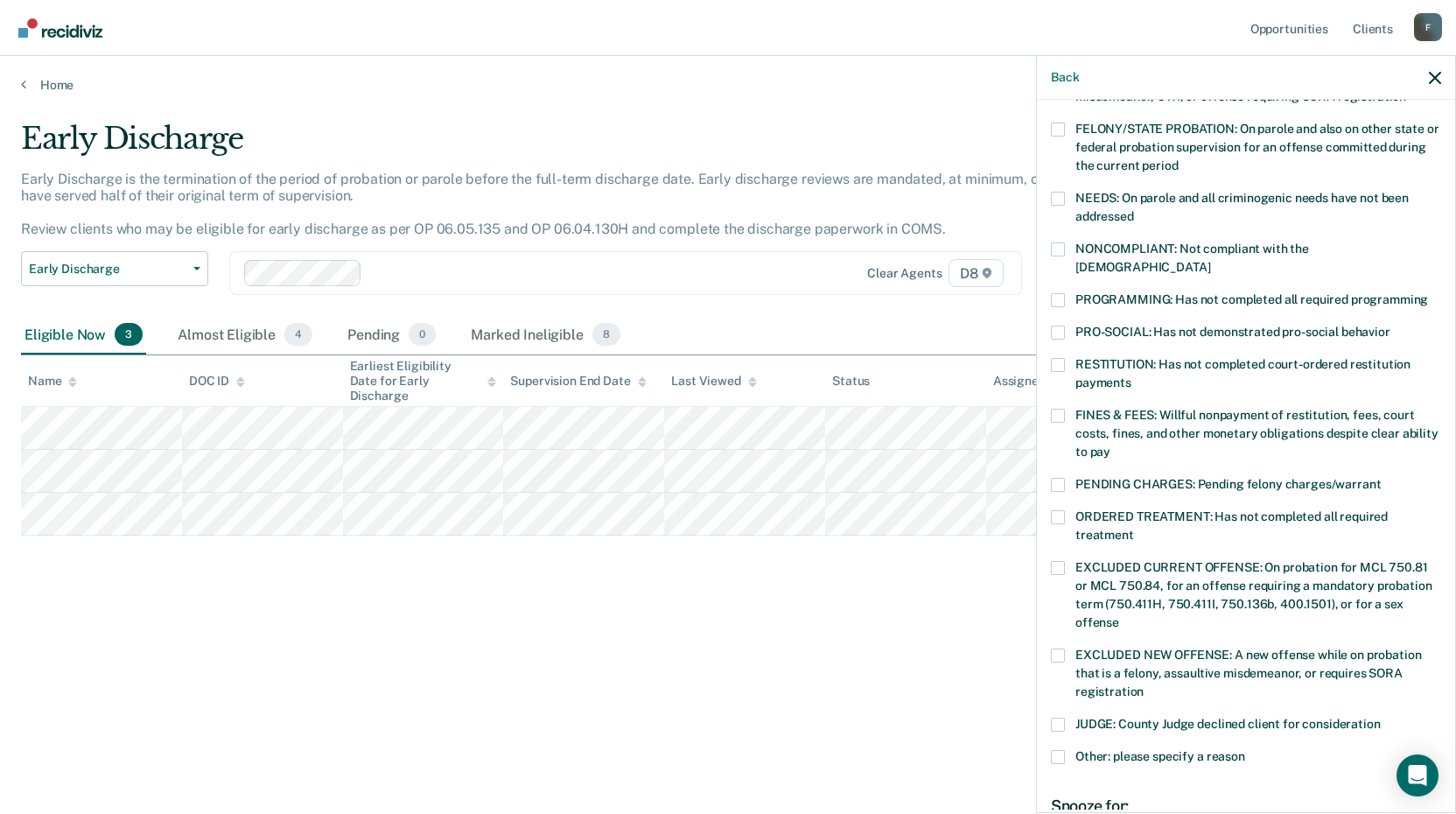
click at [1056, 251] on span at bounding box center [1057, 250] width 14 height 14
click at [1210, 261] on input "NONCOMPLIANT: Not compliant with the [DEMOGRAPHIC_DATA]" at bounding box center [1210, 261] width 0 height 0
click at [1056, 251] on span at bounding box center [1057, 250] width 14 height 14
click at [1210, 261] on input "NONCOMPLIANT: Not compliant with the [DEMOGRAPHIC_DATA]" at bounding box center [1210, 261] width 0 height 0
click at [1057, 409] on span at bounding box center [1057, 416] width 14 height 14
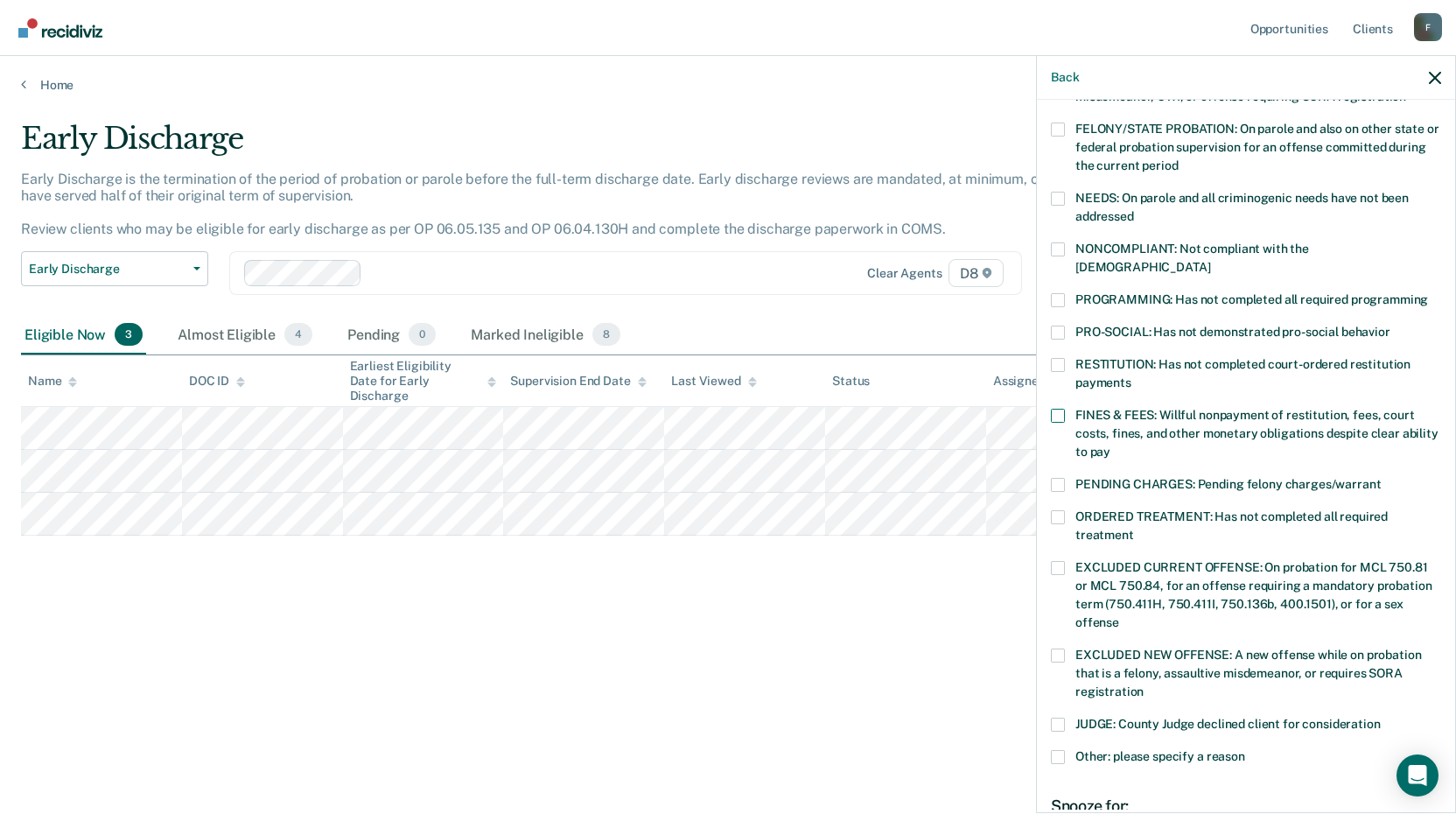
click at [1110, 445] on input "FINES & FEES: Willful nonpayment of restitution, fees, court costs, fines, and …" at bounding box center [1110, 445] width 0 height 0
click at [1059, 511] on span at bounding box center [1057, 517] width 14 height 14
click at [1134, 528] on input "ORDERED TREATMENT: Has not completed all required treatment" at bounding box center [1134, 528] width 0 height 0
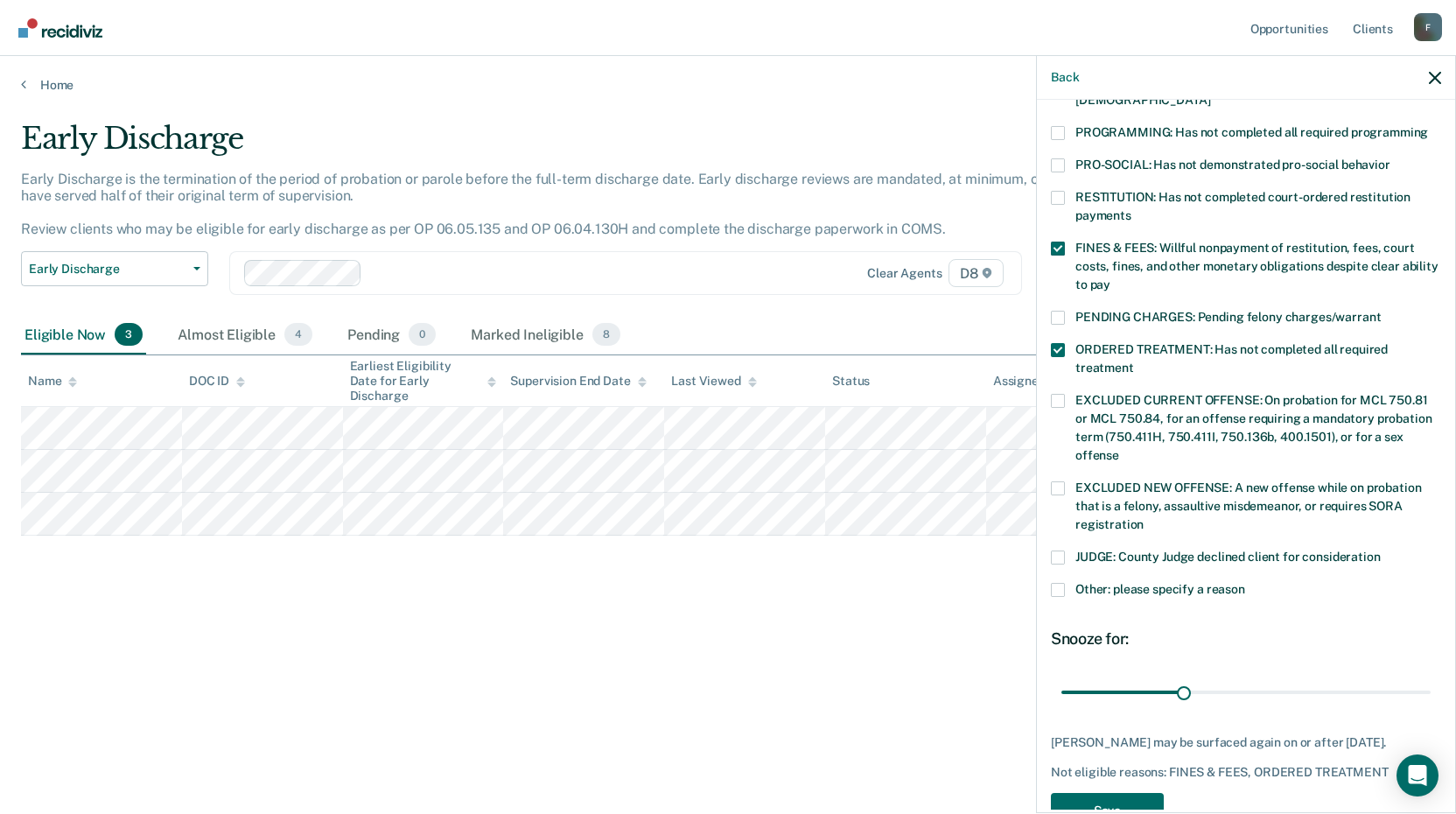
scroll to position [410, 0]
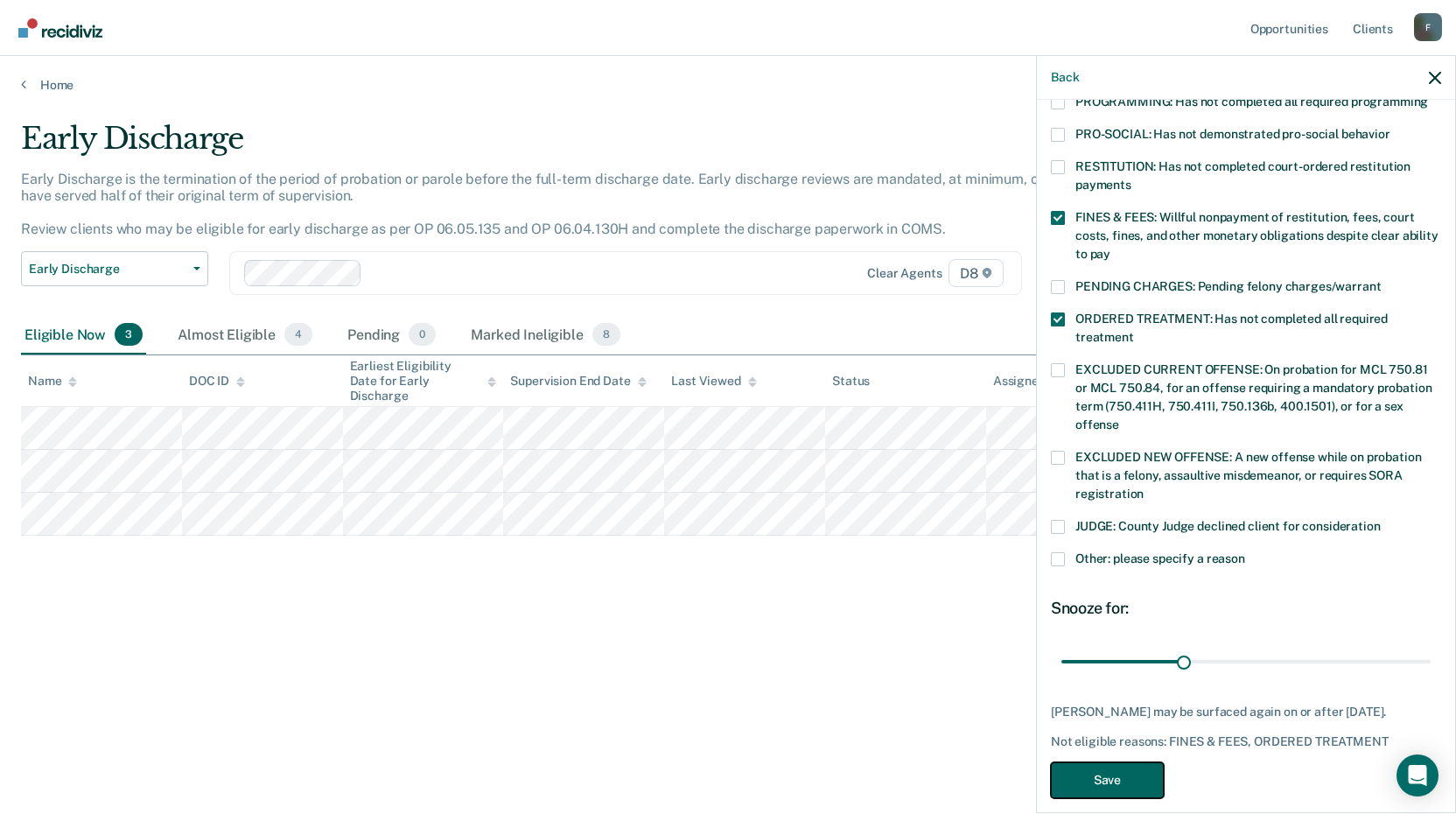
click at [1126, 763] on button "Save" at bounding box center [1106, 781] width 112 height 36
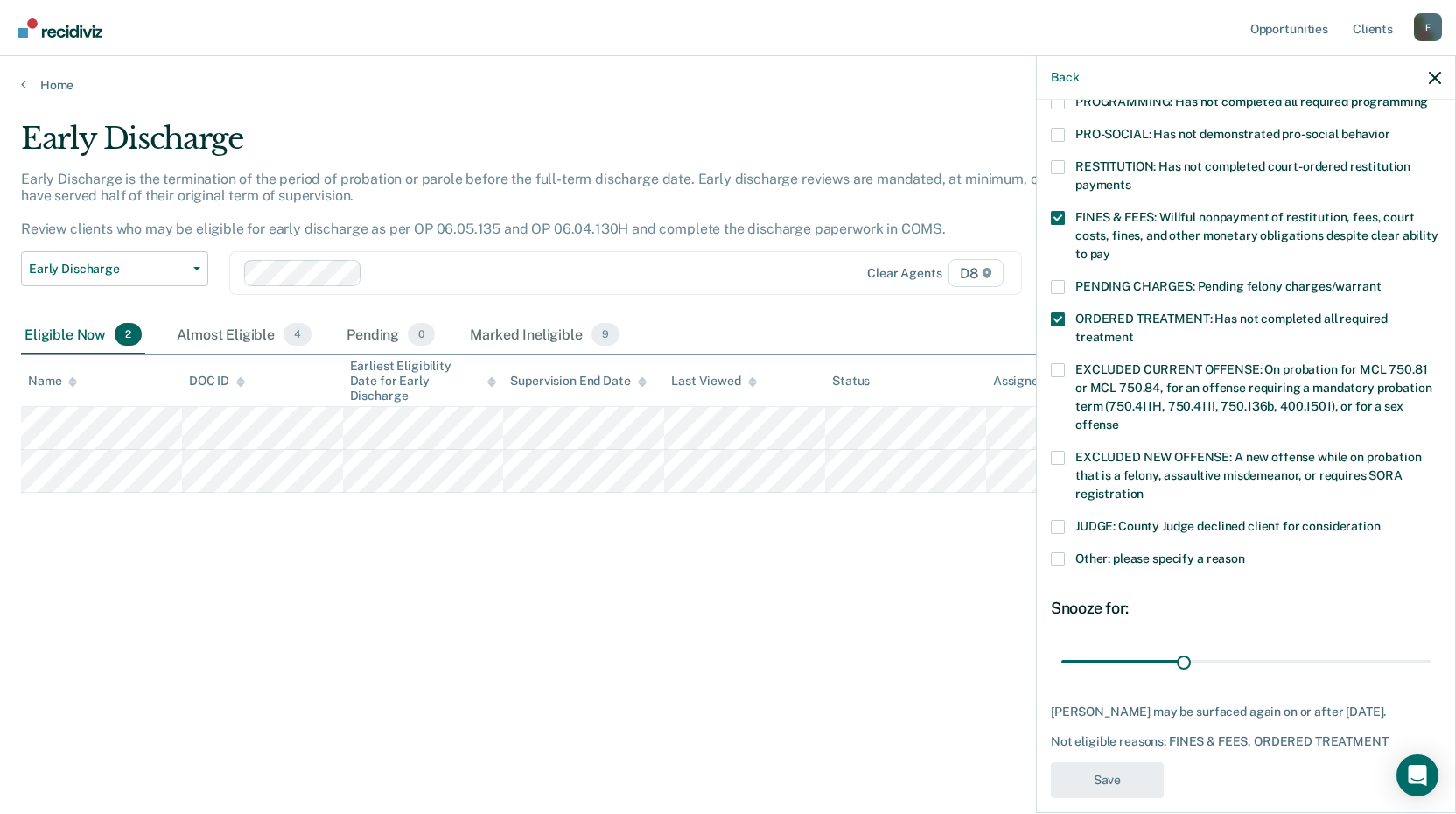
scroll to position [341, 0]
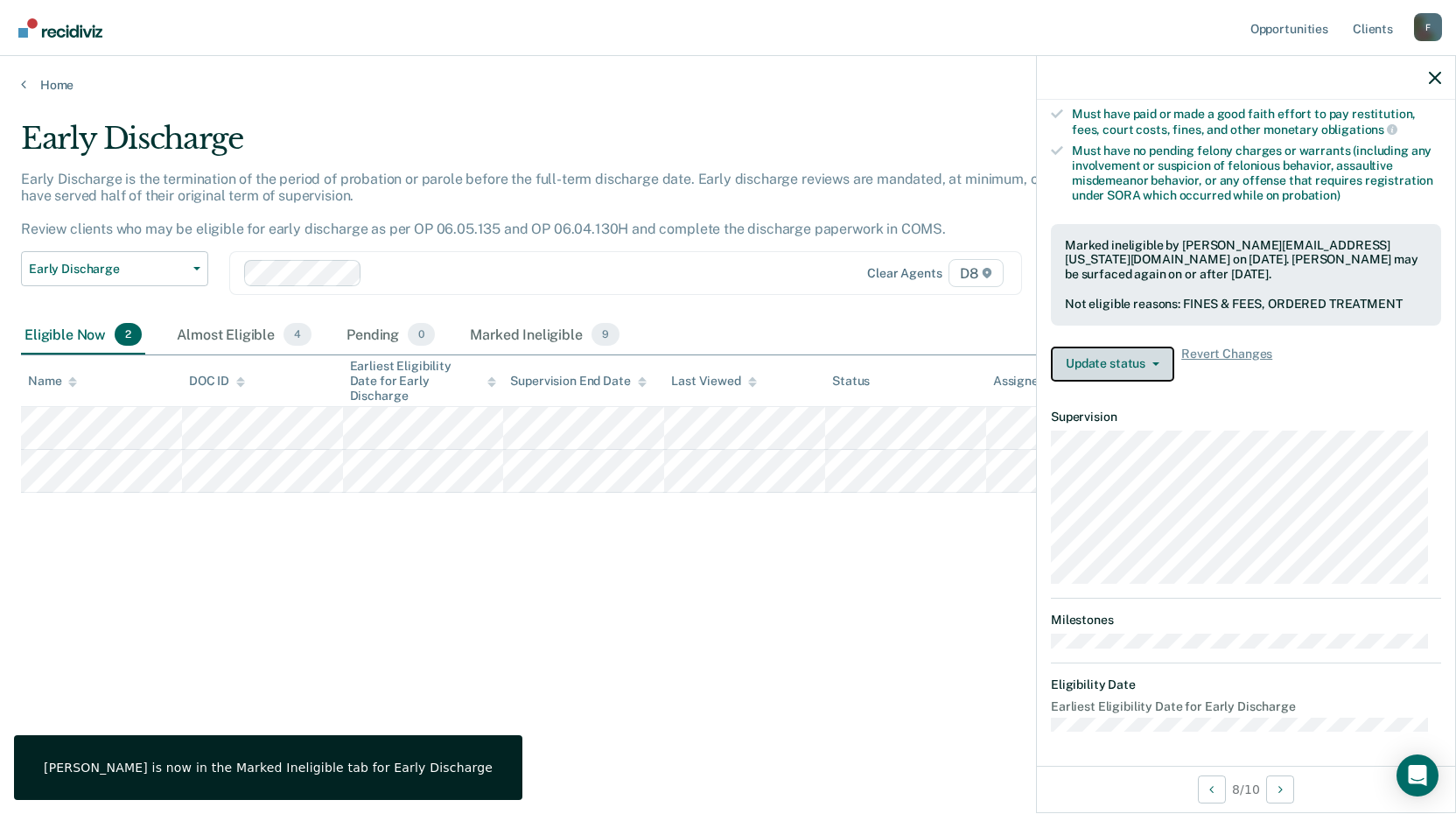
click at [1141, 360] on button "Update status" at bounding box center [1112, 364] width 124 height 35
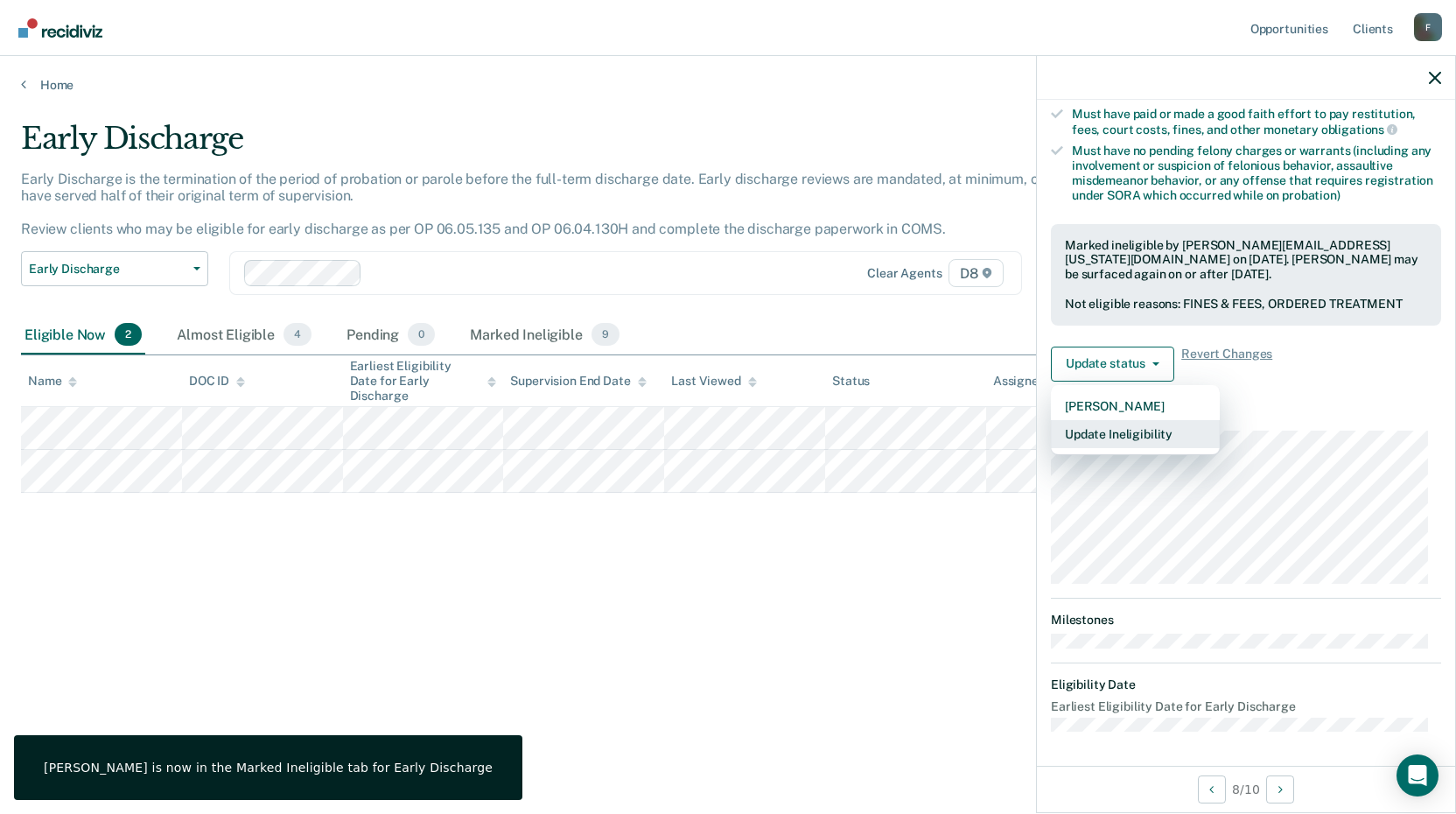
click at [1107, 428] on button "Update Ineligibility" at bounding box center [1135, 435] width 169 height 28
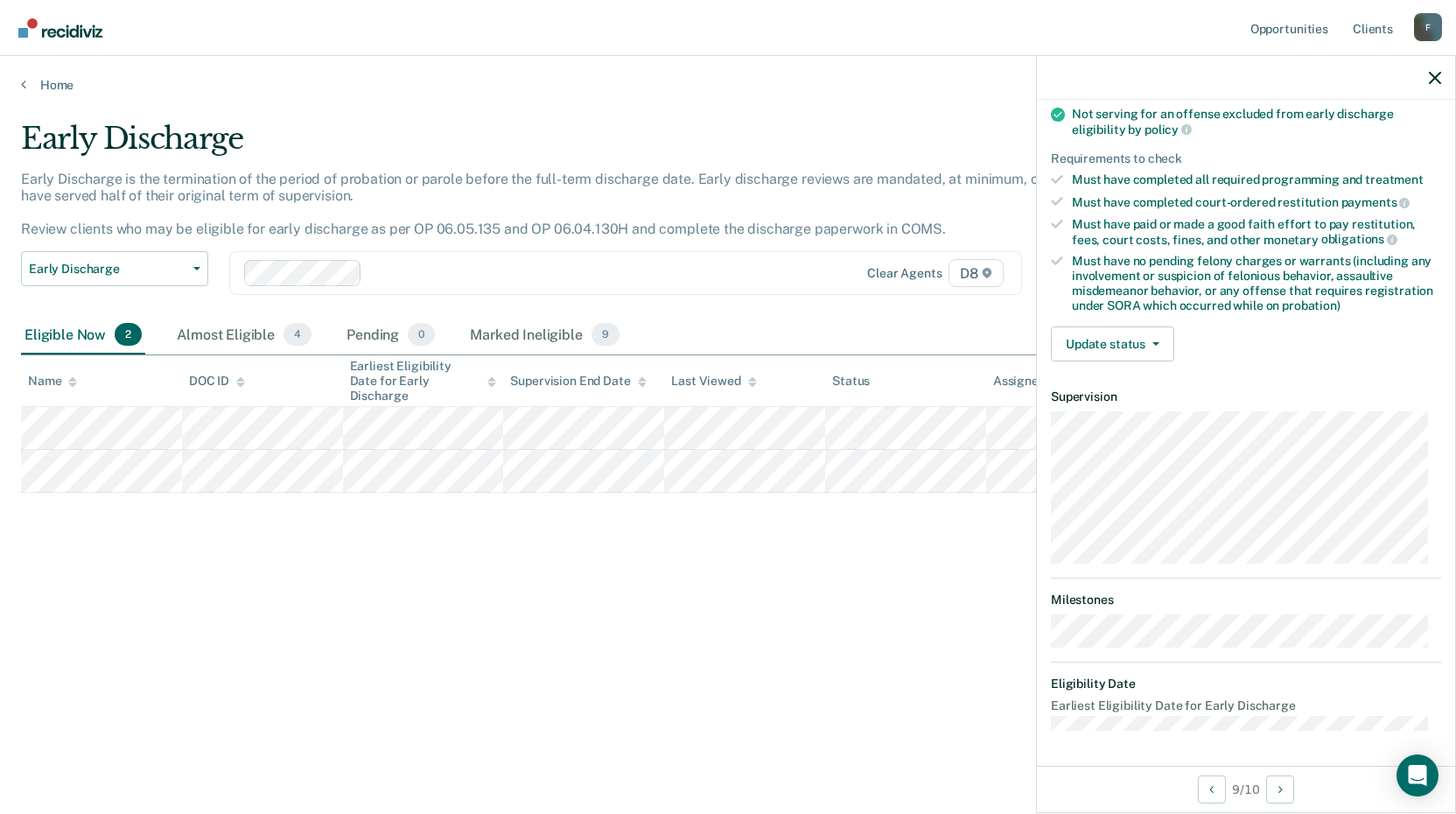
scroll to position [230, 0]
click at [1088, 344] on button "Update status" at bounding box center [1112, 346] width 124 height 35
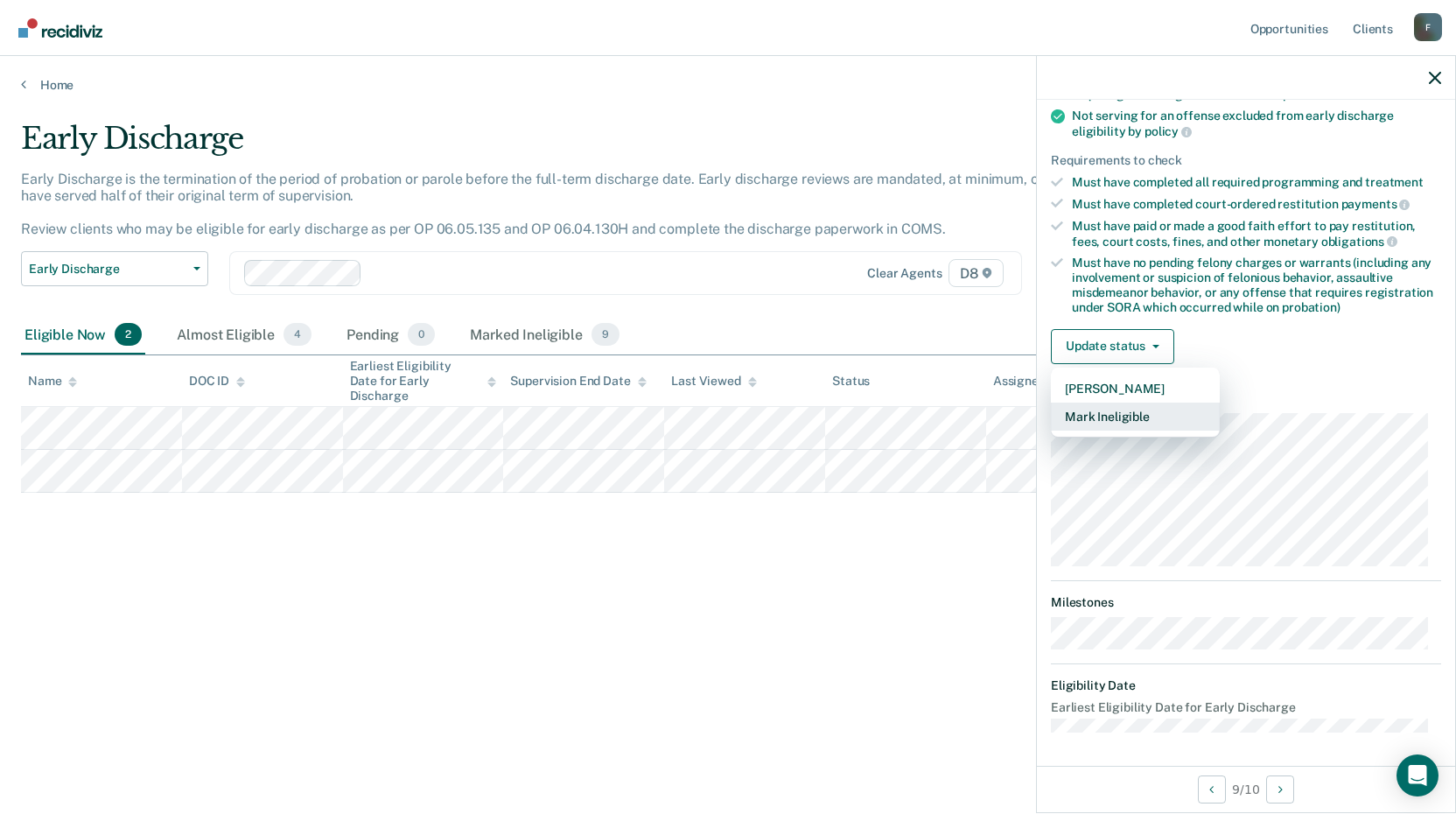
click at [1115, 414] on button "Mark Ineligible" at bounding box center [1135, 417] width 169 height 28
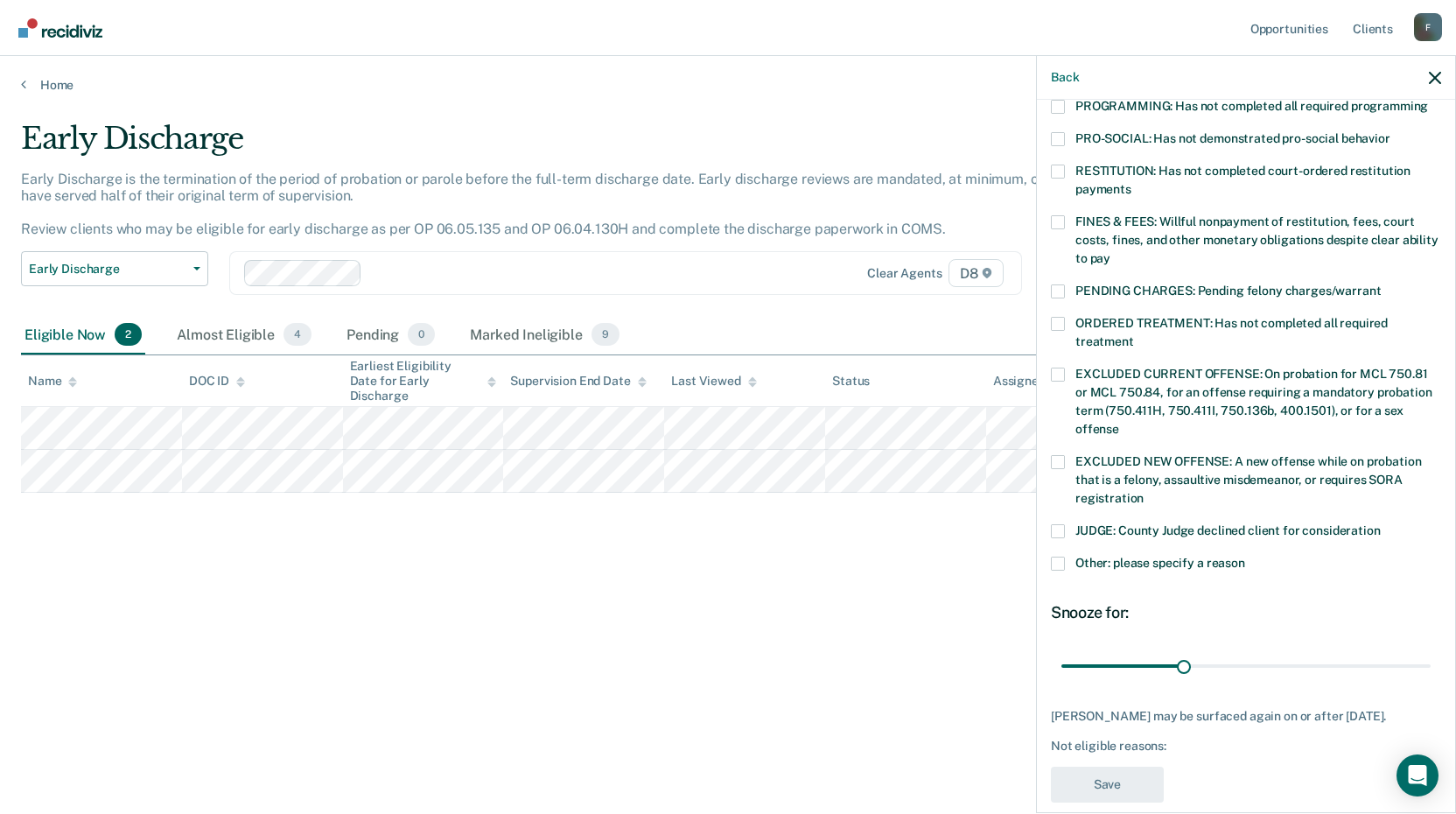
scroll to position [410, 0]
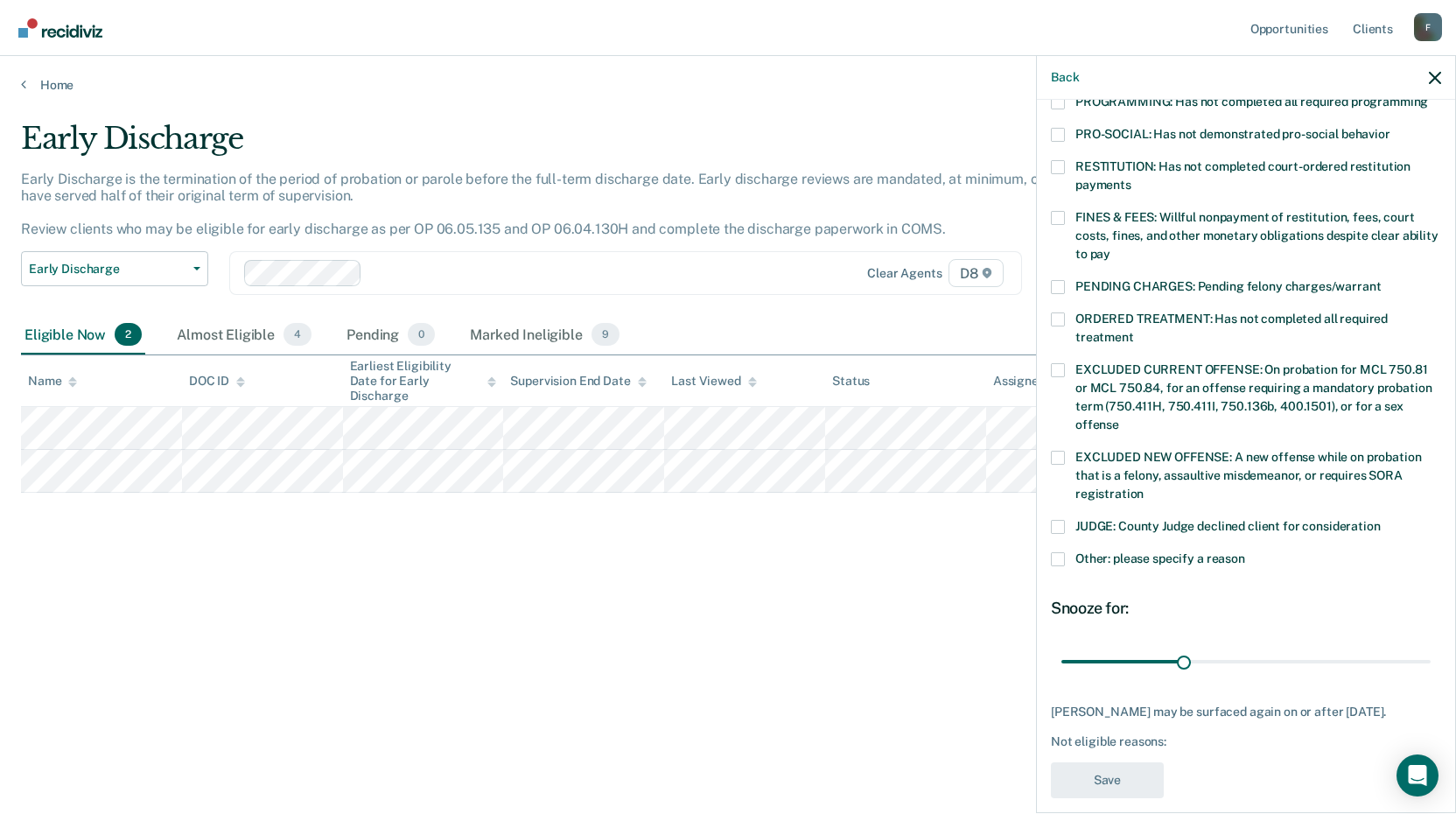
click at [1059, 552] on span at bounding box center [1057, 559] width 14 height 14
click at [1245, 552] on input "Other: please specify a reason" at bounding box center [1245, 552] width 0 height 0
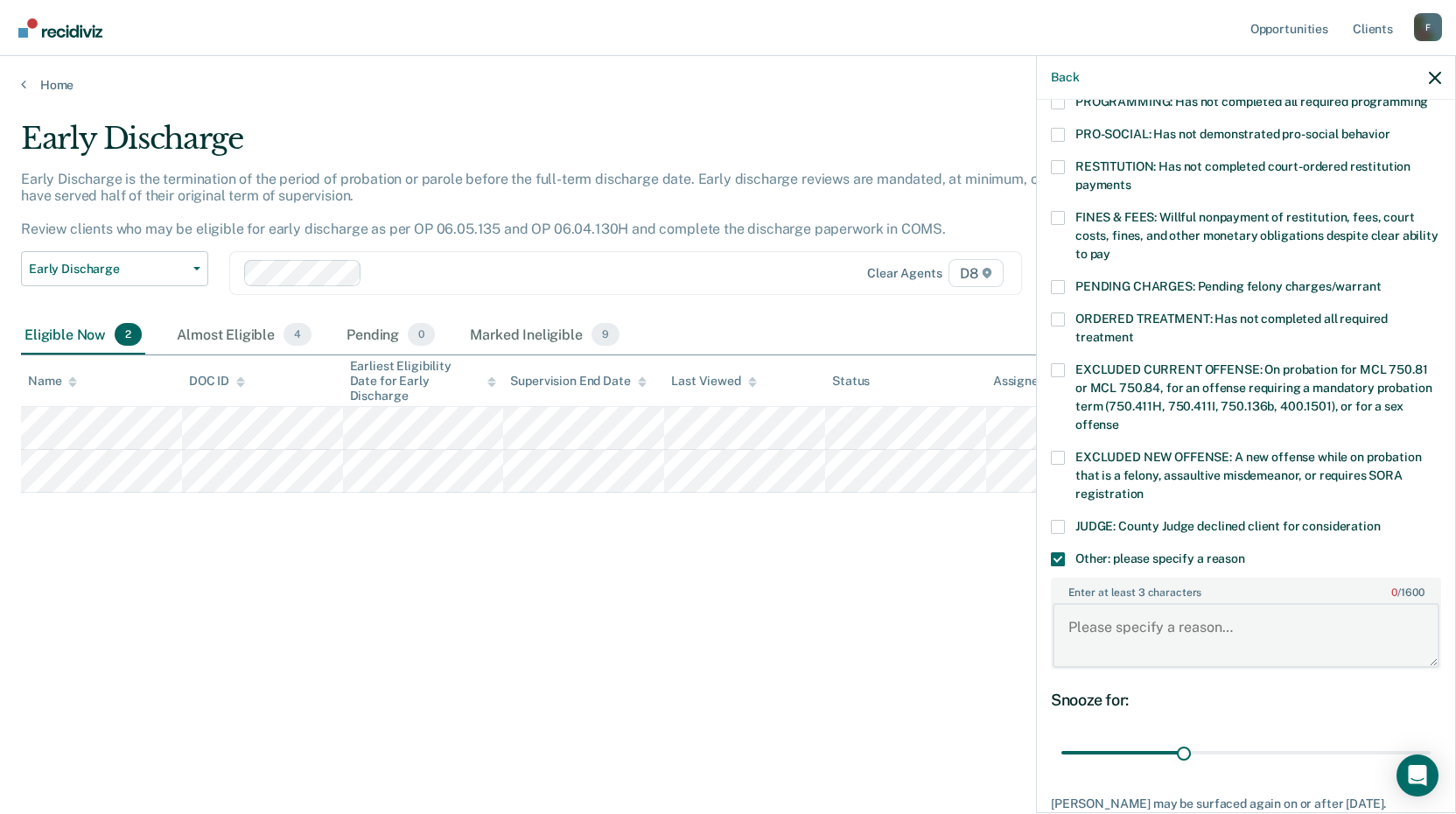
click at [1091, 615] on textarea "Enter at least 3 characters 0 / 1600" at bounding box center [1245, 635] width 386 height 65
click at [1077, 617] on textarea "Enter at least 3 characters 0 / 1600" at bounding box center [1245, 635] width 386 height 65
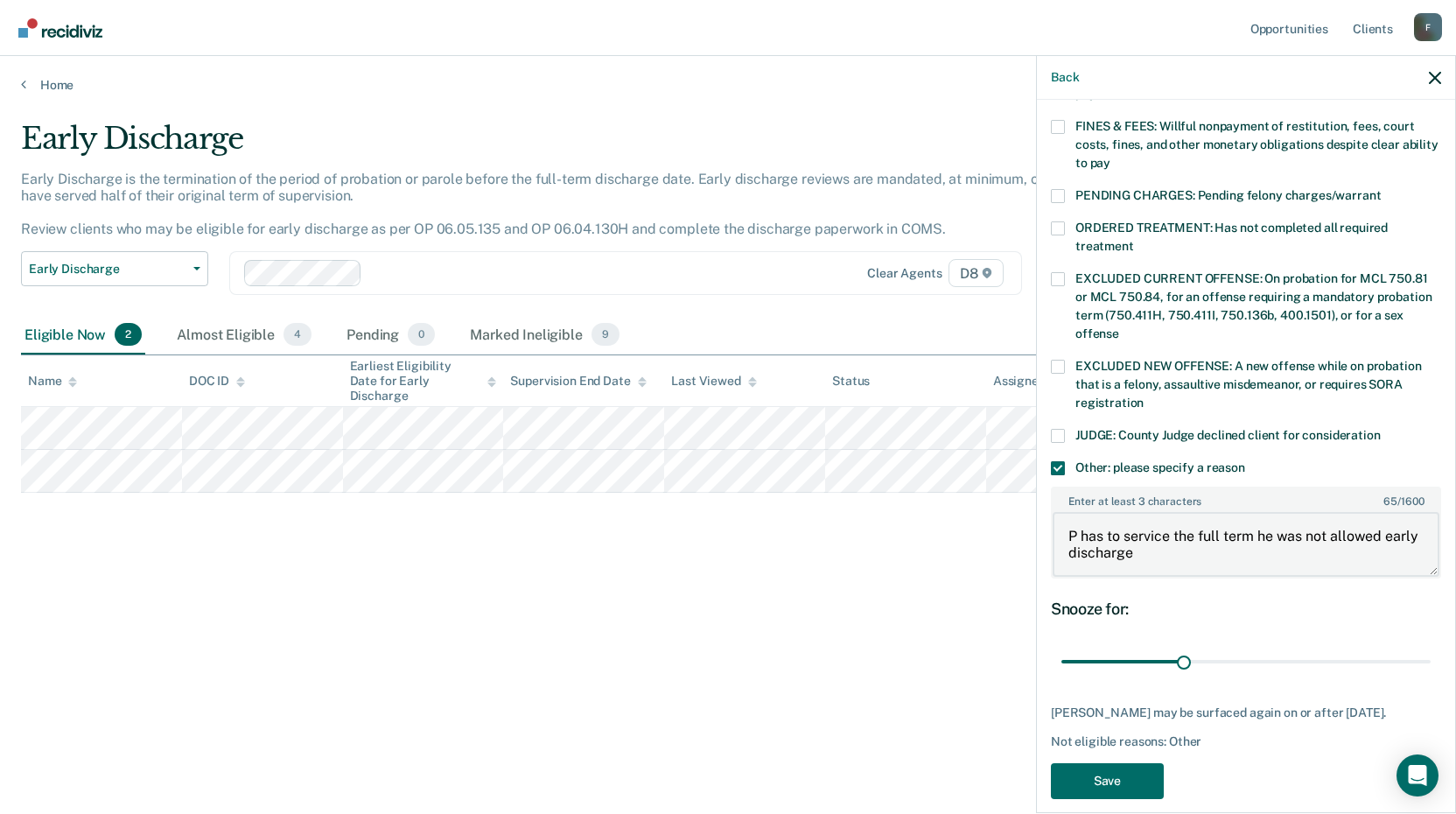
scroll to position [502, 0]
type textarea "P has to service the full term he was not allowed early discharge"
click at [1106, 763] on button "Save" at bounding box center [1106, 781] width 112 height 36
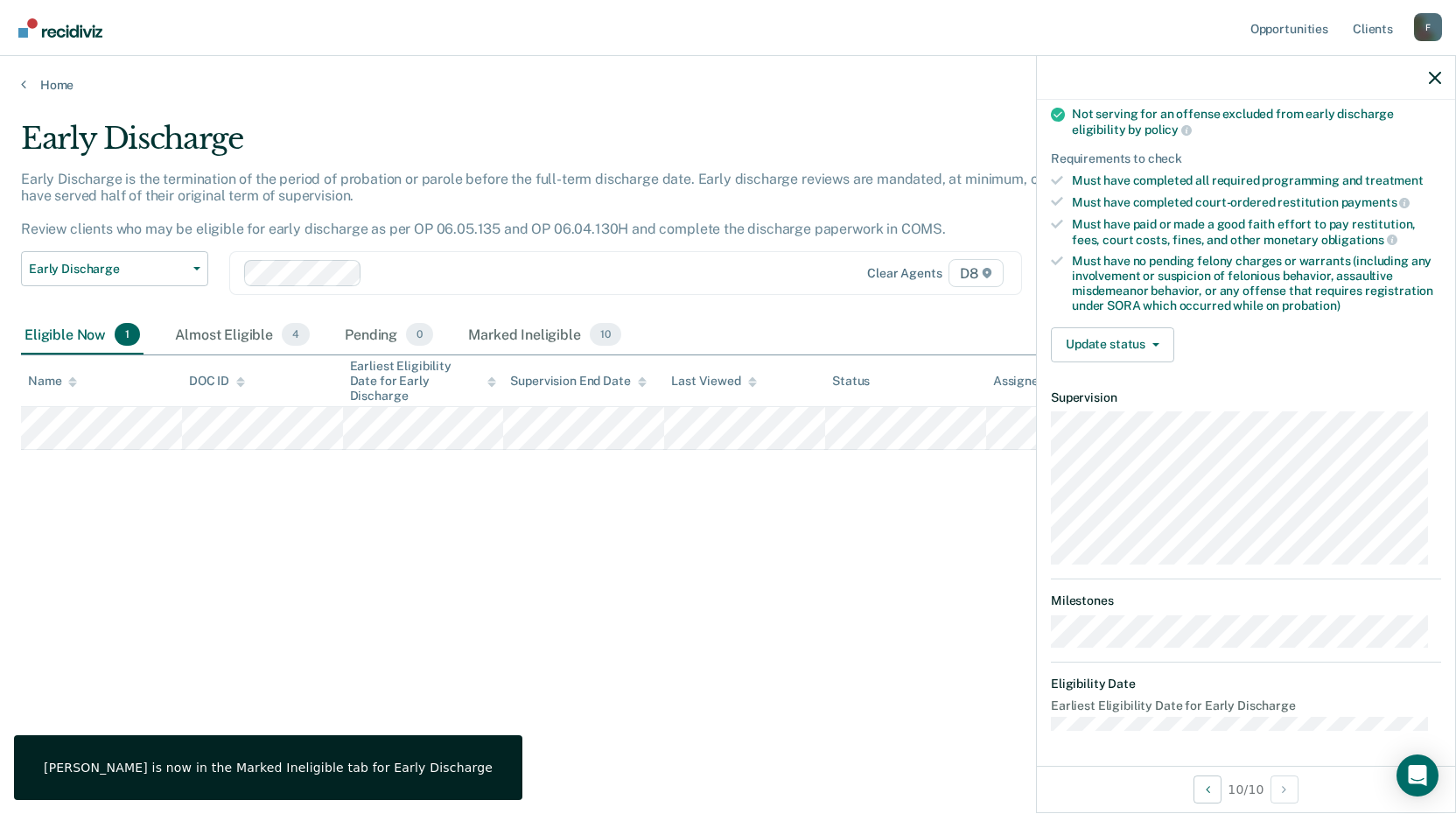
scroll to position [230, 0]
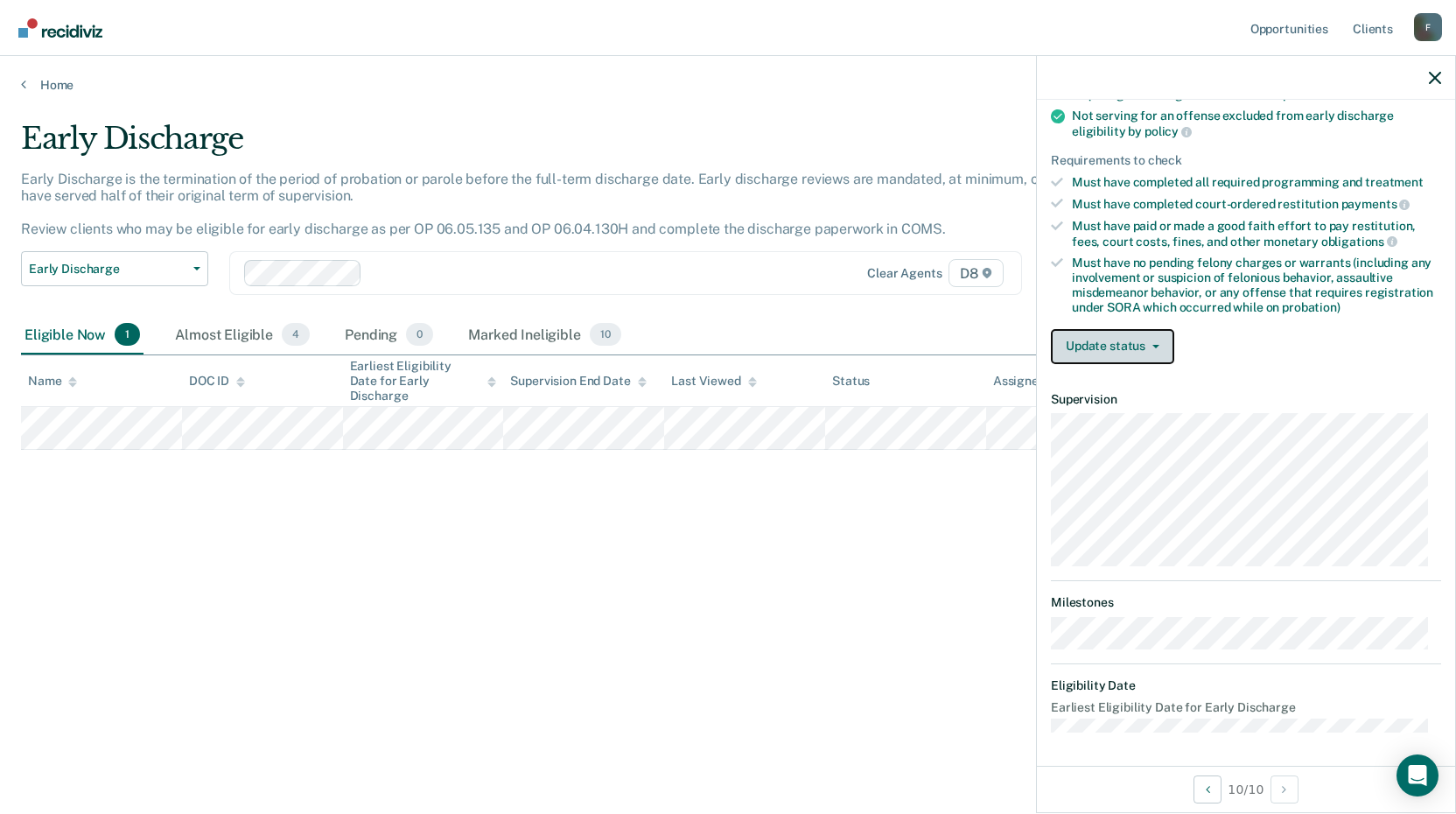
click at [1157, 351] on button "Update status" at bounding box center [1112, 346] width 124 height 35
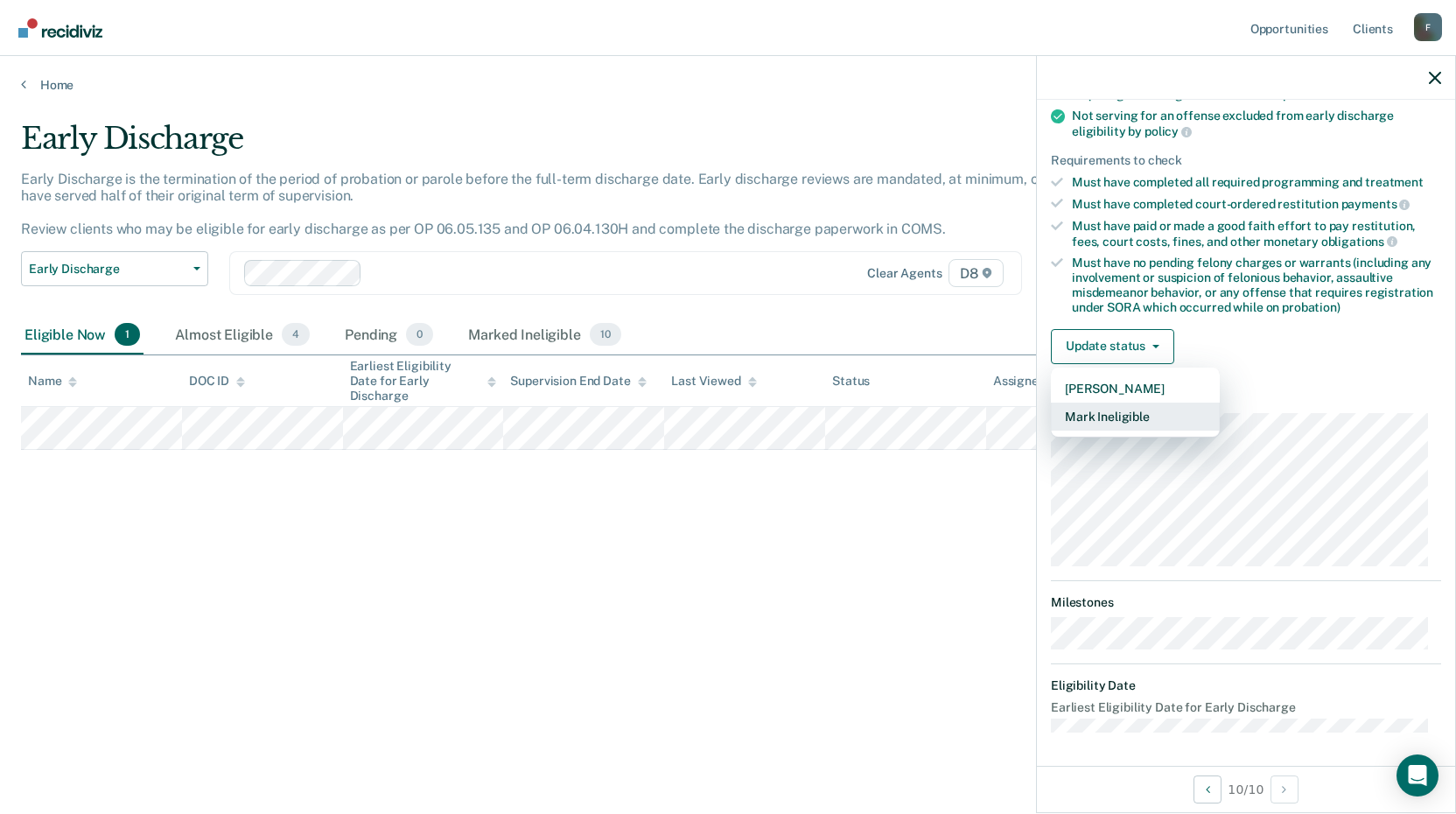
click at [1121, 428] on button "Mark Ineligible" at bounding box center [1135, 417] width 169 height 28
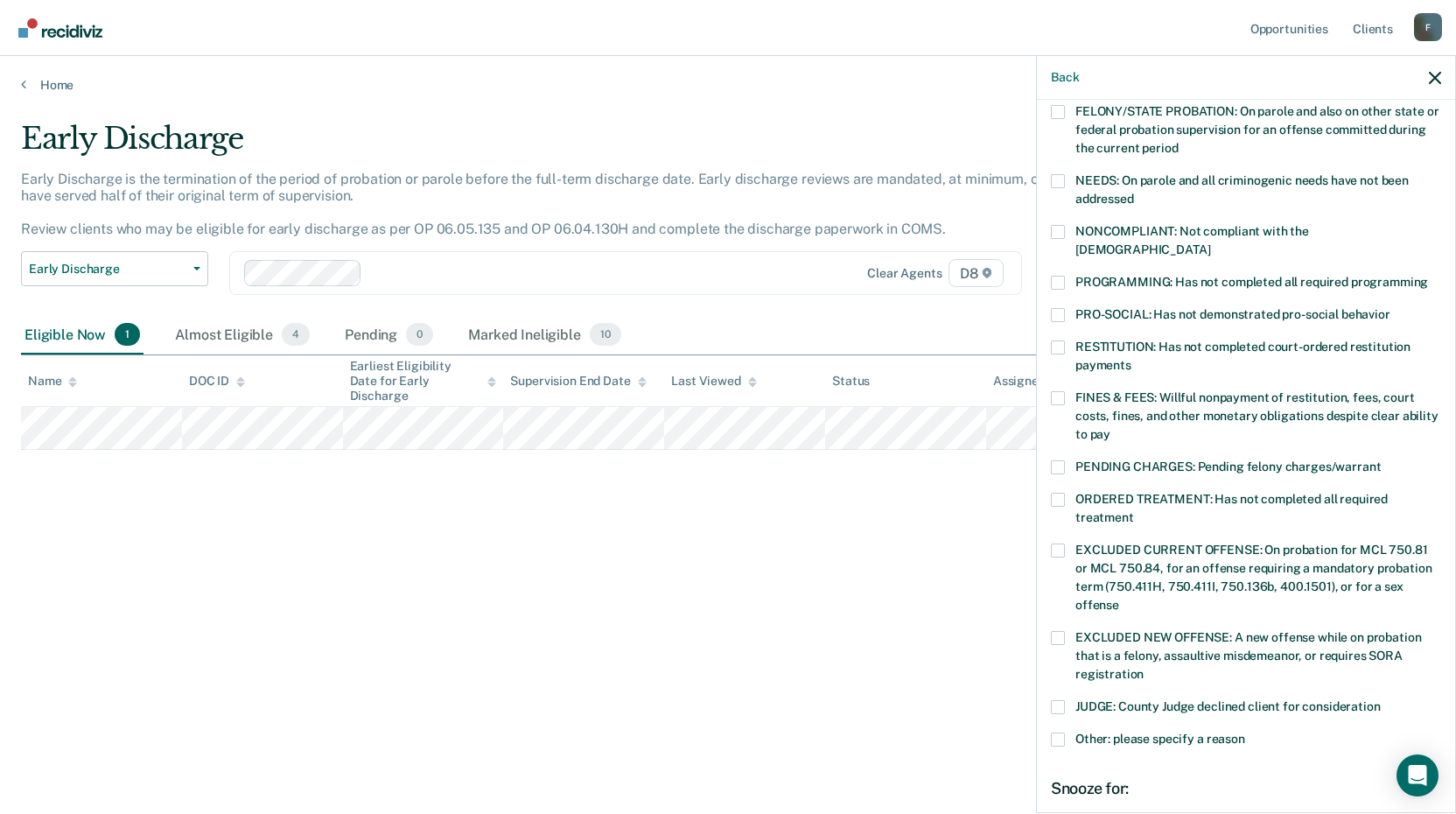
click at [1061, 391] on span at bounding box center [1057, 398] width 14 height 14
click at [1110, 428] on input "FINES & FEES: Willful nonpayment of restitution, fees, court costs, fines, and …" at bounding box center [1110, 428] width 0 height 0
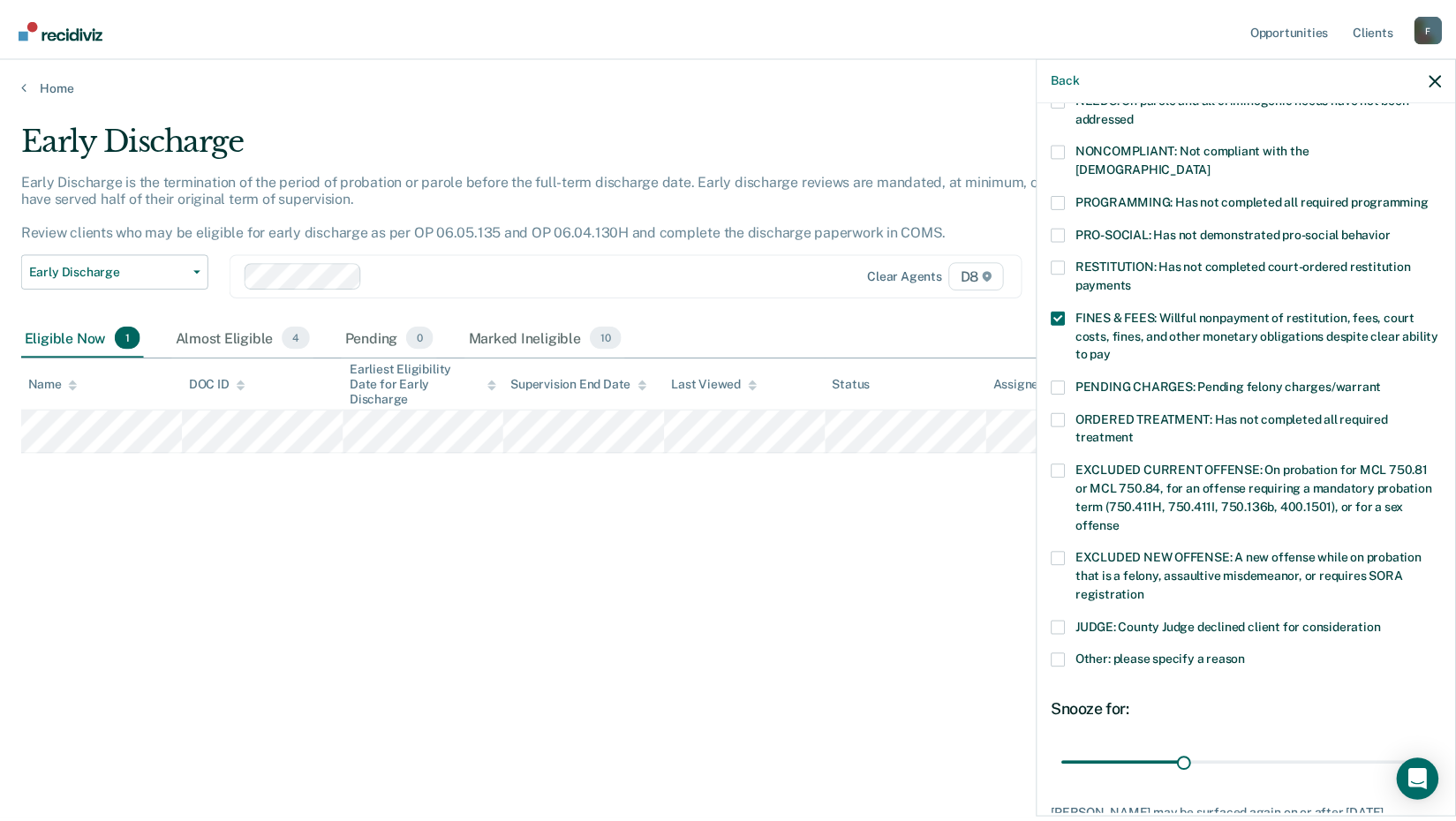
scroll to position [414, 0]
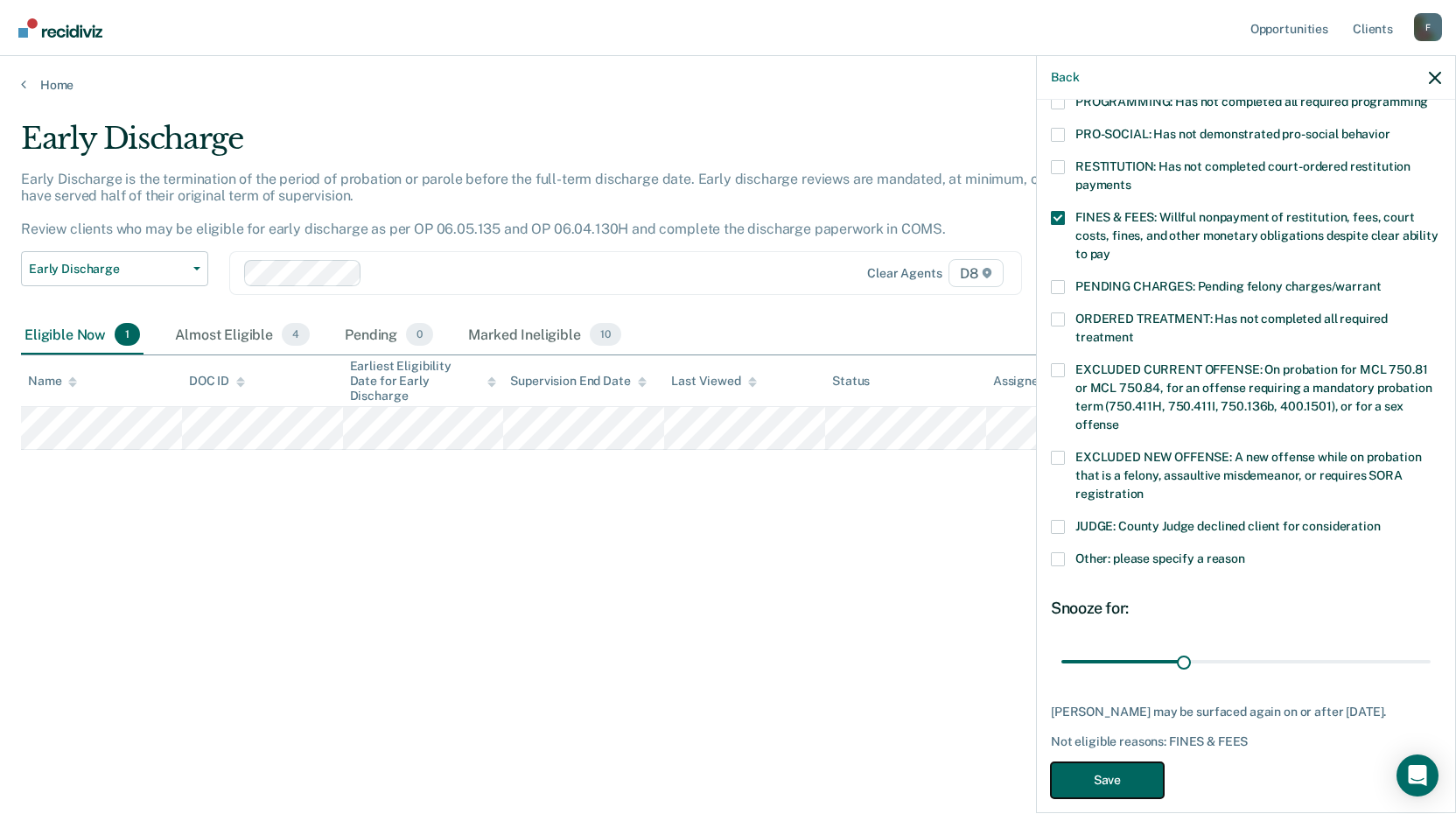
click at [1089, 763] on button "Save" at bounding box center [1106, 781] width 112 height 36
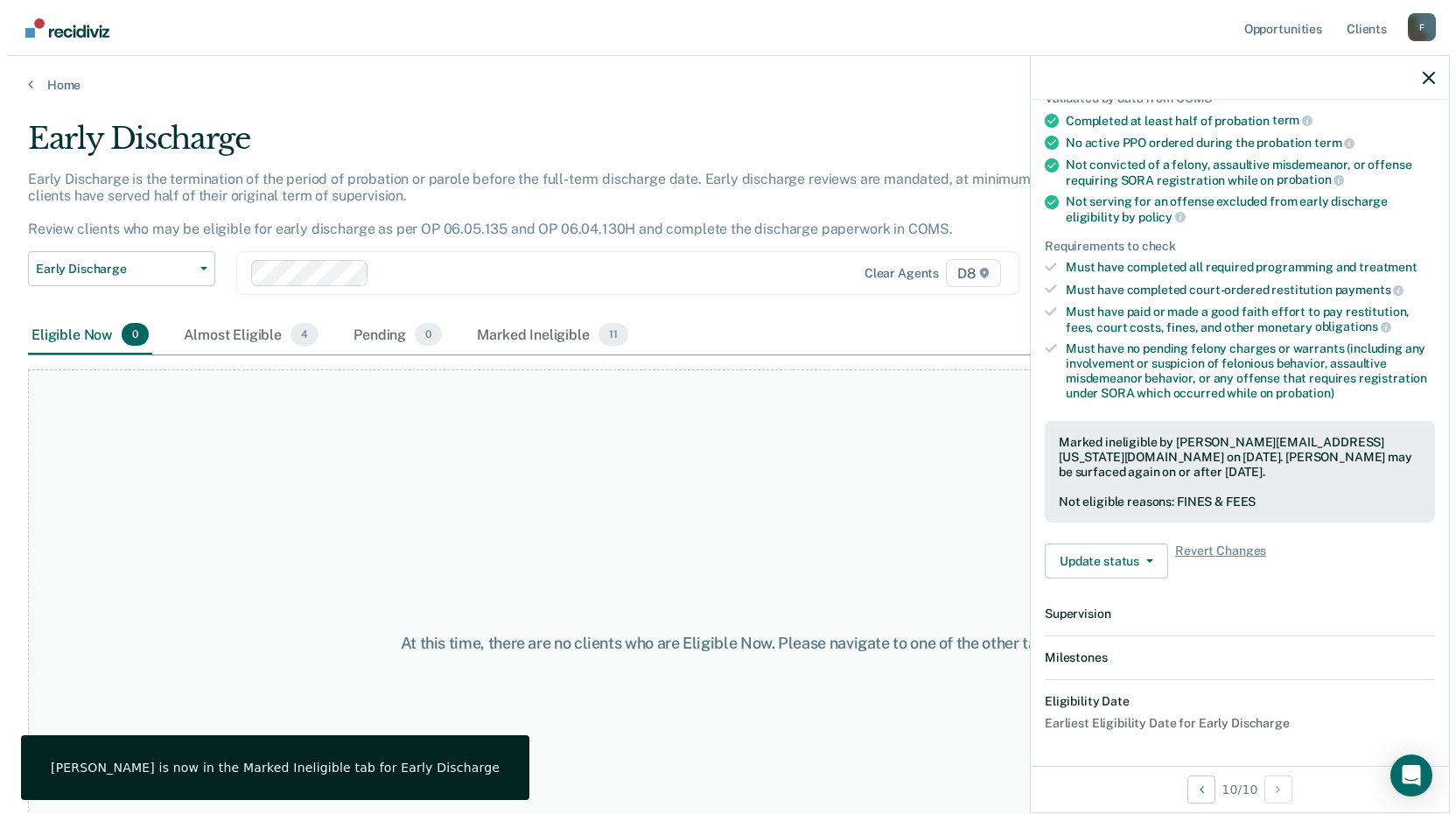
scroll to position [359, 0]
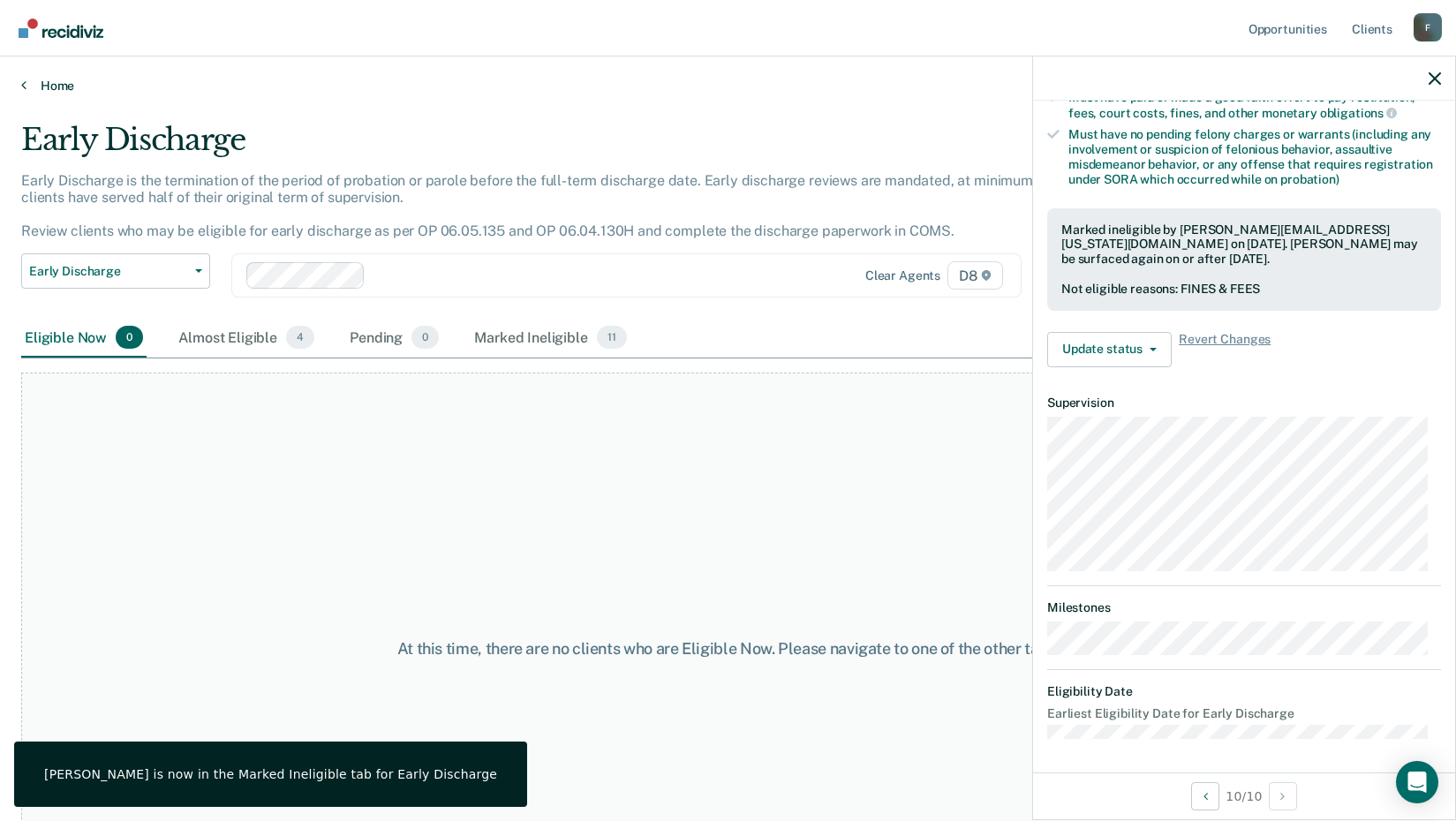
click at [28, 89] on link "Home" at bounding box center [728, 86] width 1414 height 16
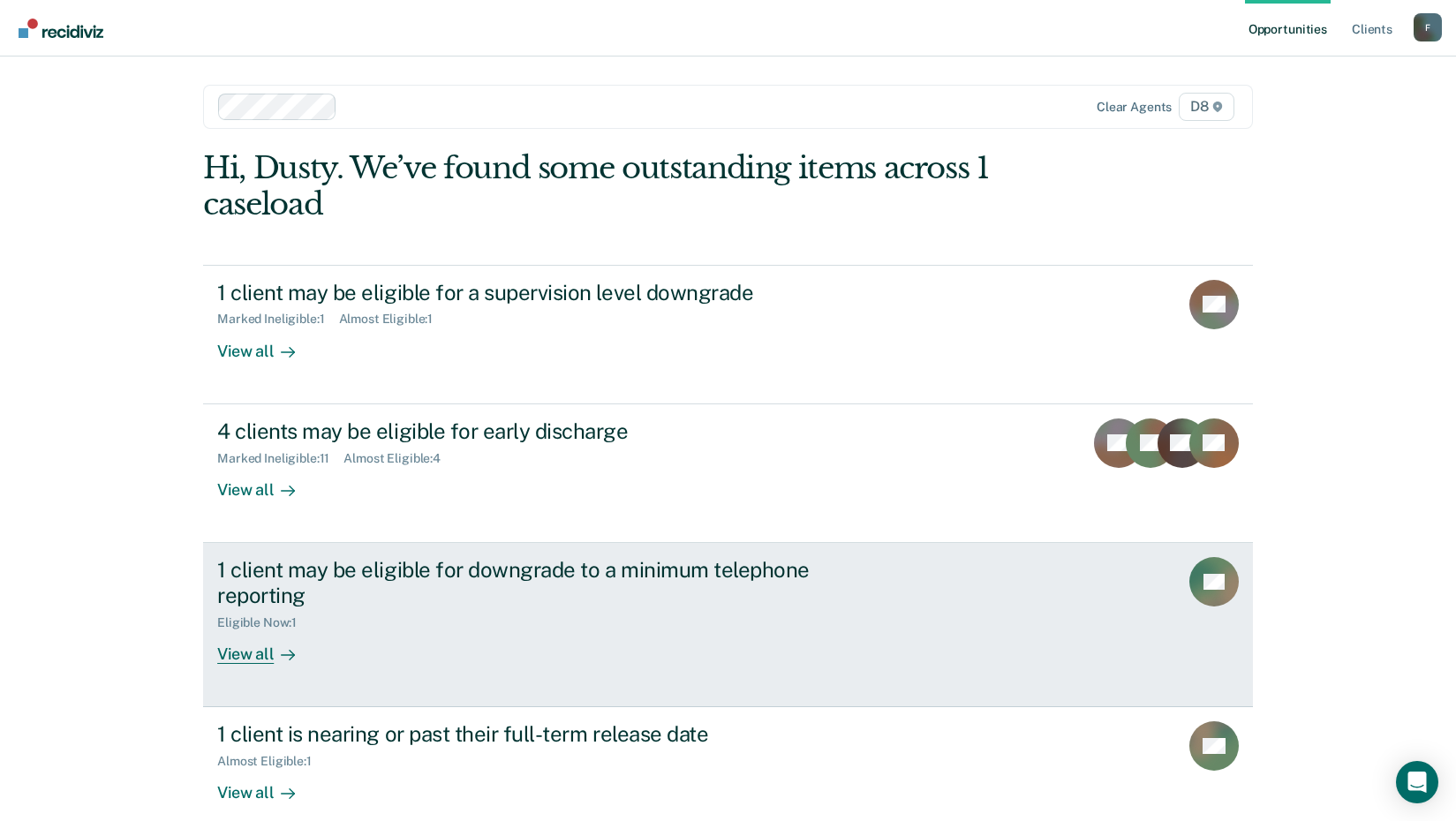
click at [266, 651] on div "View all" at bounding box center [267, 647] width 99 height 34
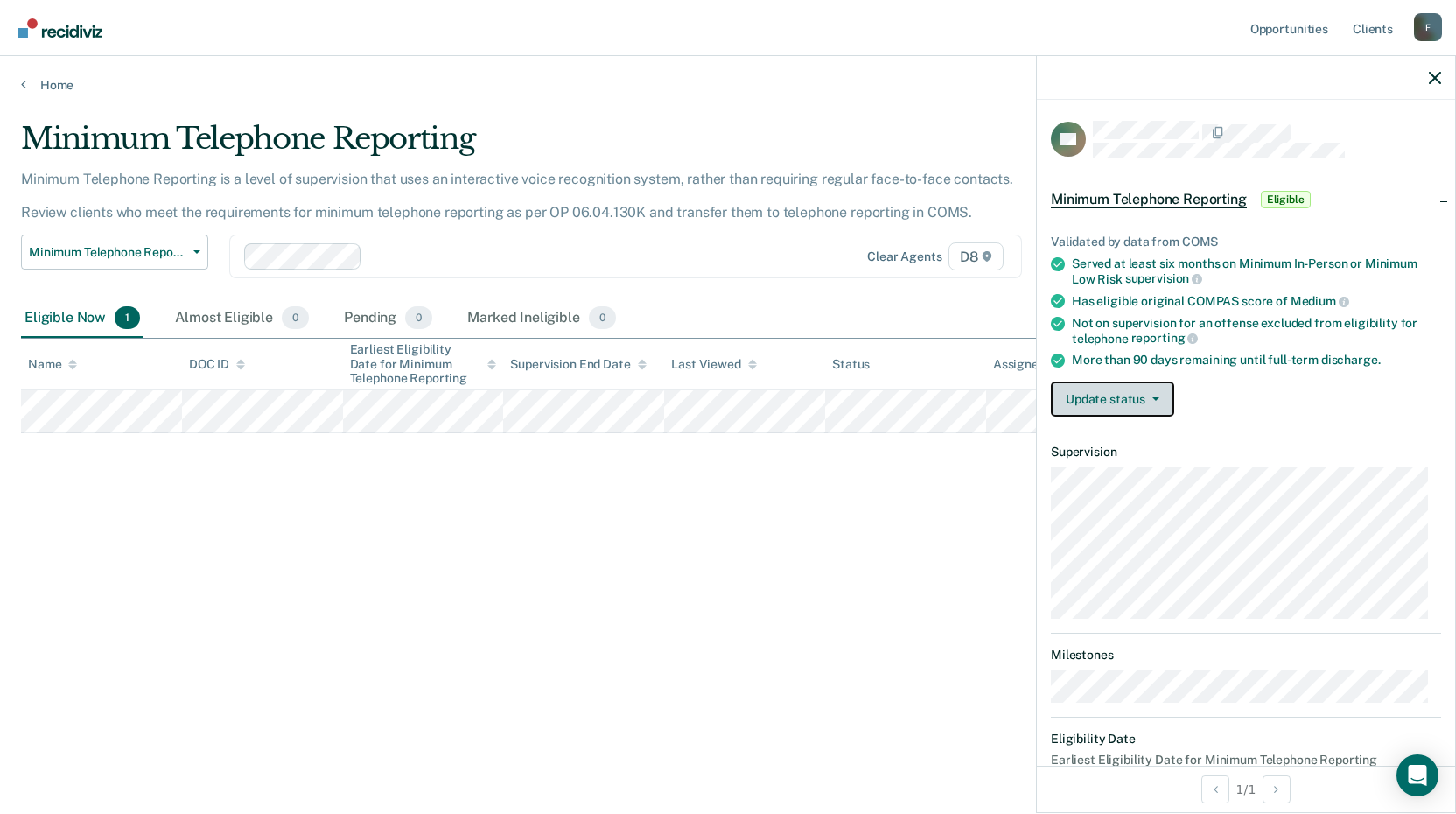
click at [1106, 396] on button "Update status" at bounding box center [1112, 399] width 124 height 35
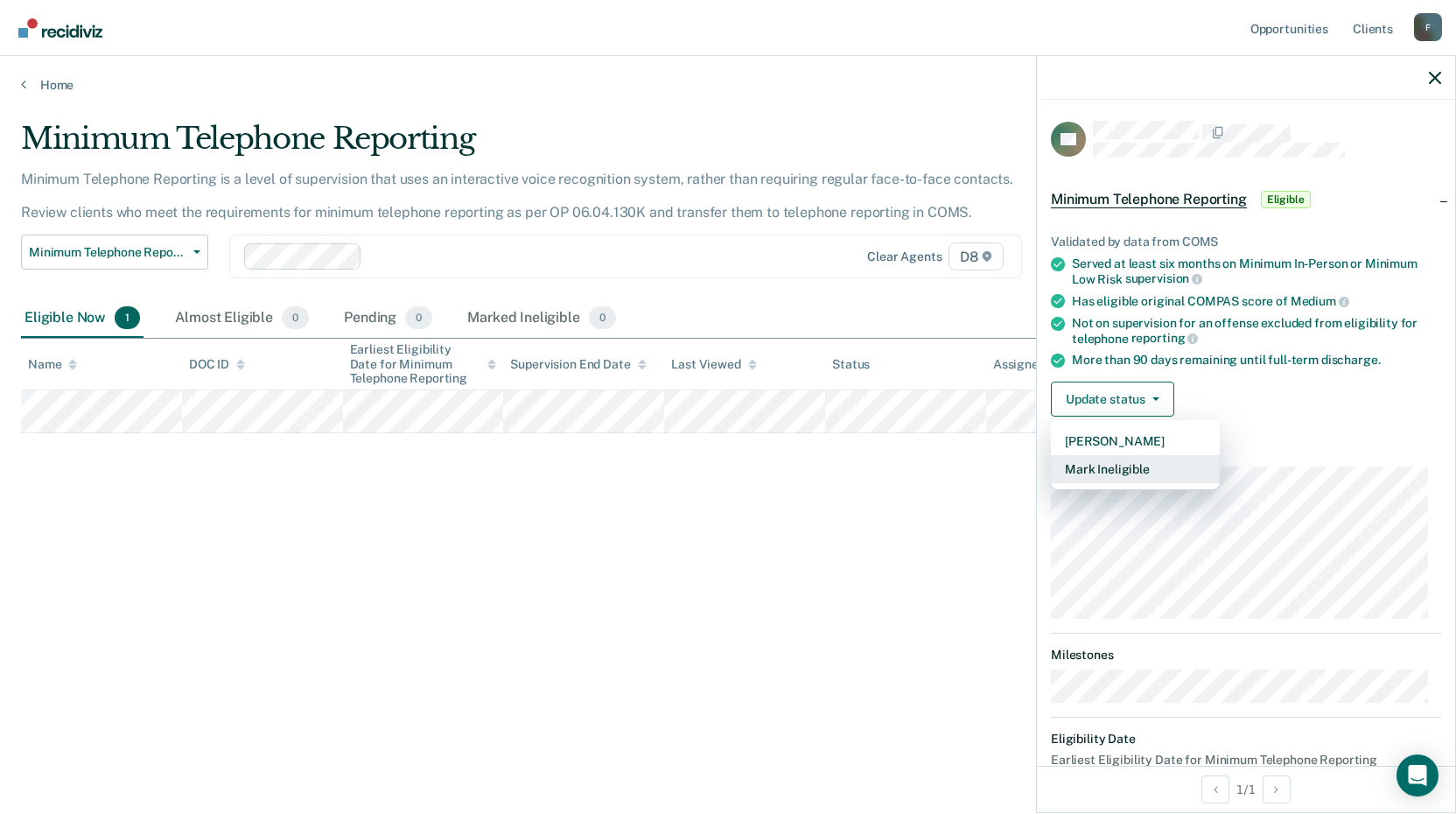
click at [1093, 462] on button "Mark Ineligible" at bounding box center [1135, 470] width 169 height 28
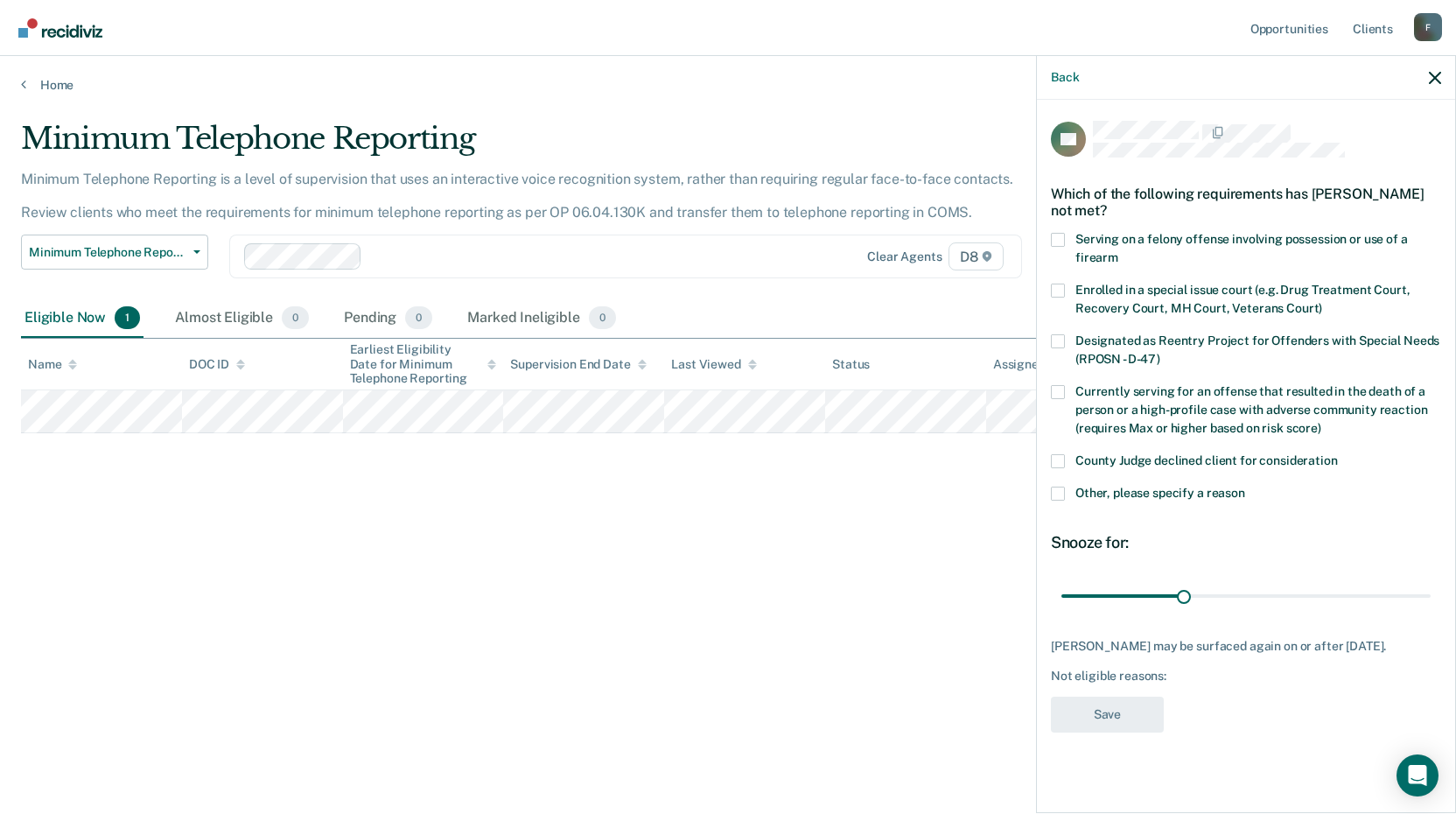
click at [1053, 491] on span at bounding box center [1057, 494] width 14 height 14
click at [1245, 487] on input "Other, please specify a reason" at bounding box center [1245, 487] width 0 height 0
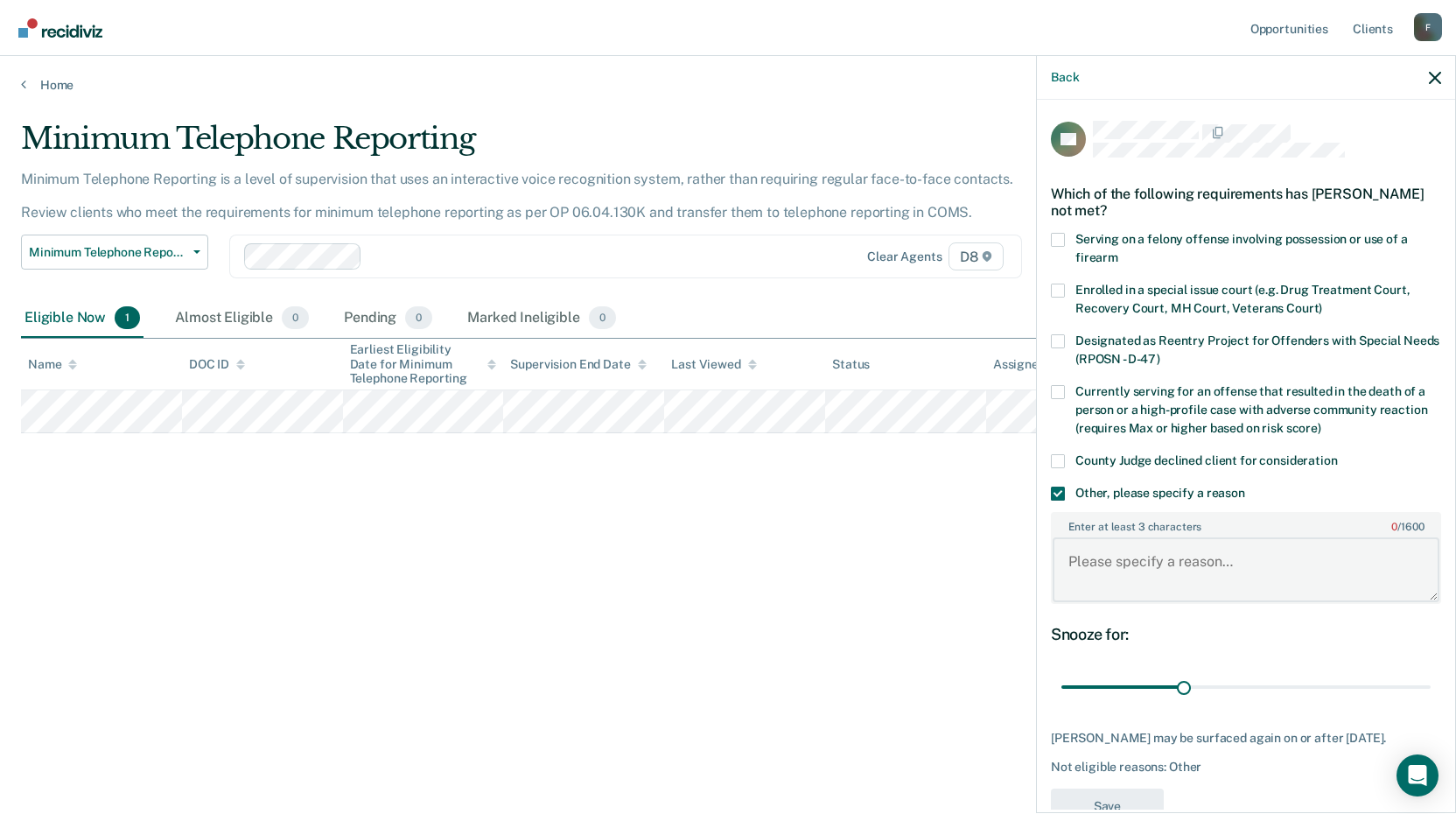
click at [1087, 561] on textarea "Enter at least 3 characters 0 / 1600" at bounding box center [1245, 570] width 386 height 65
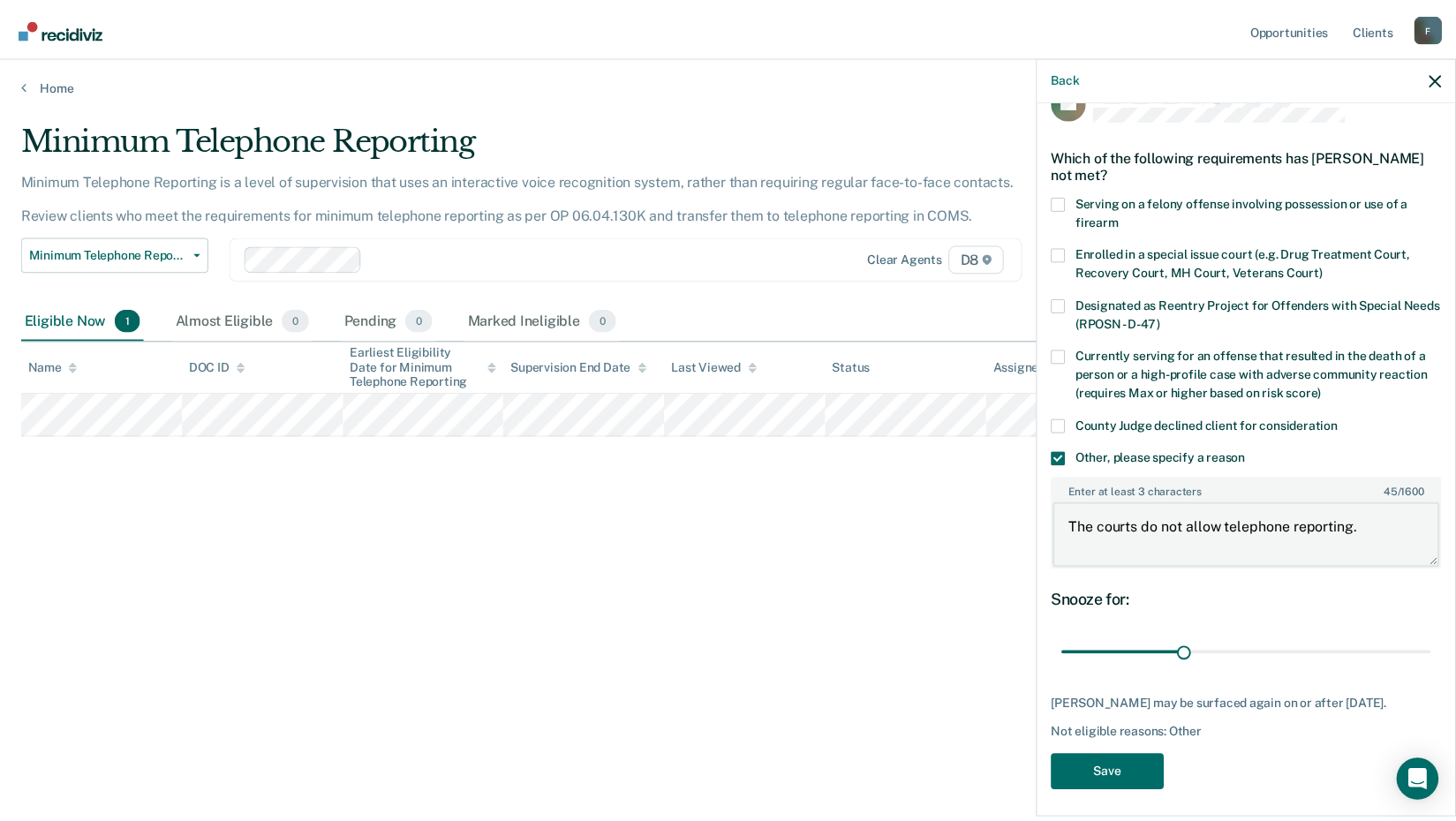
scroll to position [60, 0]
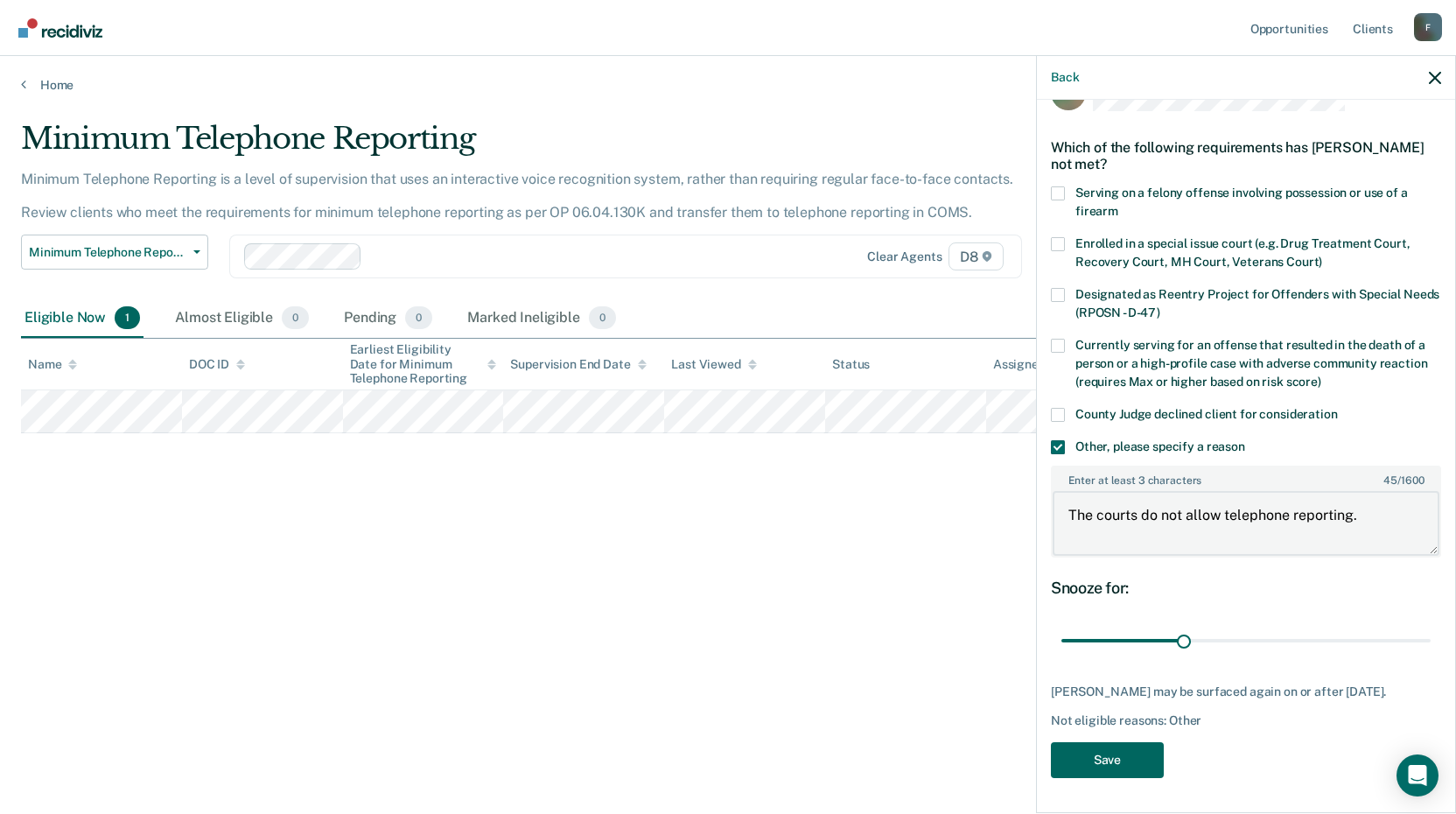
type textarea "The courts do not allow telephone reporting."
click at [1107, 766] on button "Save" at bounding box center [1106, 760] width 112 height 36
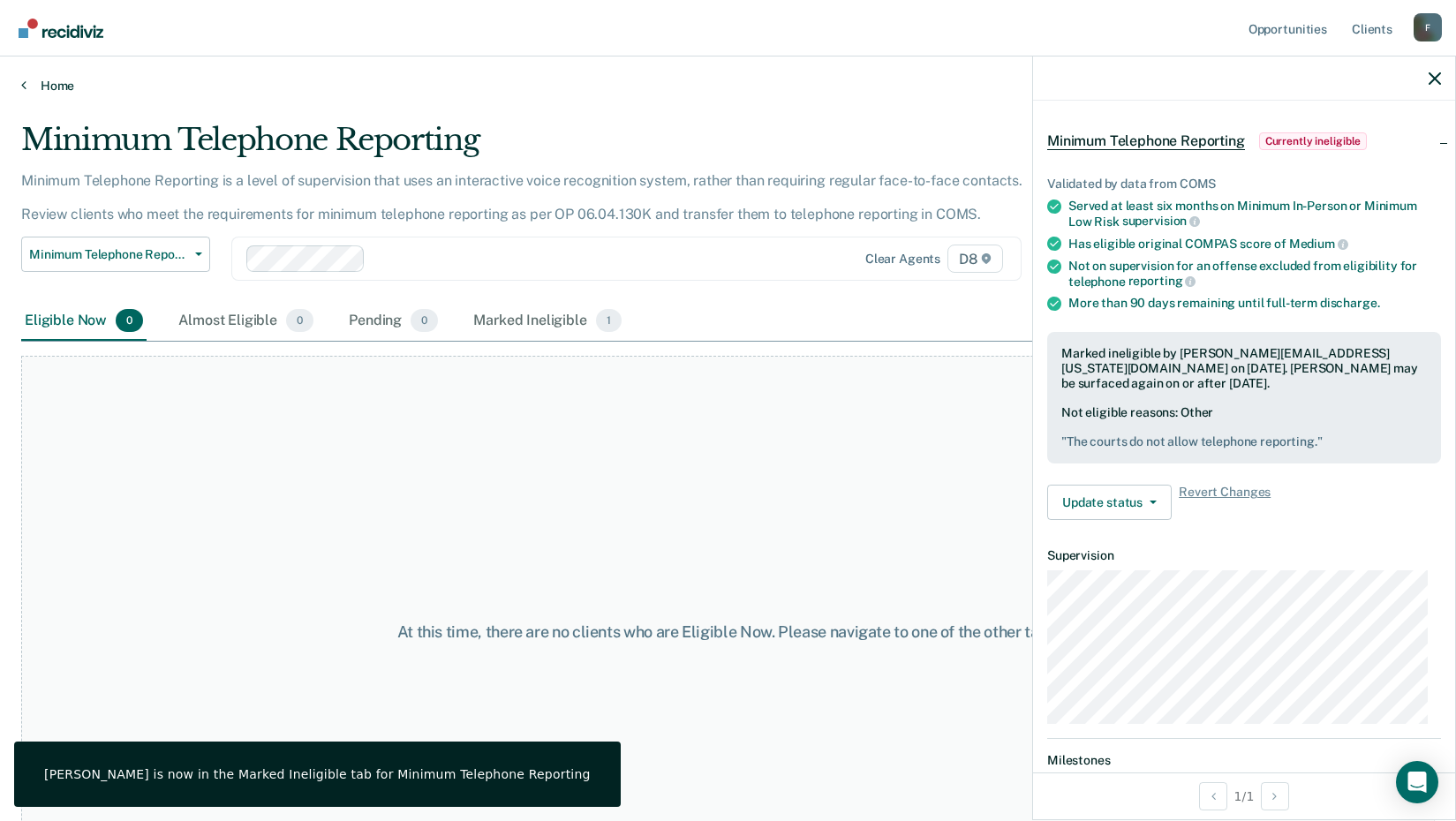
click at [24, 82] on icon at bounding box center [24, 85] width 6 height 14
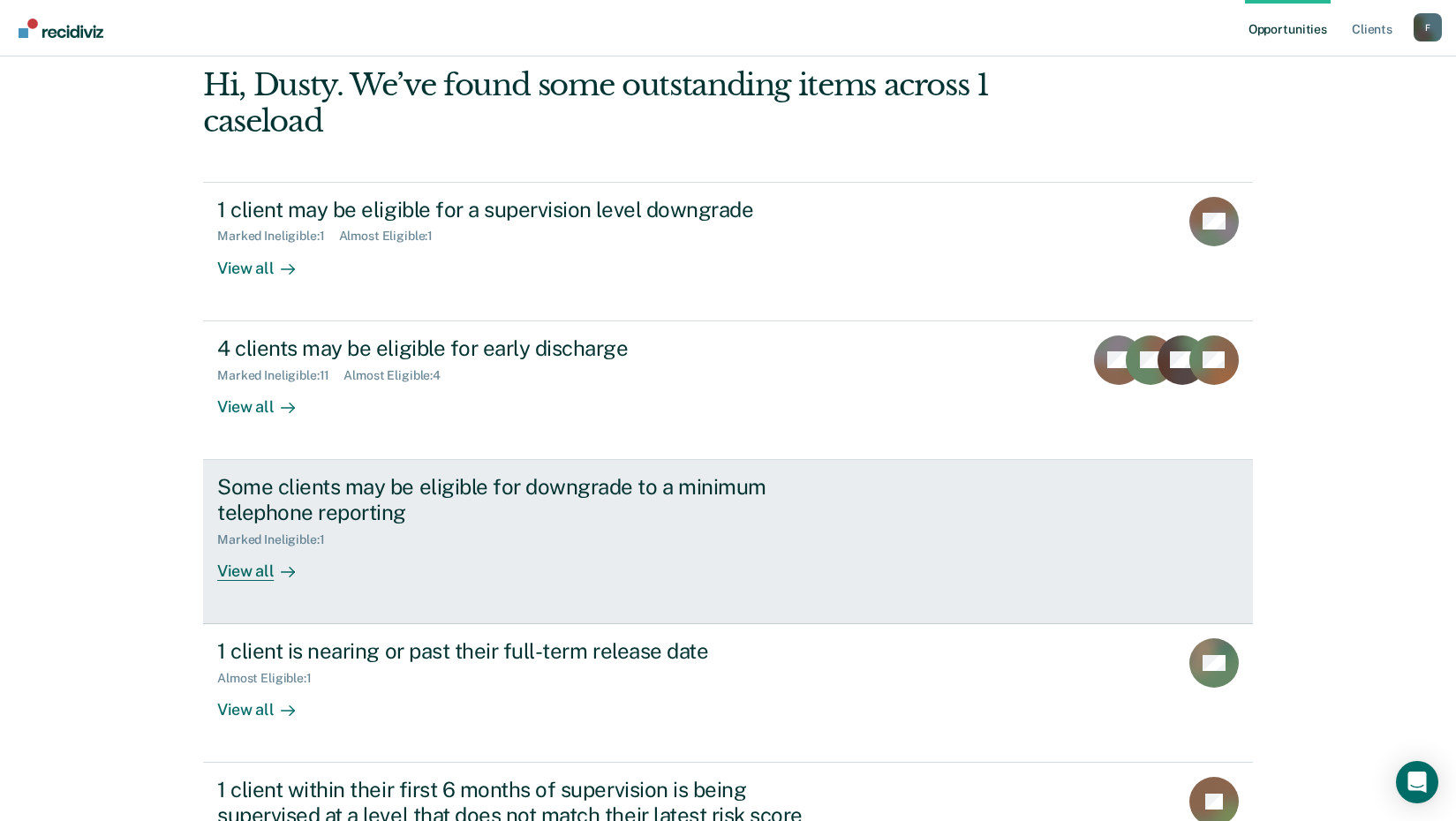
scroll to position [259, 0]
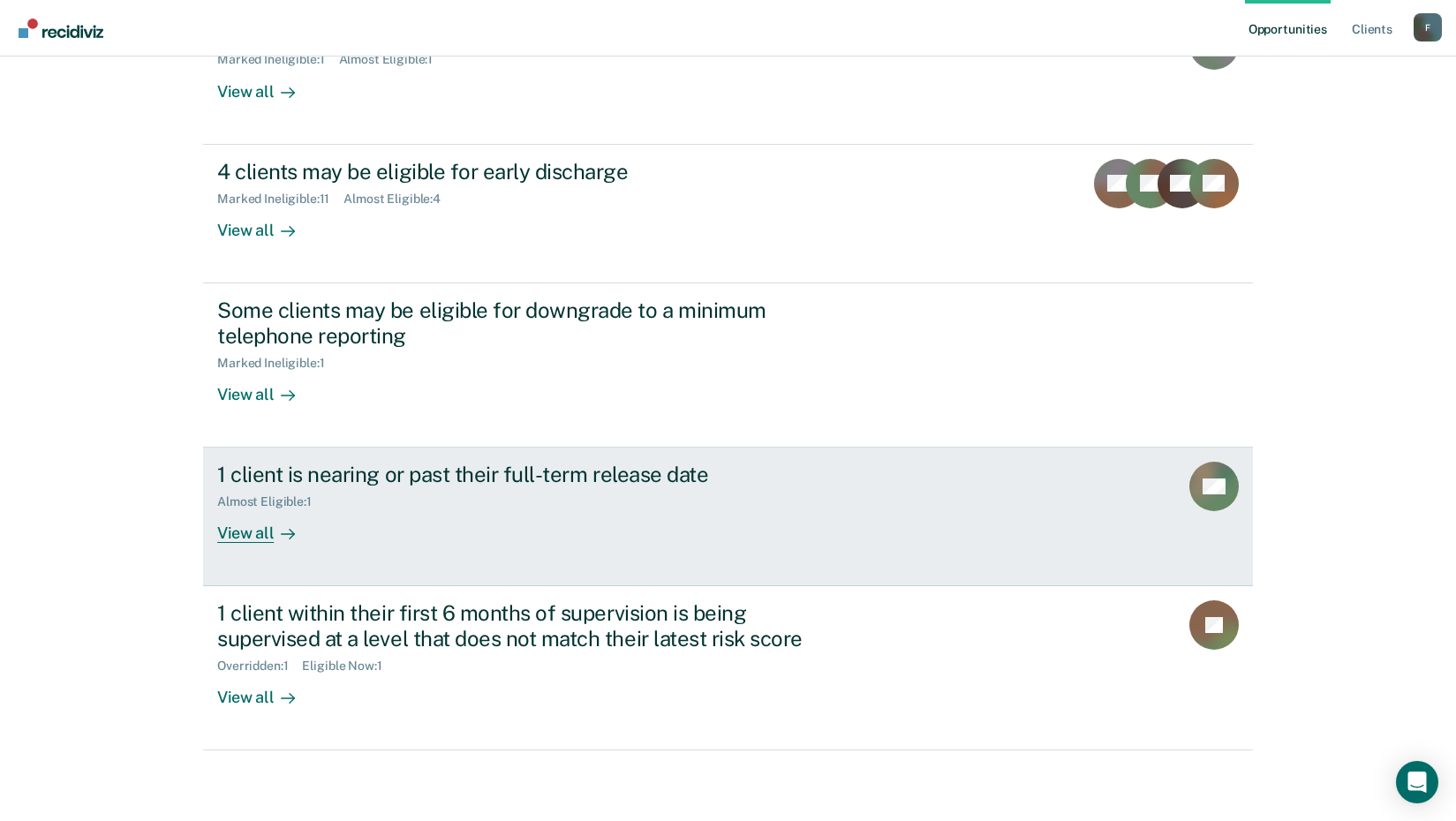
click at [256, 534] on div "View all" at bounding box center [267, 526] width 99 height 34
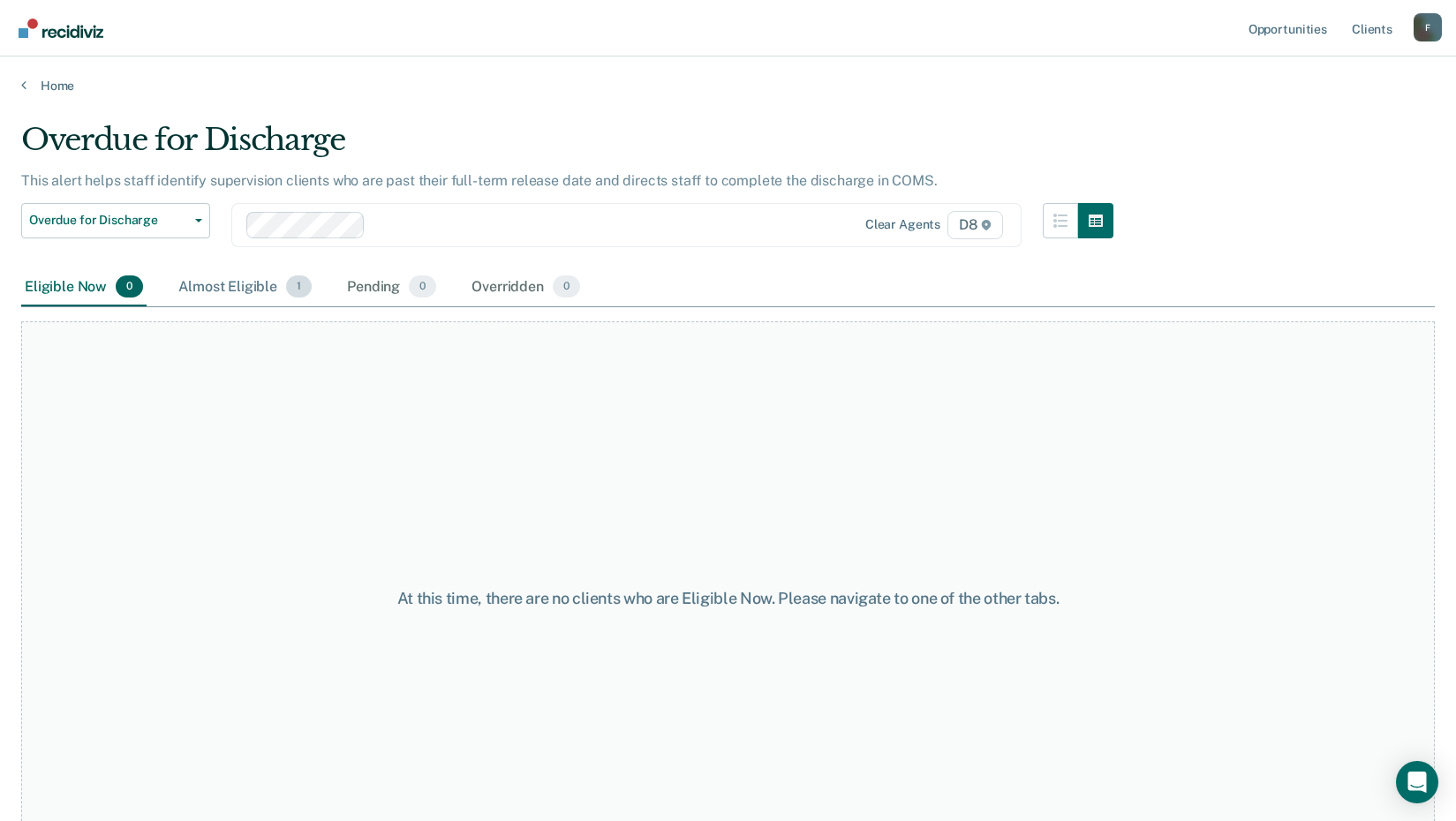
click at [255, 293] on div "Almost Eligible 1" at bounding box center [244, 288] width 140 height 39
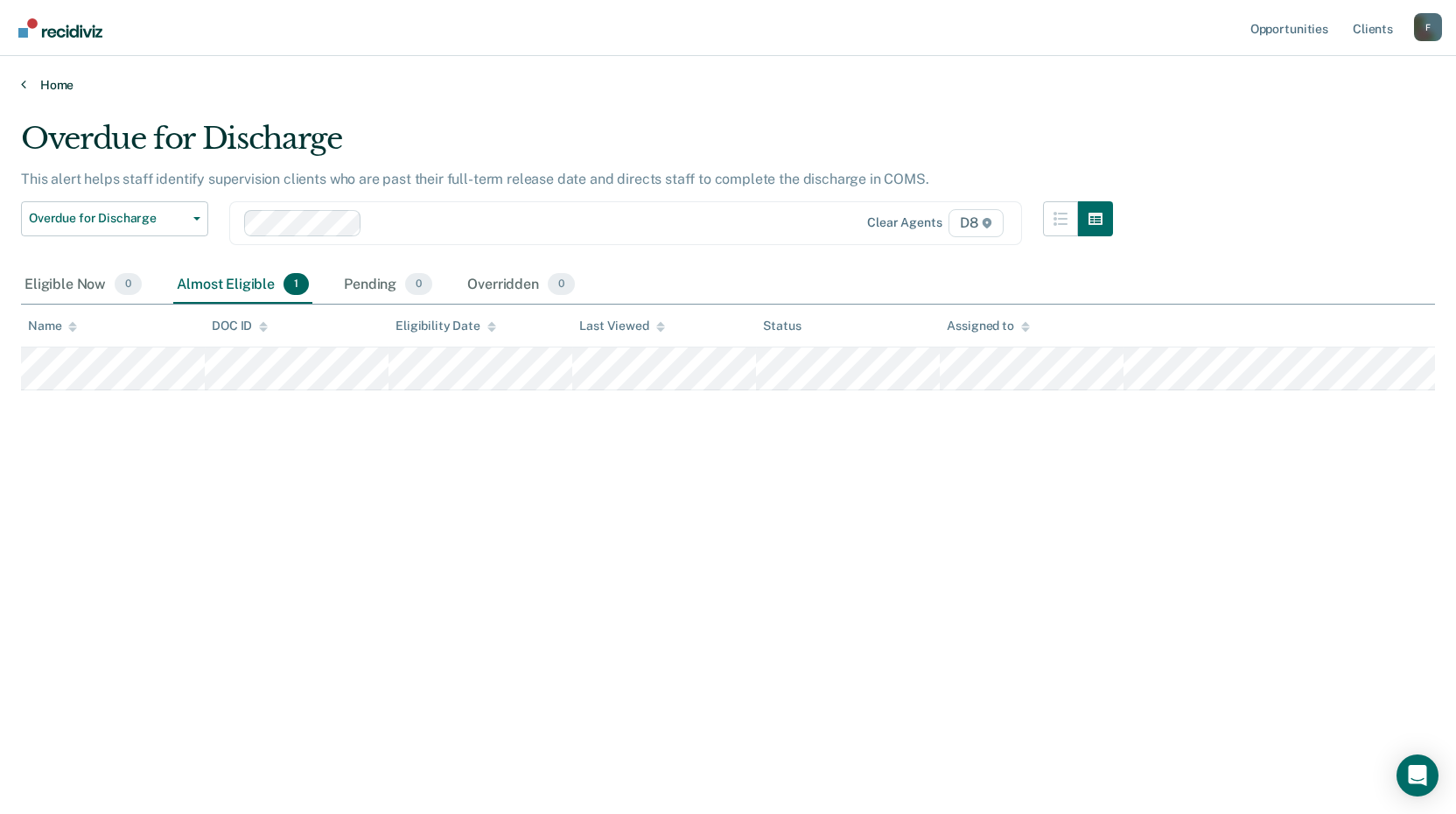
click at [40, 86] on link "Home" at bounding box center [728, 85] width 1414 height 16
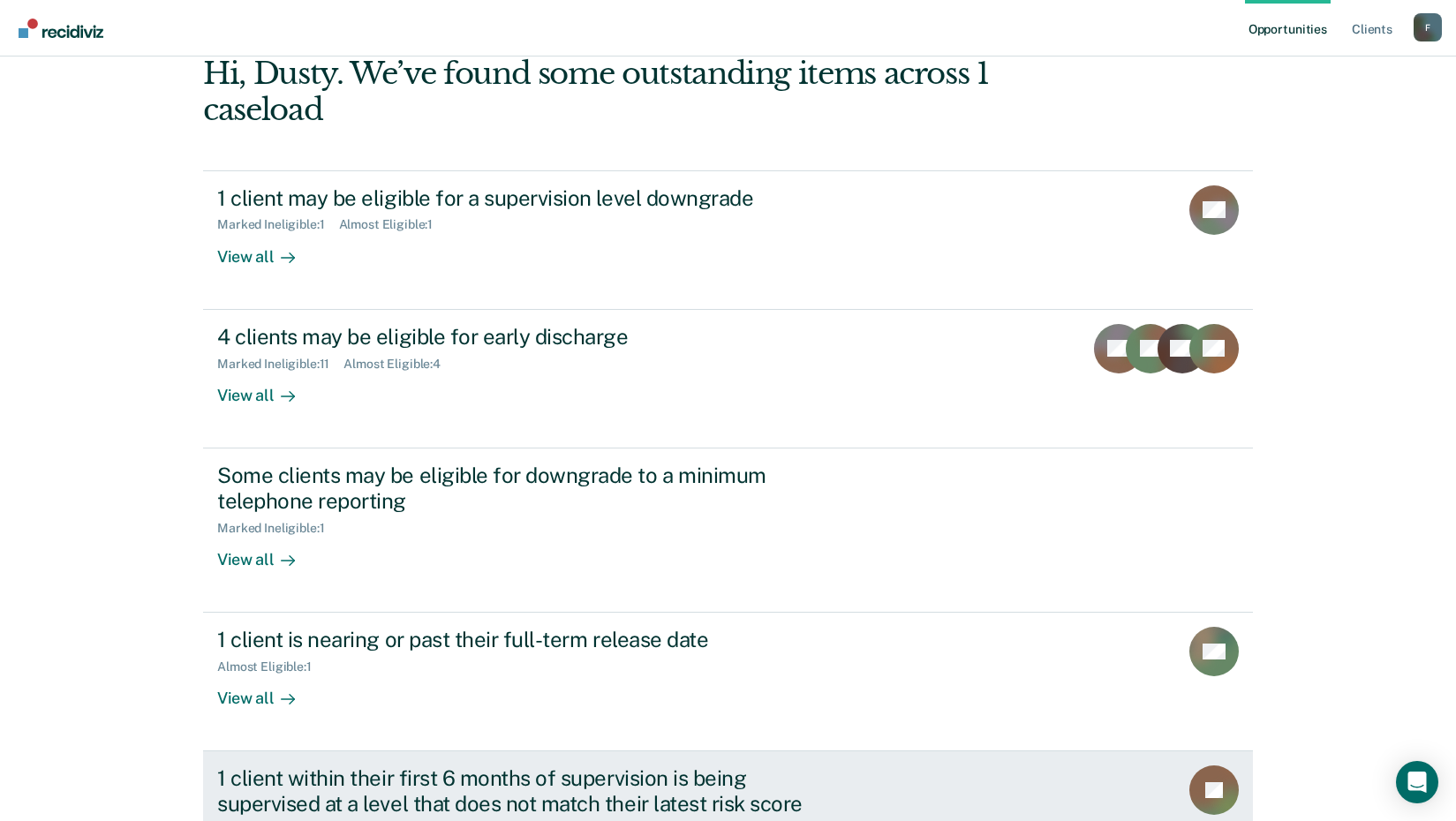
scroll to position [259, 0]
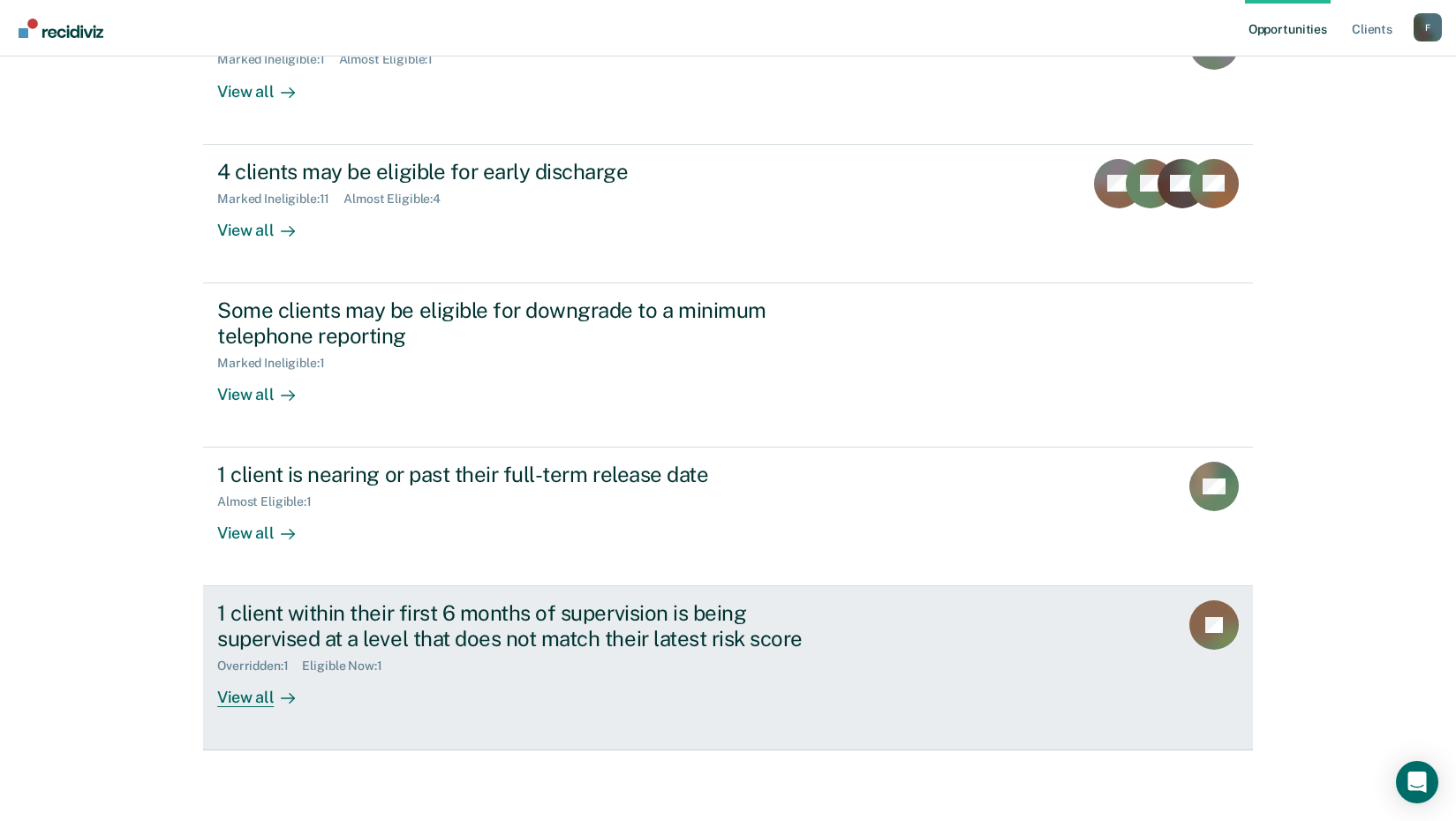
click at [259, 700] on div "View all" at bounding box center [267, 691] width 99 height 34
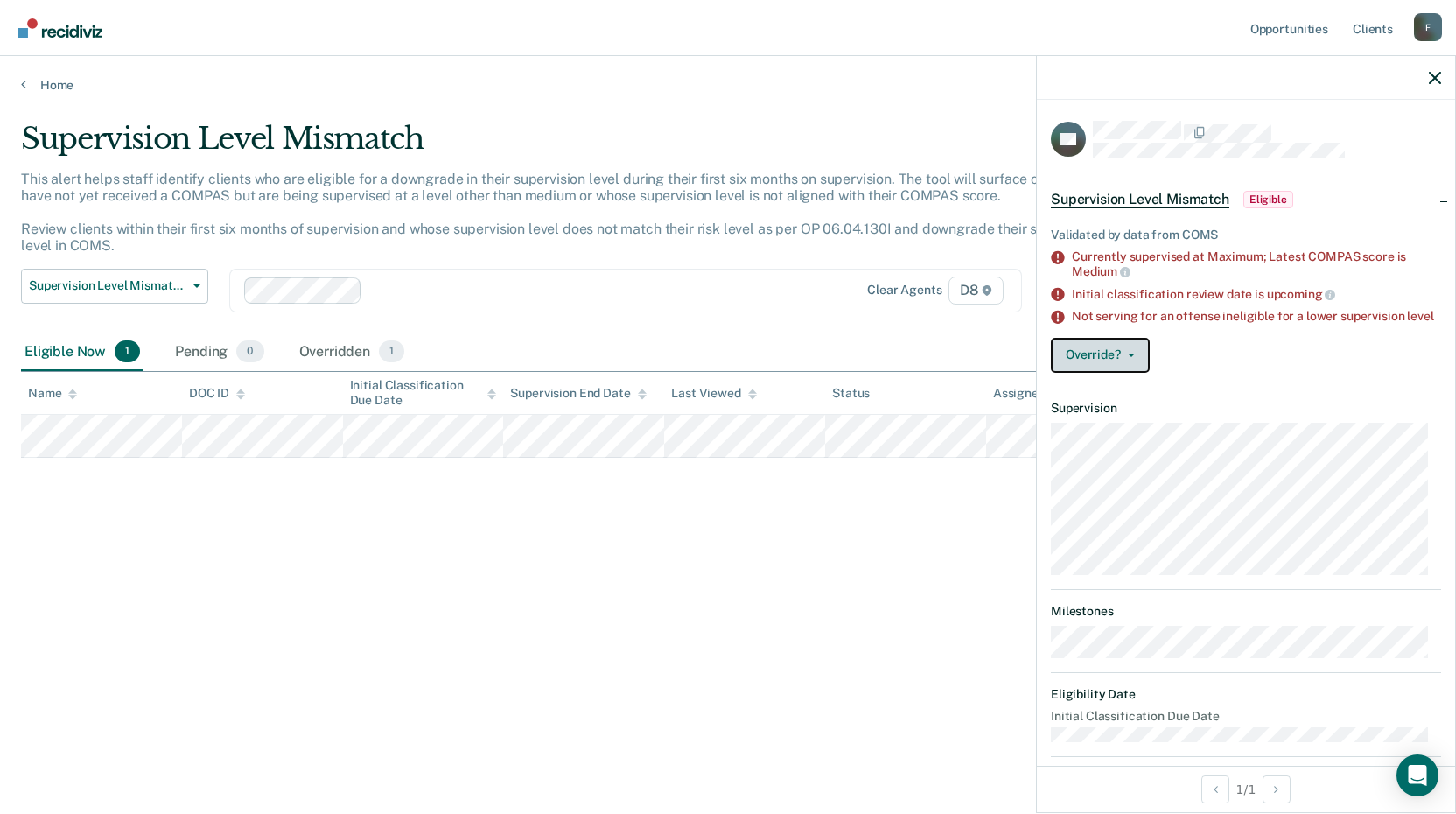
click at [1123, 372] on button "Override?" at bounding box center [1100, 355] width 99 height 35
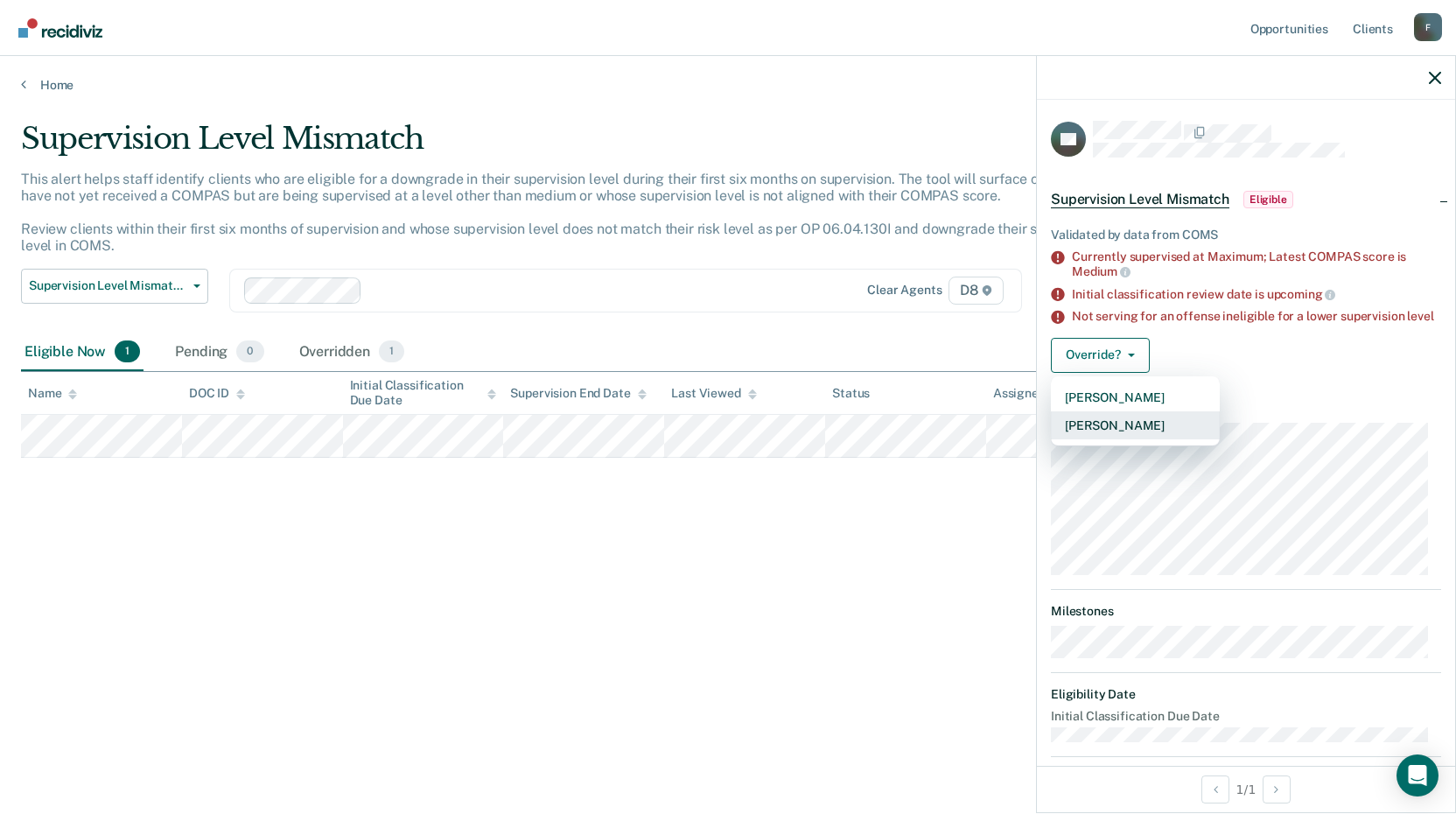
click at [1124, 439] on button "[PERSON_NAME]" at bounding box center [1135, 425] width 169 height 28
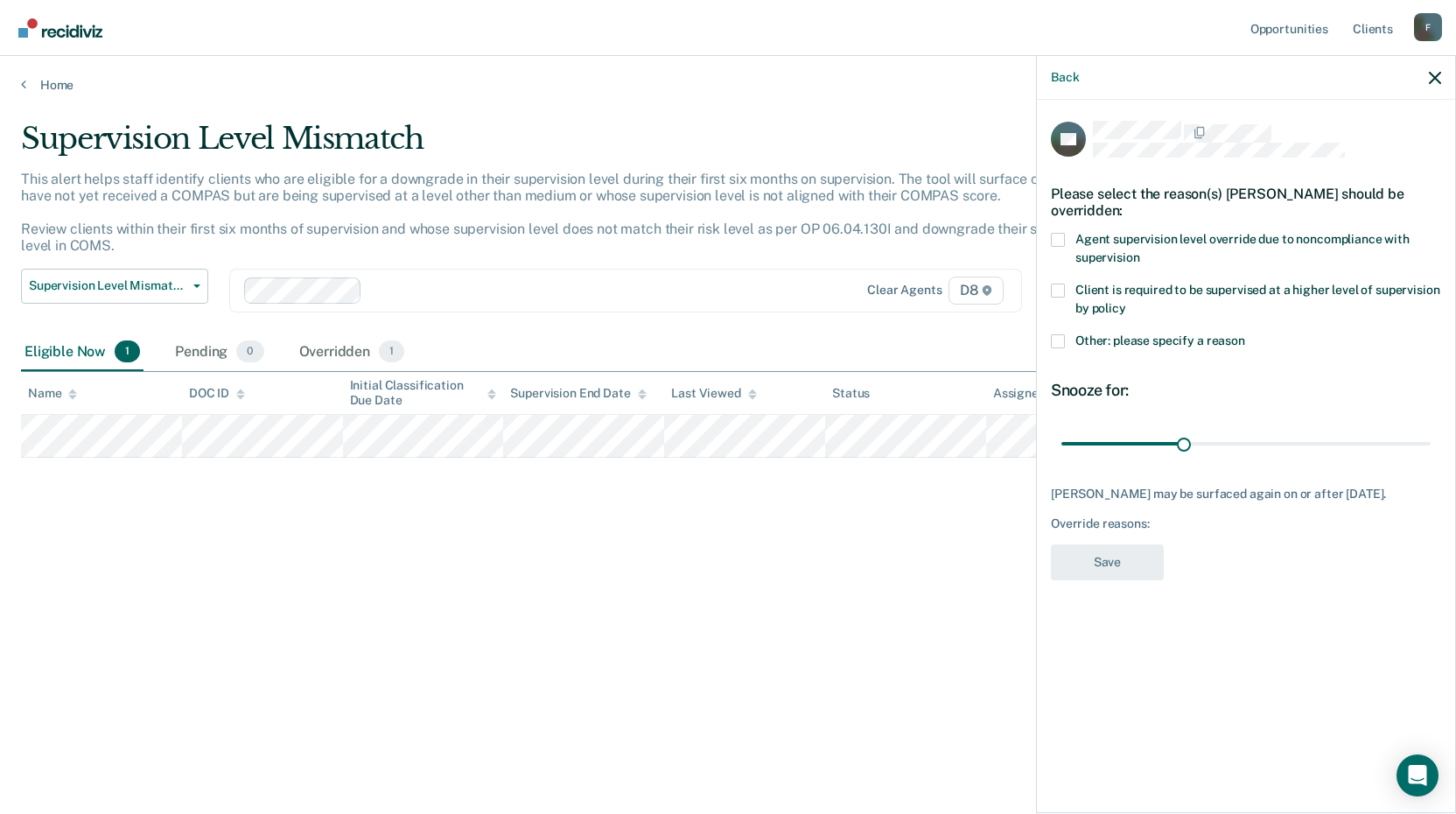
click at [1056, 233] on span at bounding box center [1057, 239] width 14 height 14
click at [1139, 251] on input "Agent supervision level override due to noncompliance with supervision" at bounding box center [1139, 251] width 0 height 0
click at [1058, 238] on span at bounding box center [1057, 239] width 14 height 14
click at [1139, 251] on input "Agent supervision level override due to noncompliance with supervision" at bounding box center [1139, 251] width 0 height 0
click at [1063, 339] on span at bounding box center [1057, 341] width 14 height 14
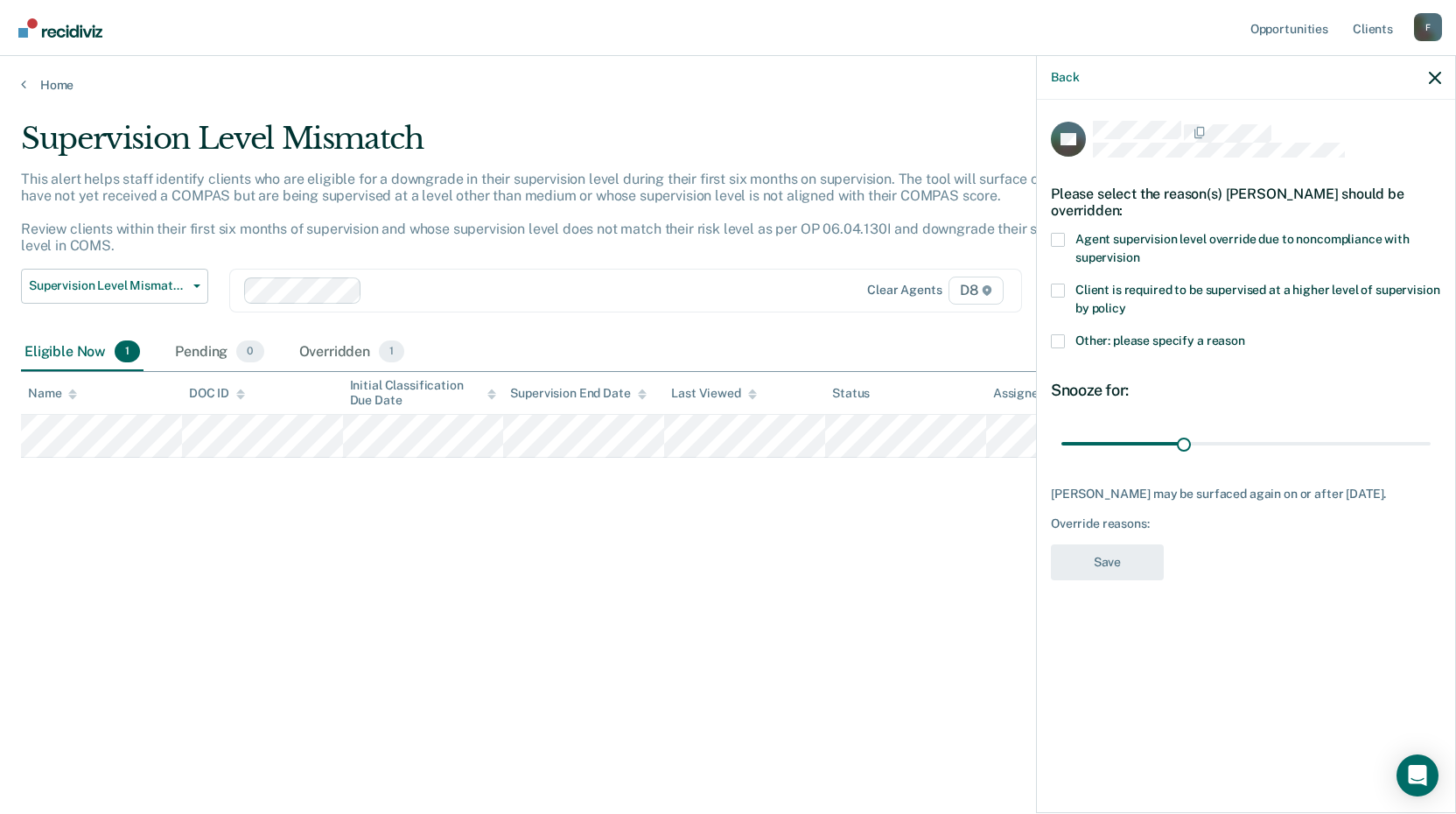
click at [1245, 335] on input "Other: please specify a reason" at bounding box center [1245, 335] width 0 height 0
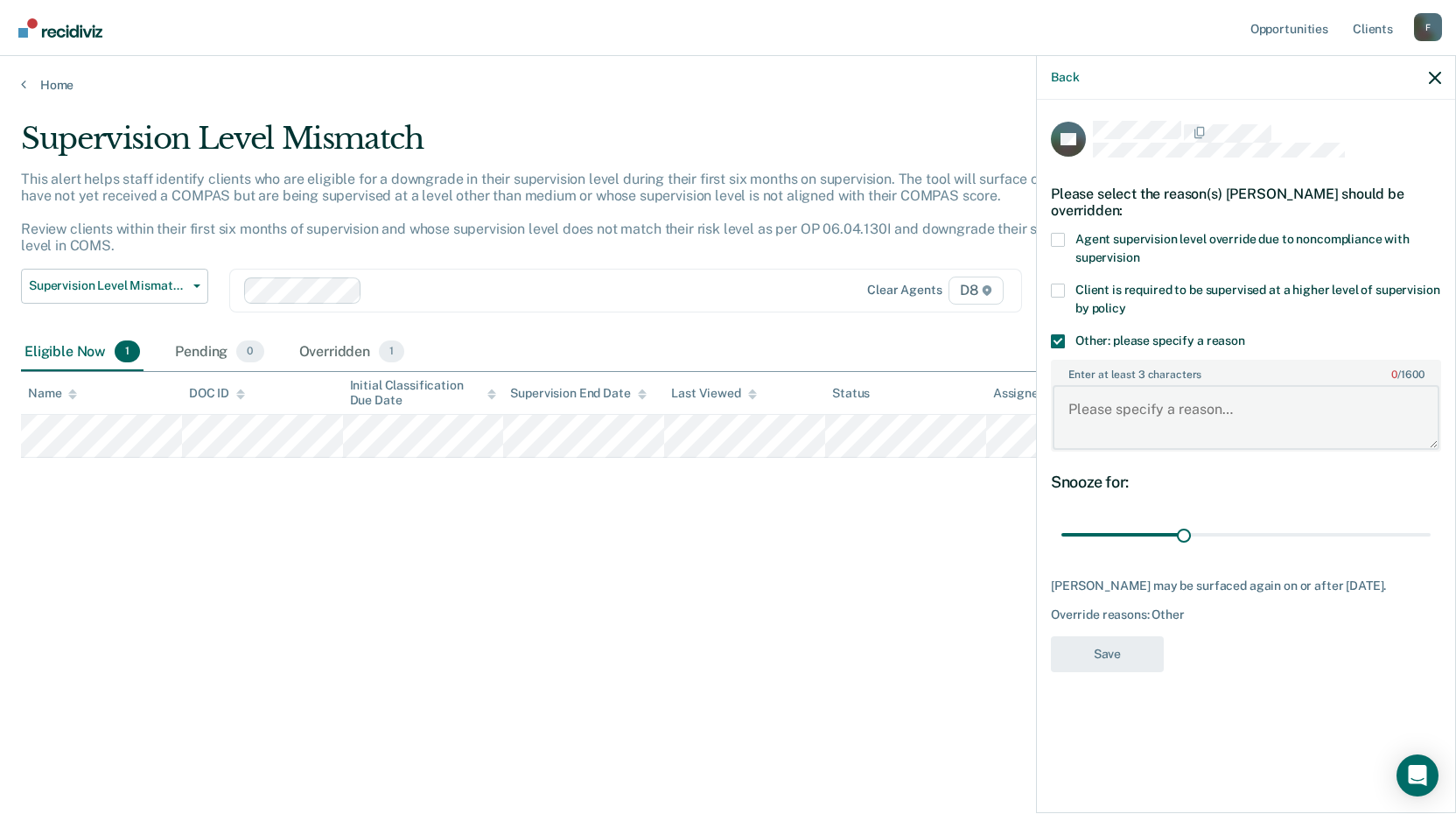
click at [1096, 419] on textarea "Enter at least 3 characters 0 / 1600" at bounding box center [1245, 418] width 386 height 65
type textarea "P was just violated and was released from jail for contact with the victim"
click at [1084, 656] on button "Save" at bounding box center [1106, 654] width 112 height 36
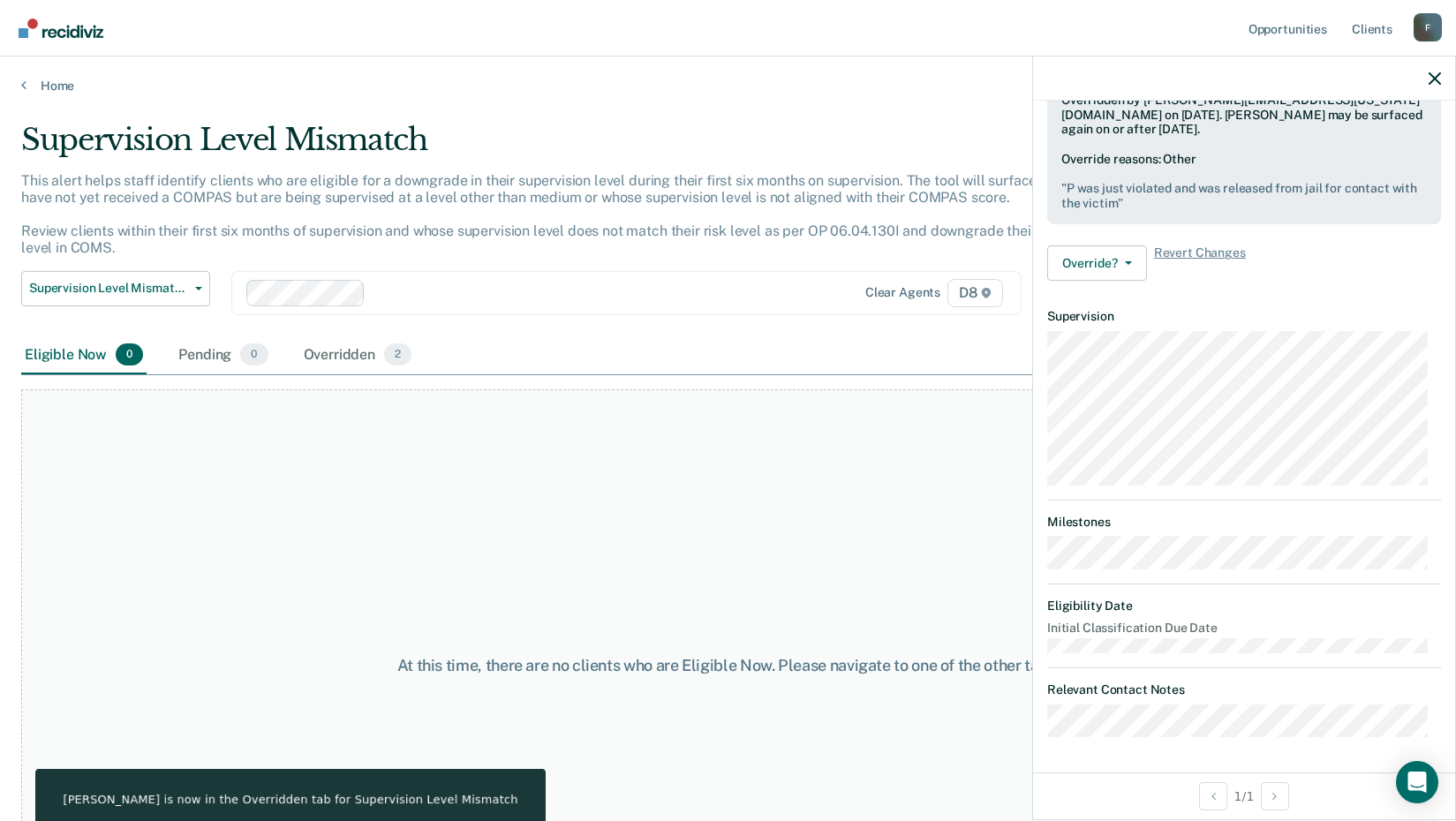
scroll to position [282, 0]
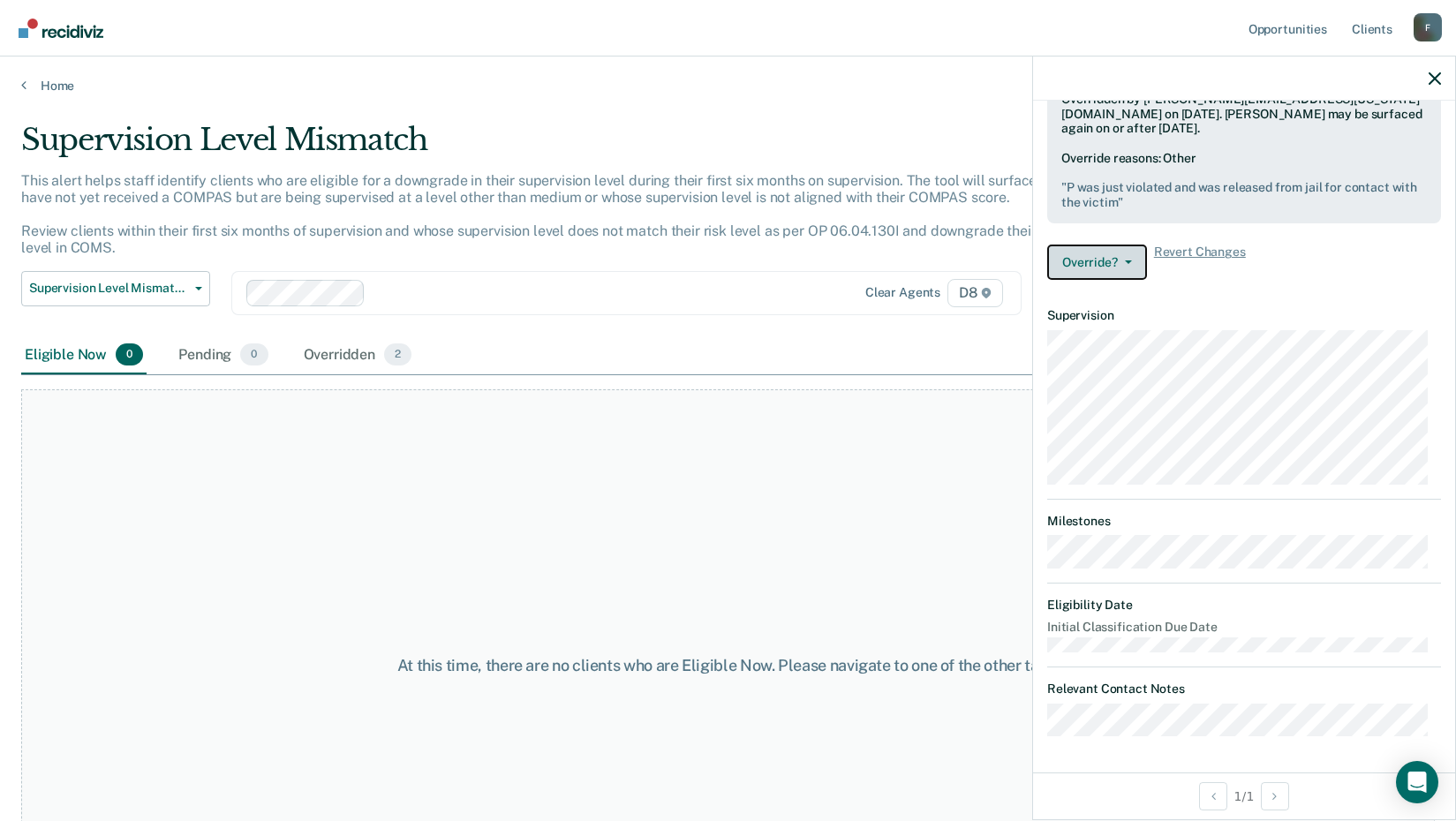
click at [1134, 260] on button "Override?" at bounding box center [1097, 262] width 100 height 35
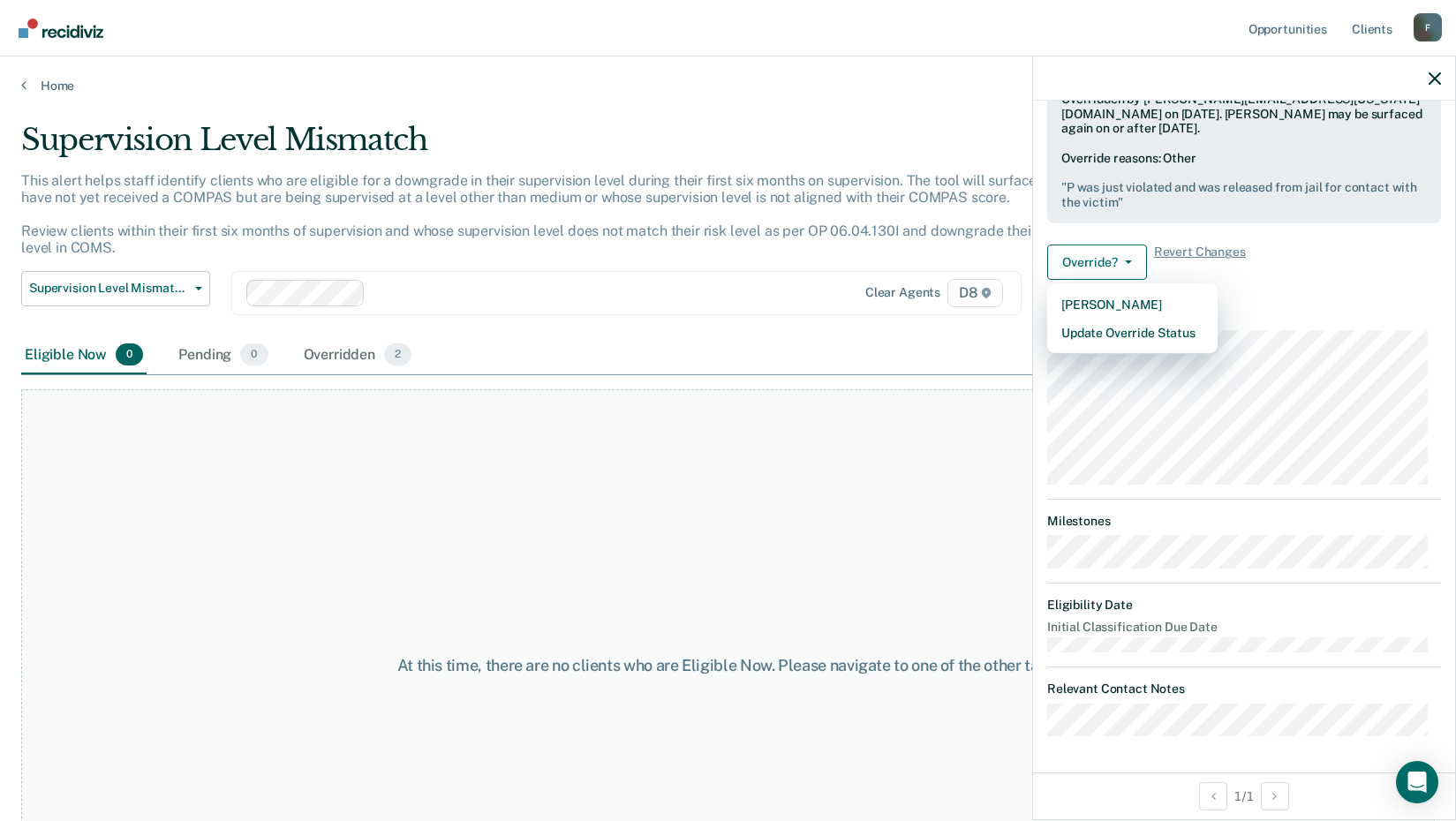
click at [1261, 280] on div "Override? [PERSON_NAME] Update Override Status Revert Changes" at bounding box center [1244, 262] width 394 height 35
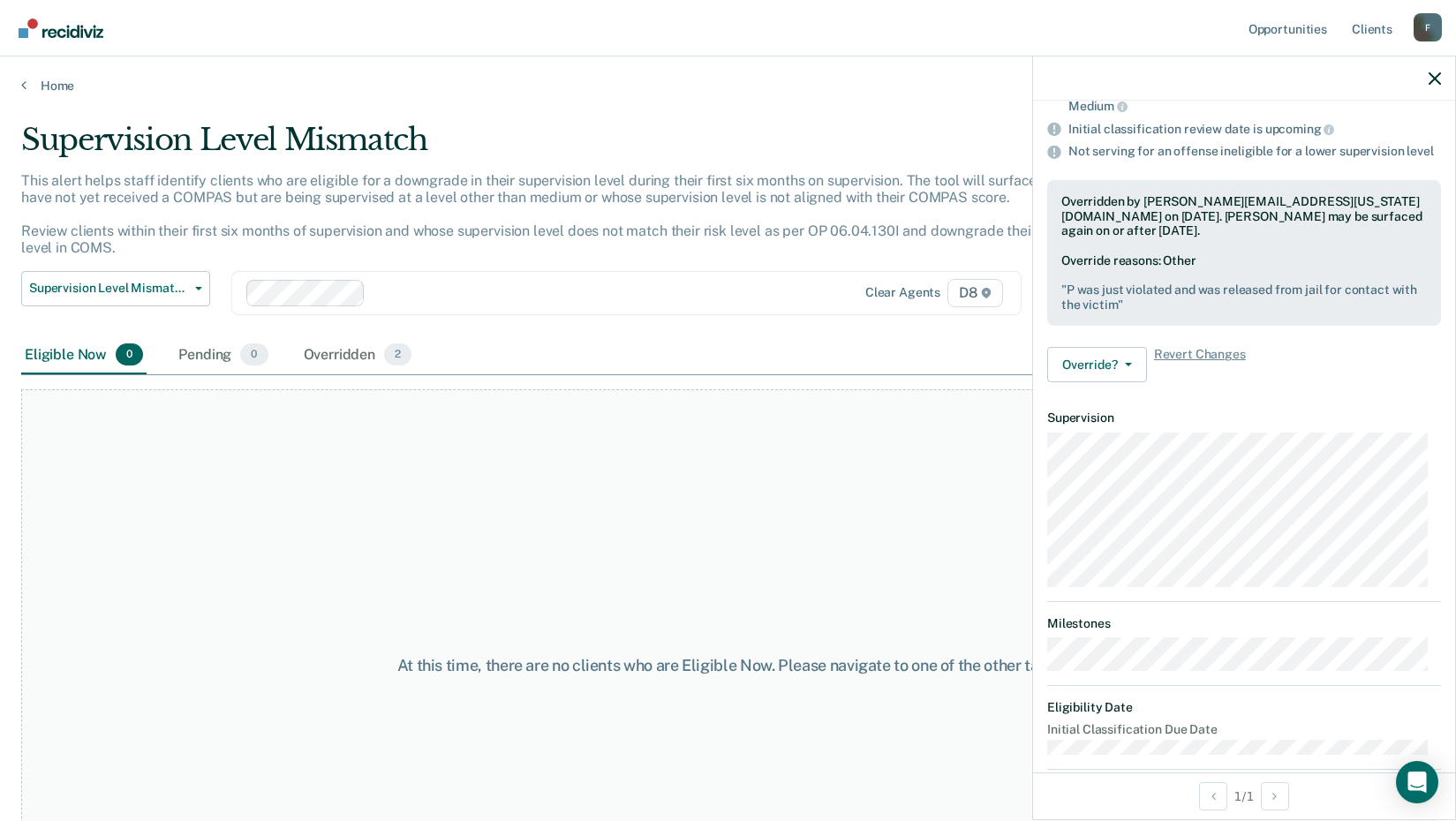
scroll to position [0, 0]
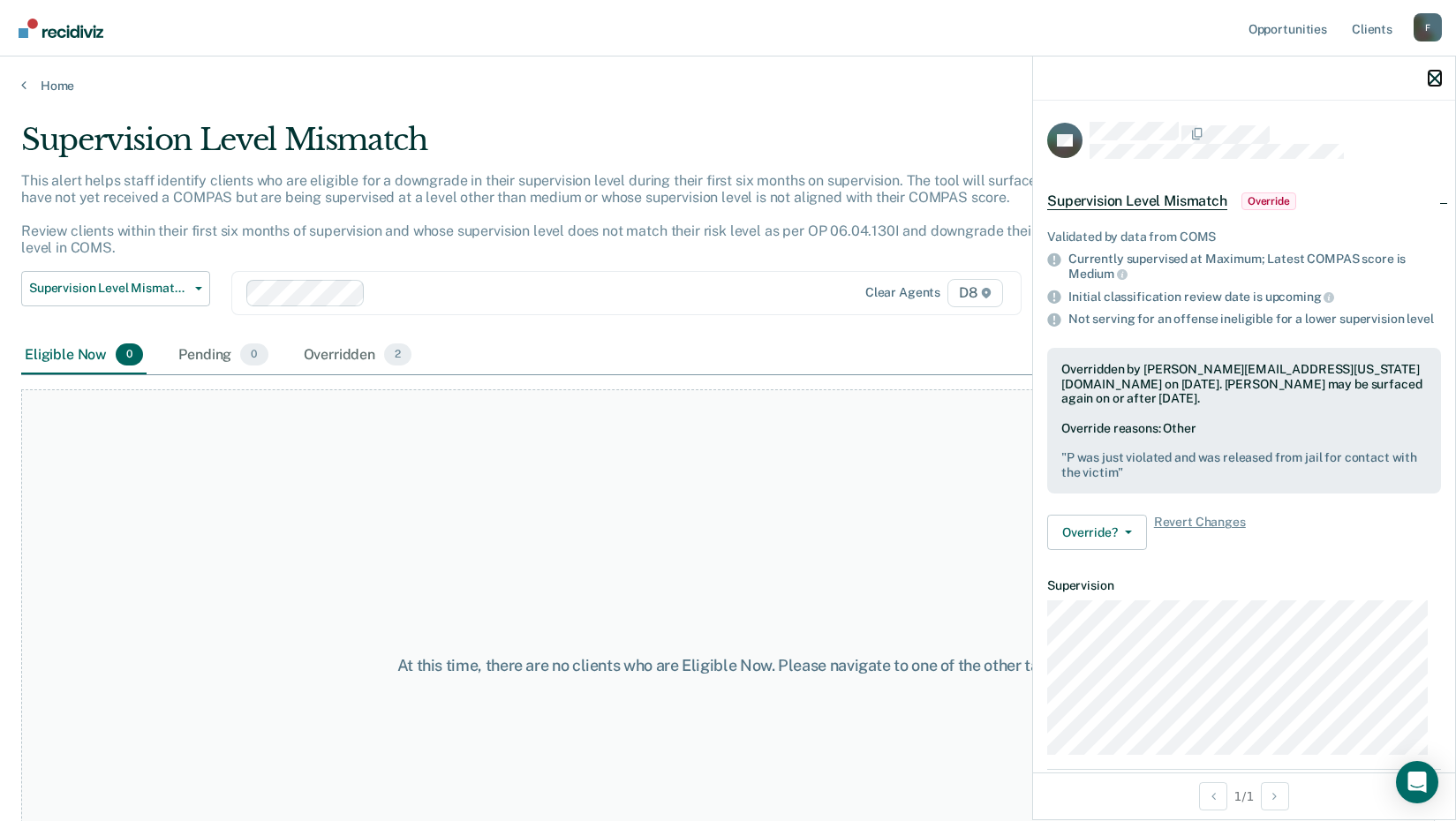
click at [1432, 74] on icon "button" at bounding box center [1435, 78] width 12 height 12
